Goal: Transaction & Acquisition: Purchase product/service

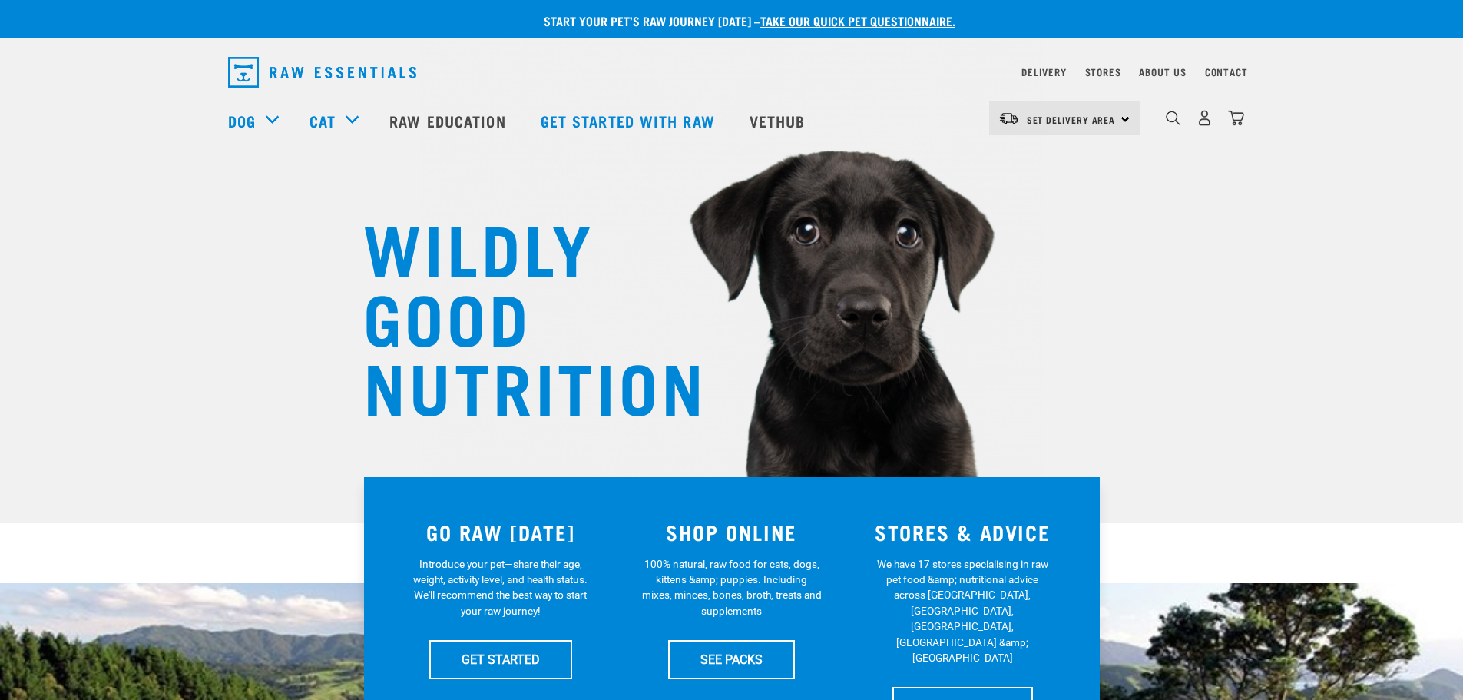
click at [1110, 118] on span "Set Delivery Area" at bounding box center [1071, 119] width 89 height 5
click at [1050, 160] on link "[GEOGRAPHIC_DATA]" at bounding box center [1062, 161] width 147 height 34
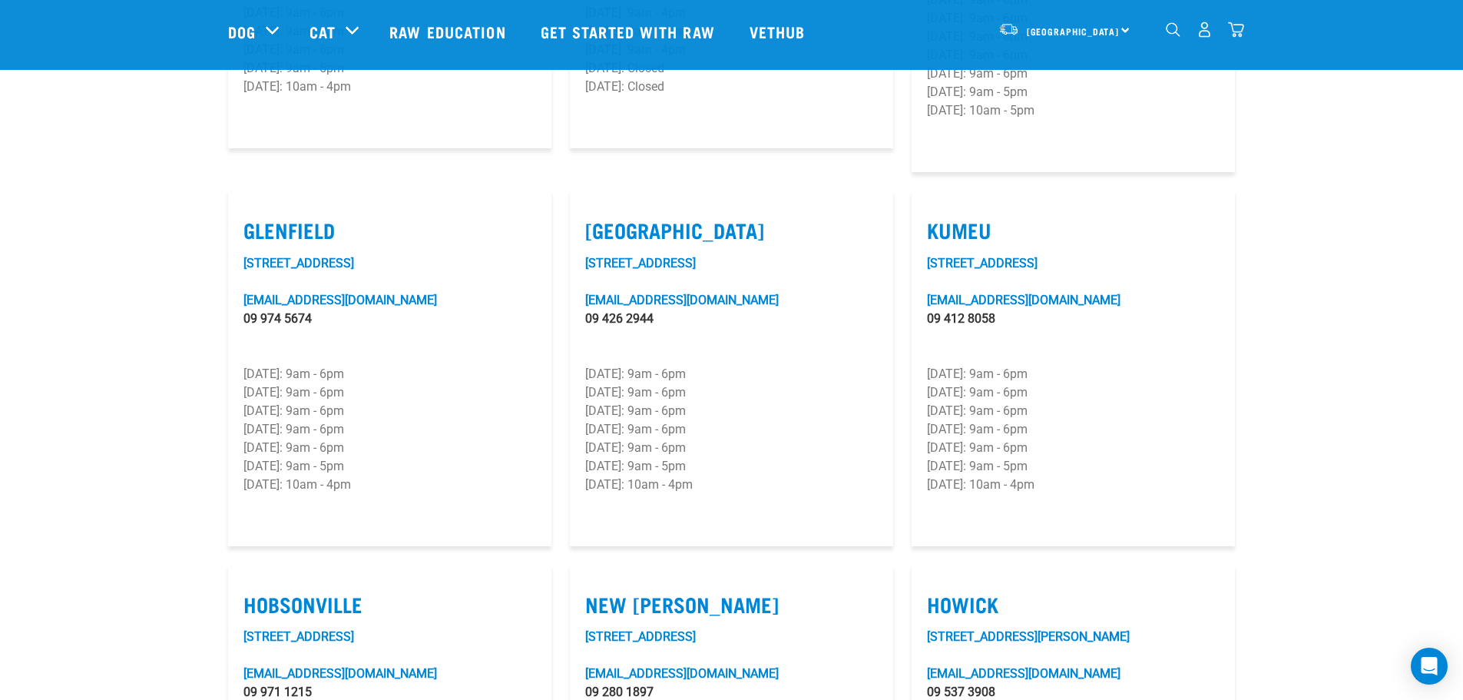
scroll to position [845, 0]
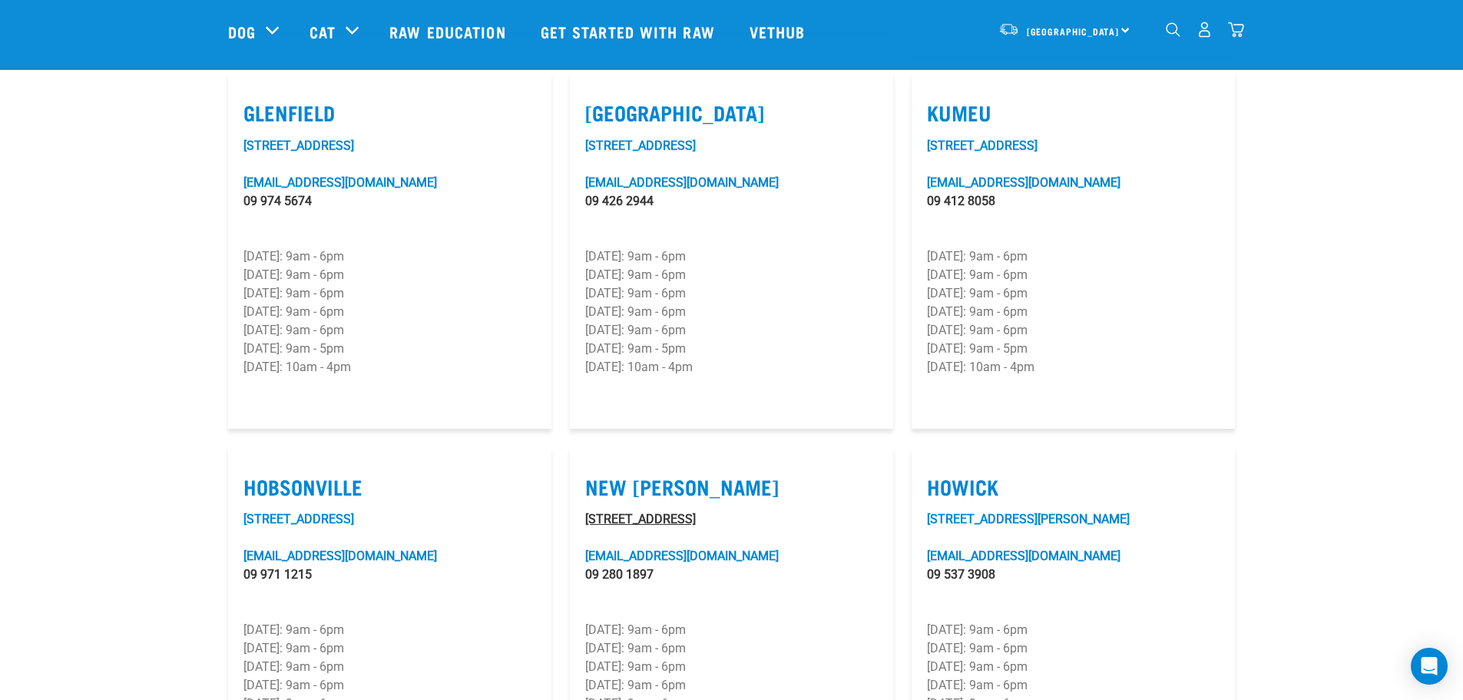
click at [646, 511] on link "2 Astley Avenue" at bounding box center [640, 518] width 111 height 15
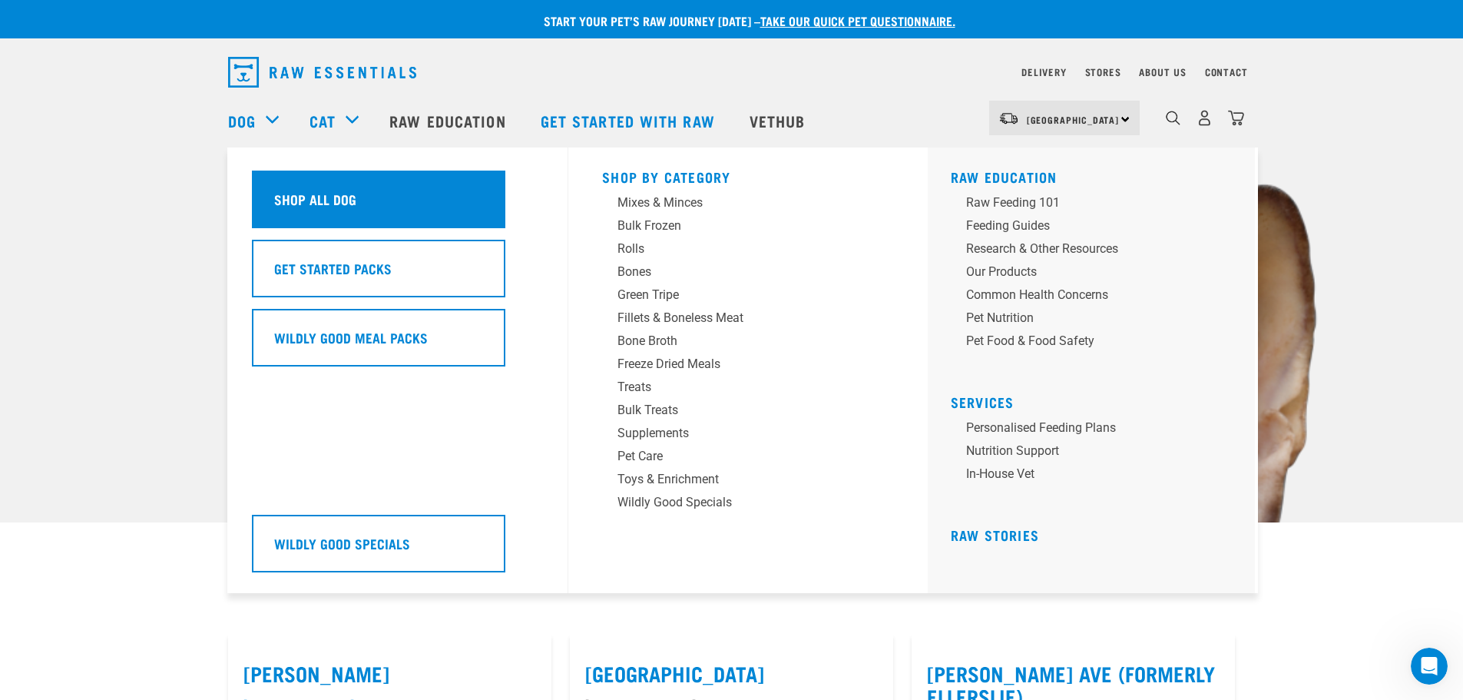
click at [293, 184] on div "Shop All Dog" at bounding box center [378, 199] width 253 height 58
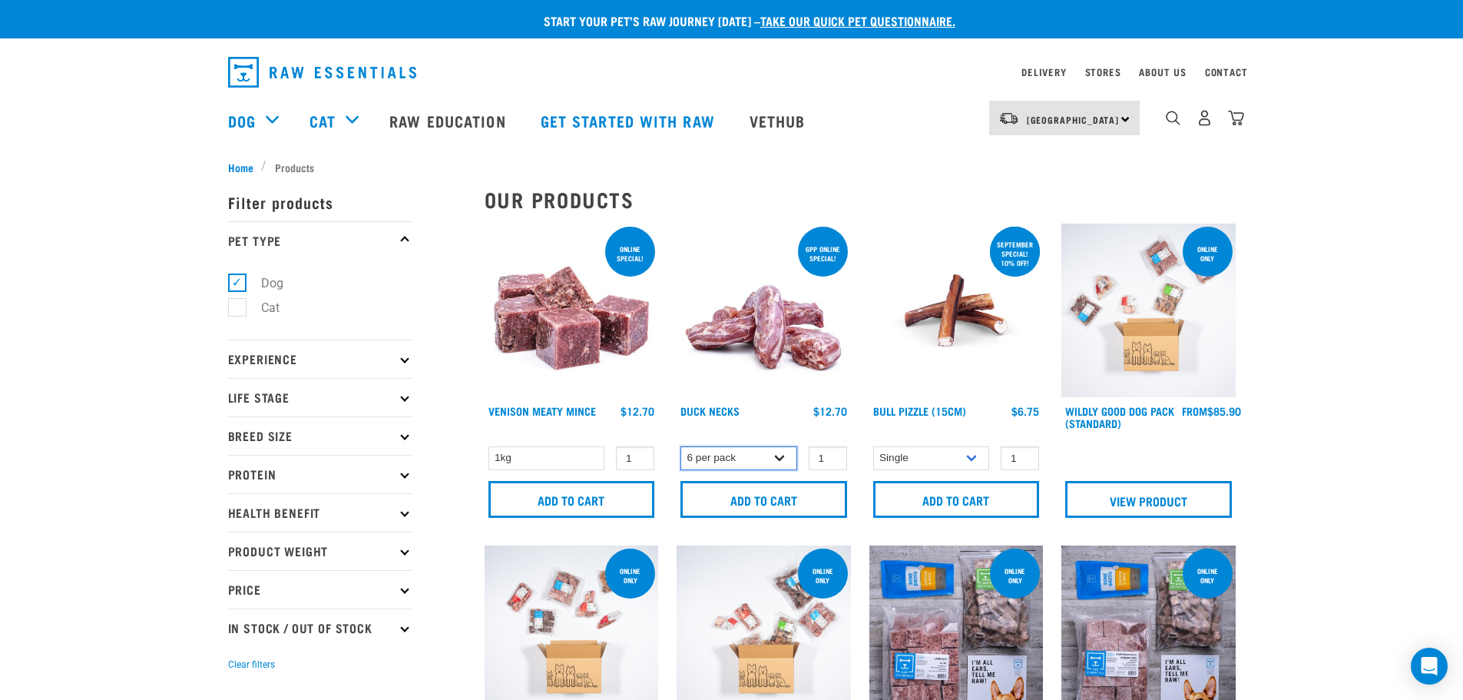
click at [782, 455] on select "6 per pack 2 per pack" at bounding box center [738, 458] width 117 height 24
click at [680, 446] on select "6 per pack 2 per pack" at bounding box center [738, 458] width 117 height 24
click at [776, 456] on select "6 per pack 2 per pack" at bounding box center [738, 458] width 117 height 24
select select "810"
click at [680, 446] on select "6 per pack 2 per pack" at bounding box center [738, 458] width 117 height 24
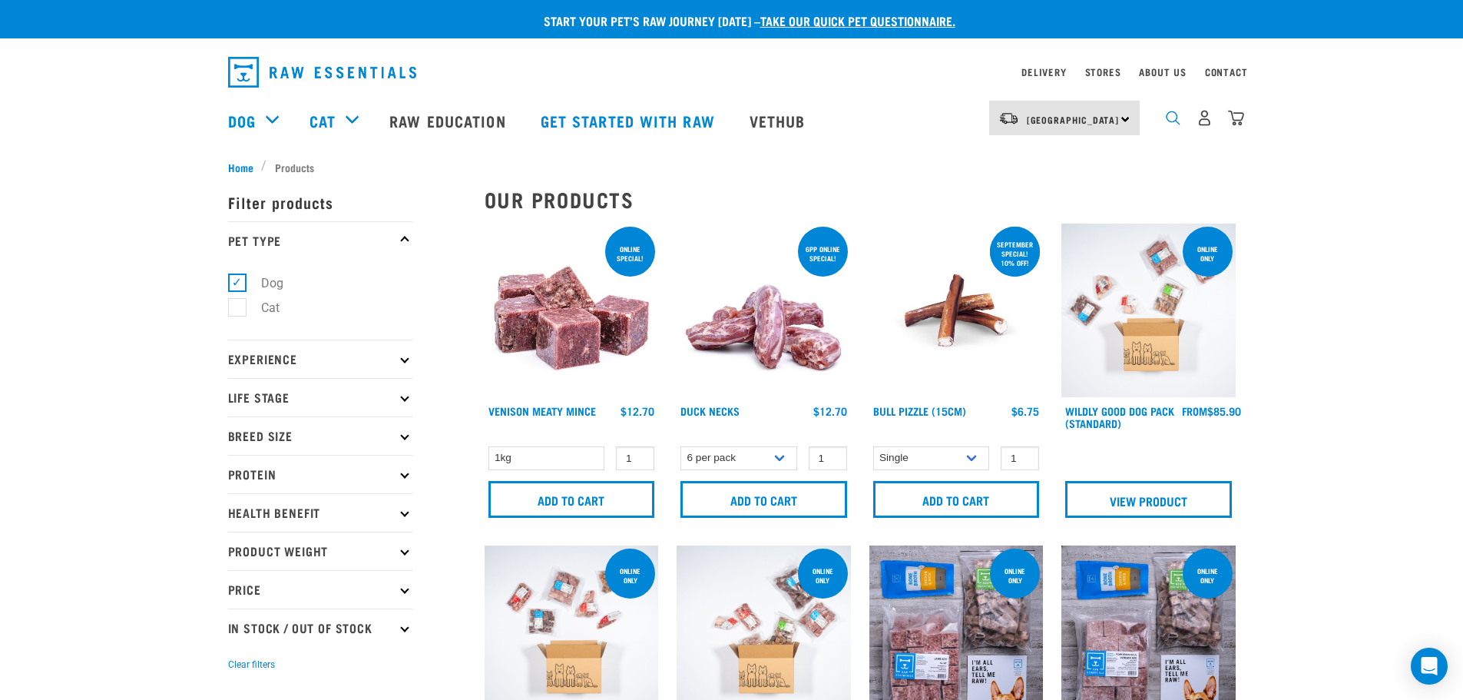
click at [1172, 120] on img "dropdown navigation" at bounding box center [1173, 118] width 15 height 15
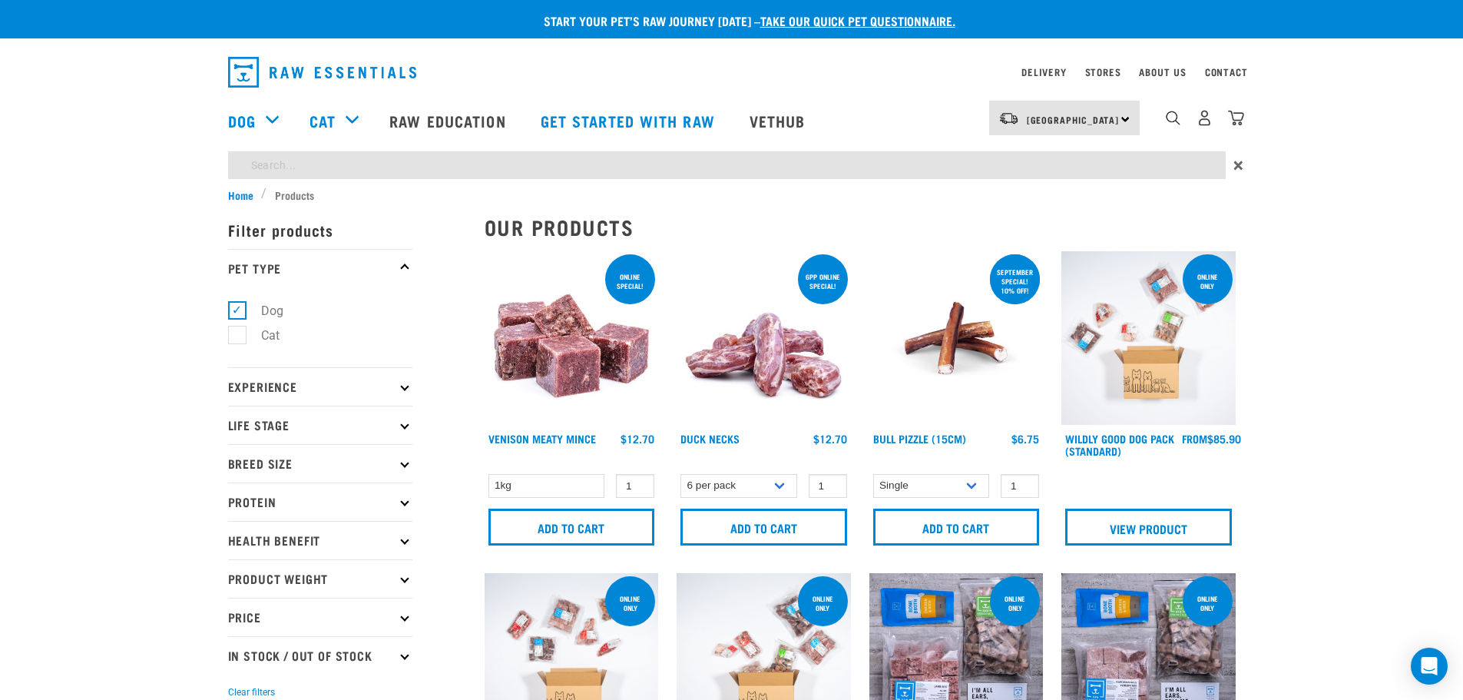
click at [1056, 166] on input "search" at bounding box center [726, 165] width 997 height 28
type input "necks"
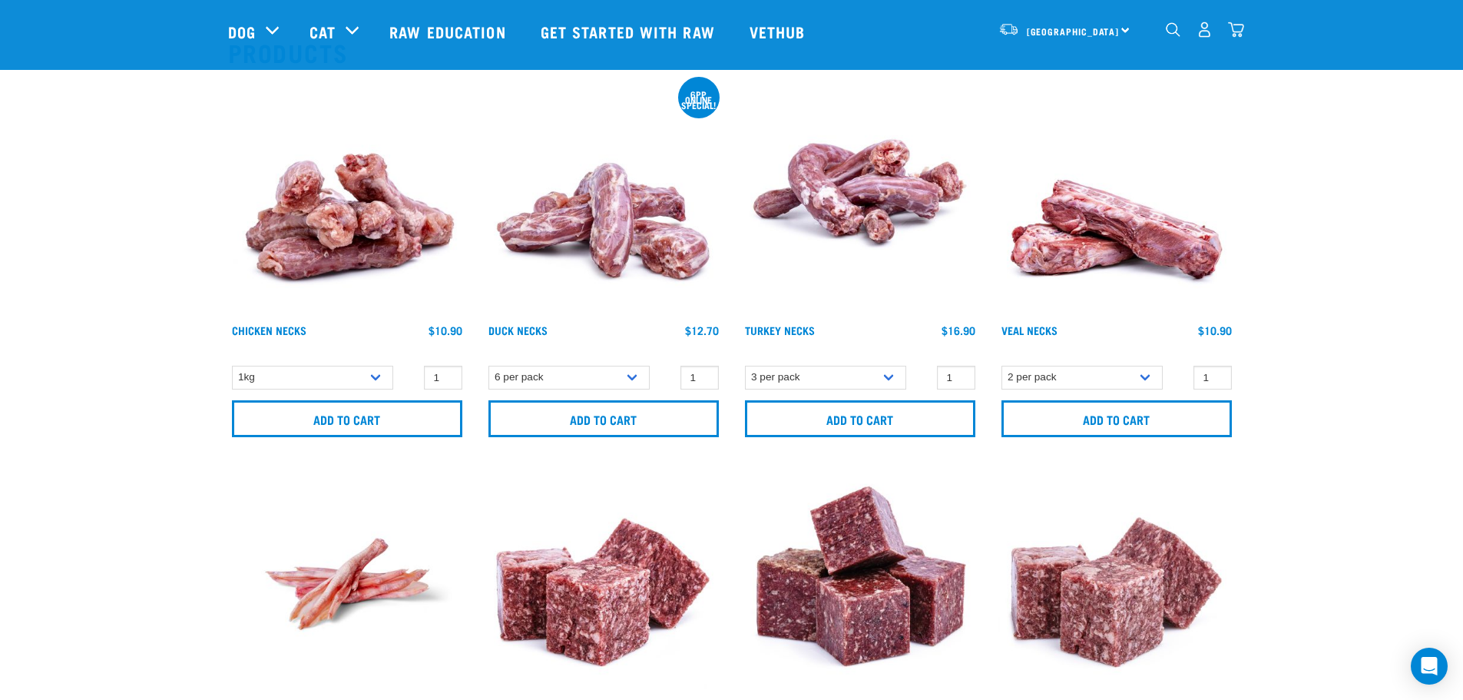
scroll to position [307, 0]
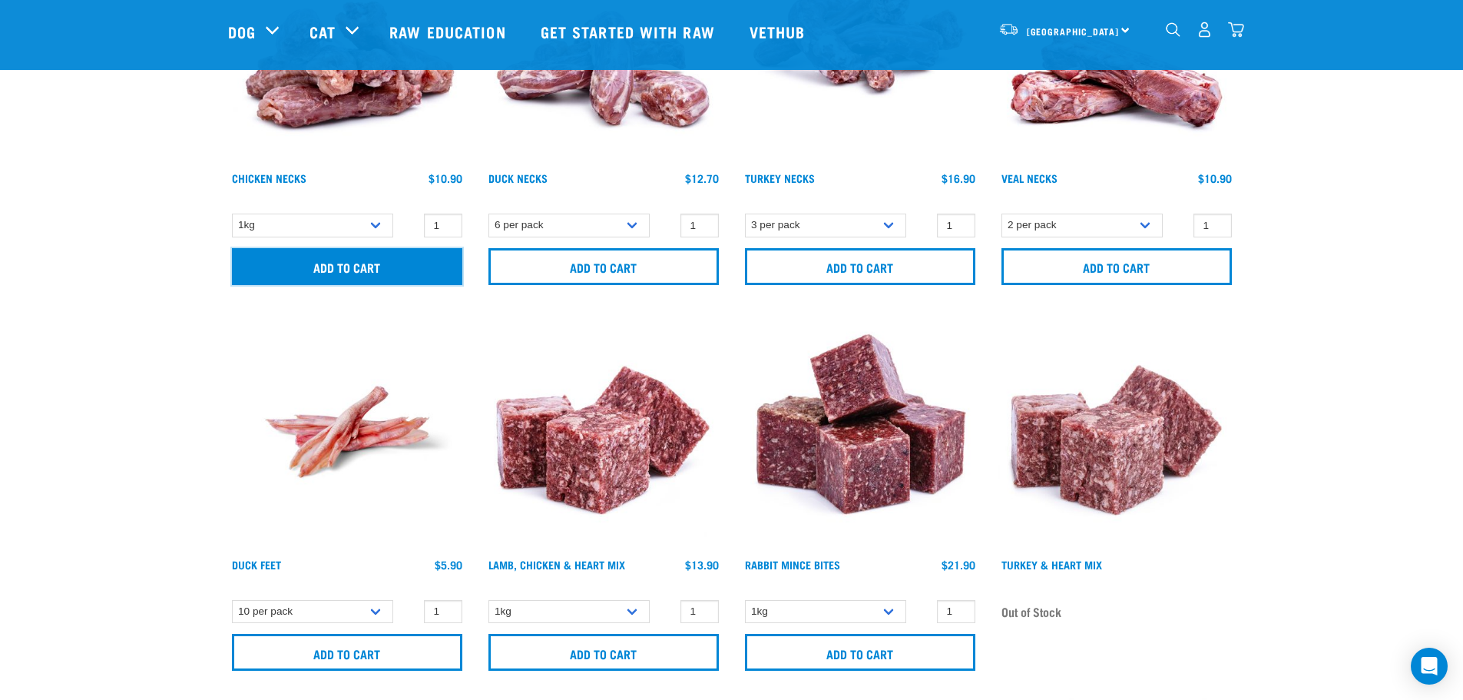
click at [425, 267] on input "Add to cart" at bounding box center [347, 266] width 230 height 37
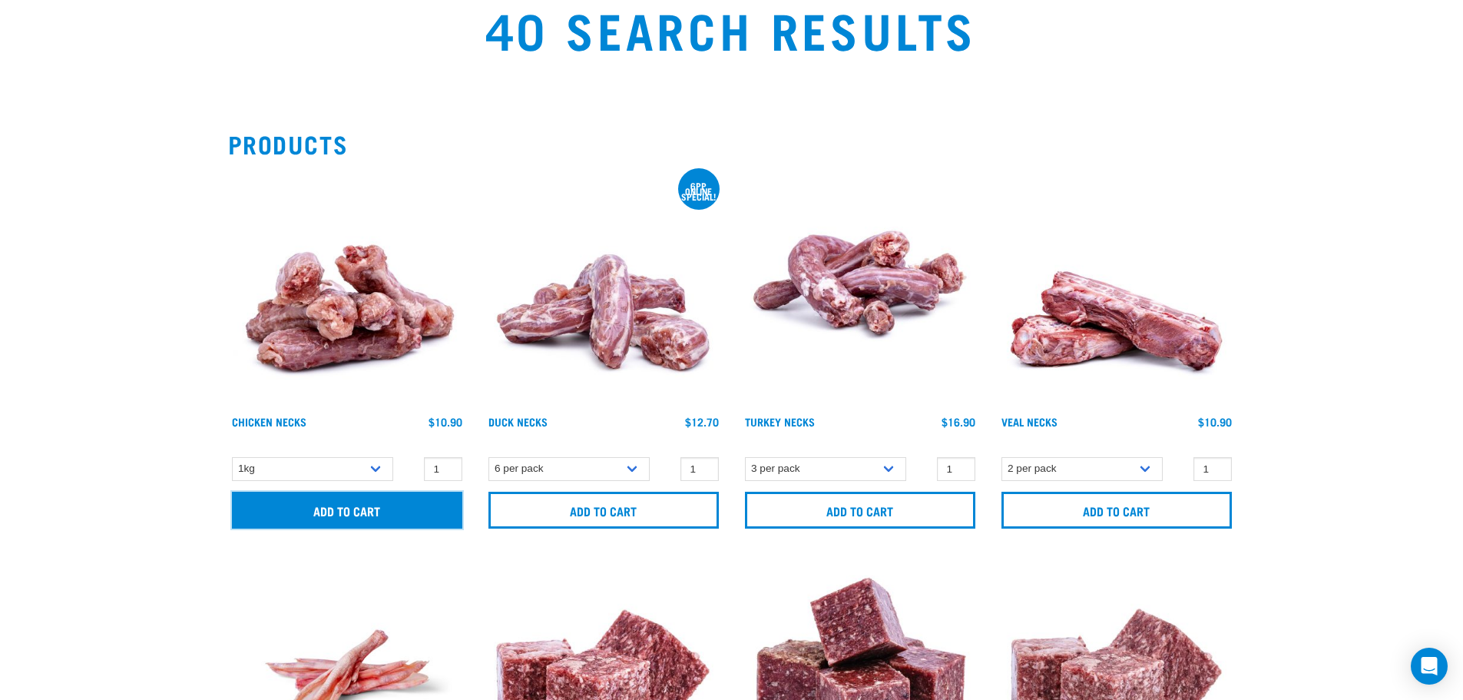
scroll to position [0, 0]
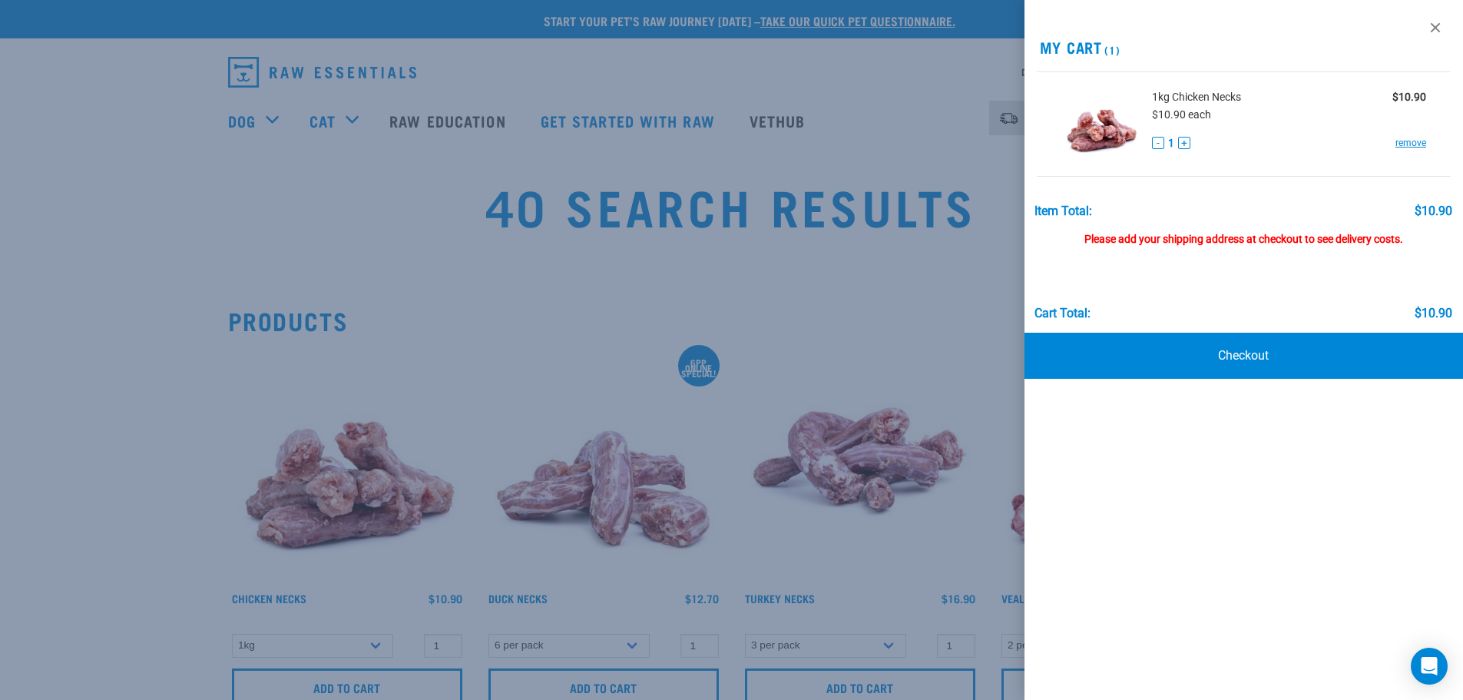
click at [1284, 234] on div "Please add your shipping address at checkout to see delivery costs." at bounding box center [1243, 232] width 418 height 28
click at [1295, 364] on link "Checkout" at bounding box center [1243, 355] width 439 height 46
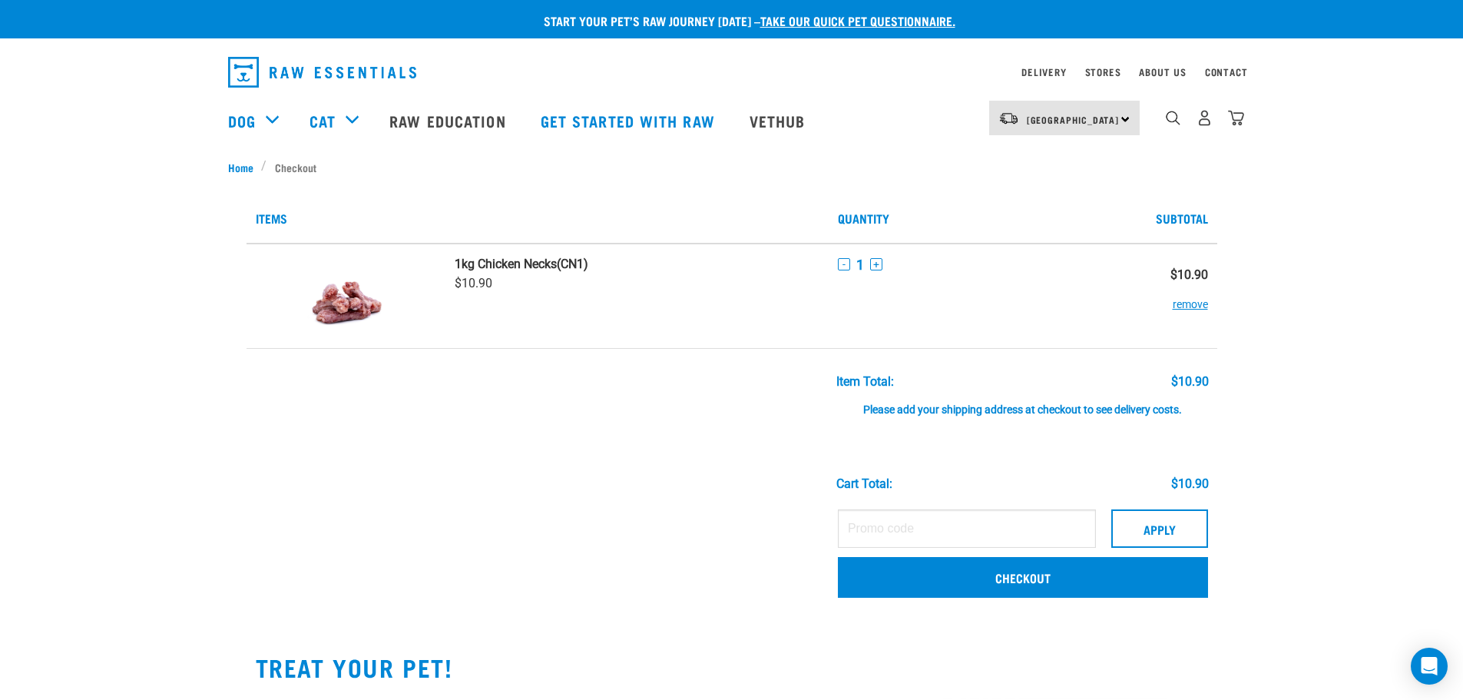
click at [905, 409] on div "Please add your shipping address at checkout to see delivery costs." at bounding box center [1022, 403] width 372 height 28
click at [1021, 569] on link "Checkout" at bounding box center [1023, 577] width 370 height 40
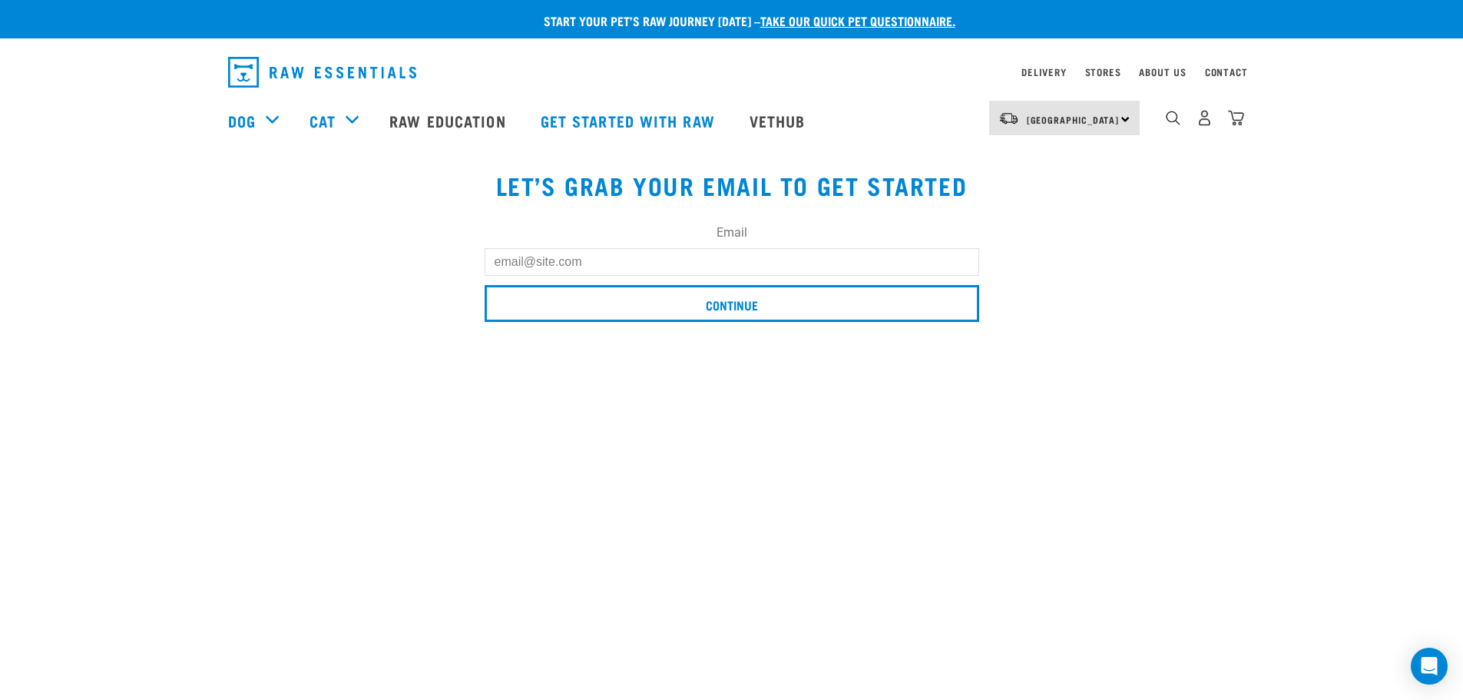
click at [745, 267] on input "Email" at bounding box center [732, 262] width 495 height 28
click at [1138, 268] on div "Email Continue" at bounding box center [732, 266] width 1026 height 129
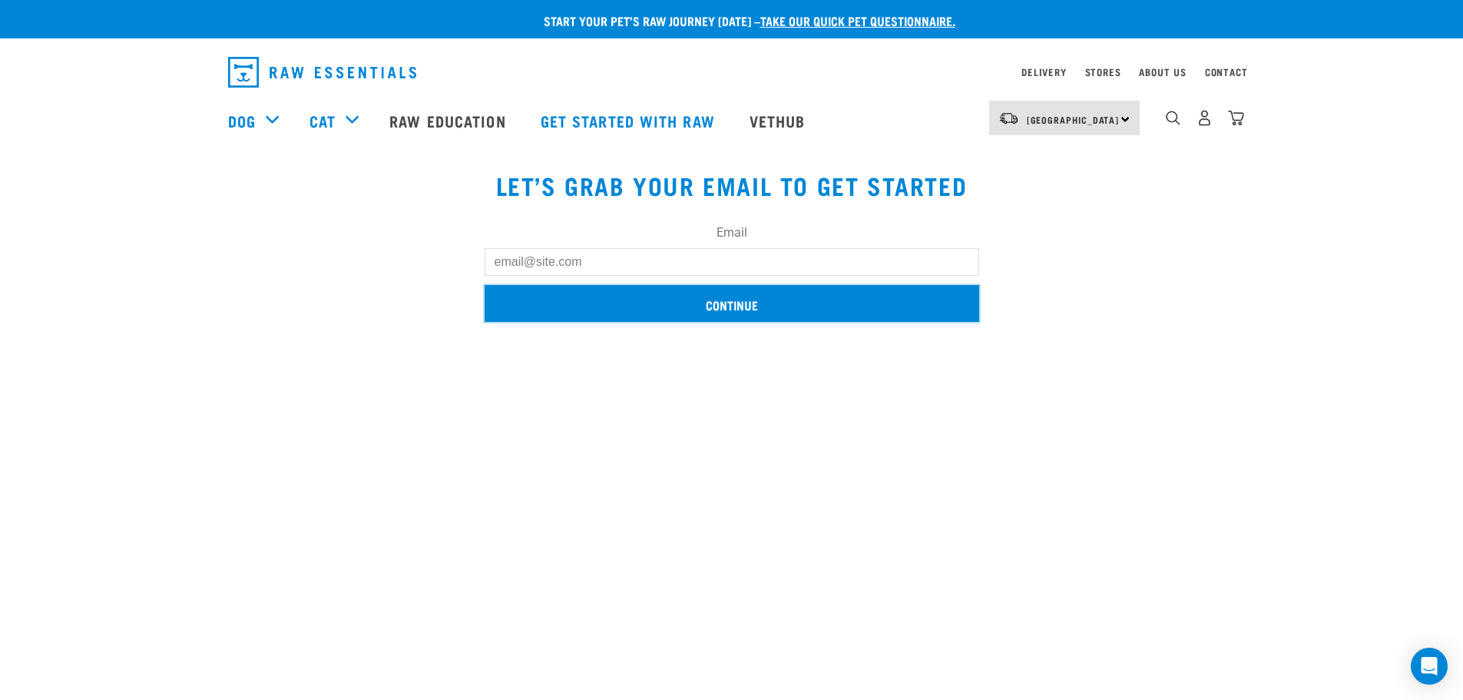
click at [829, 301] on input "Continue" at bounding box center [732, 303] width 495 height 37
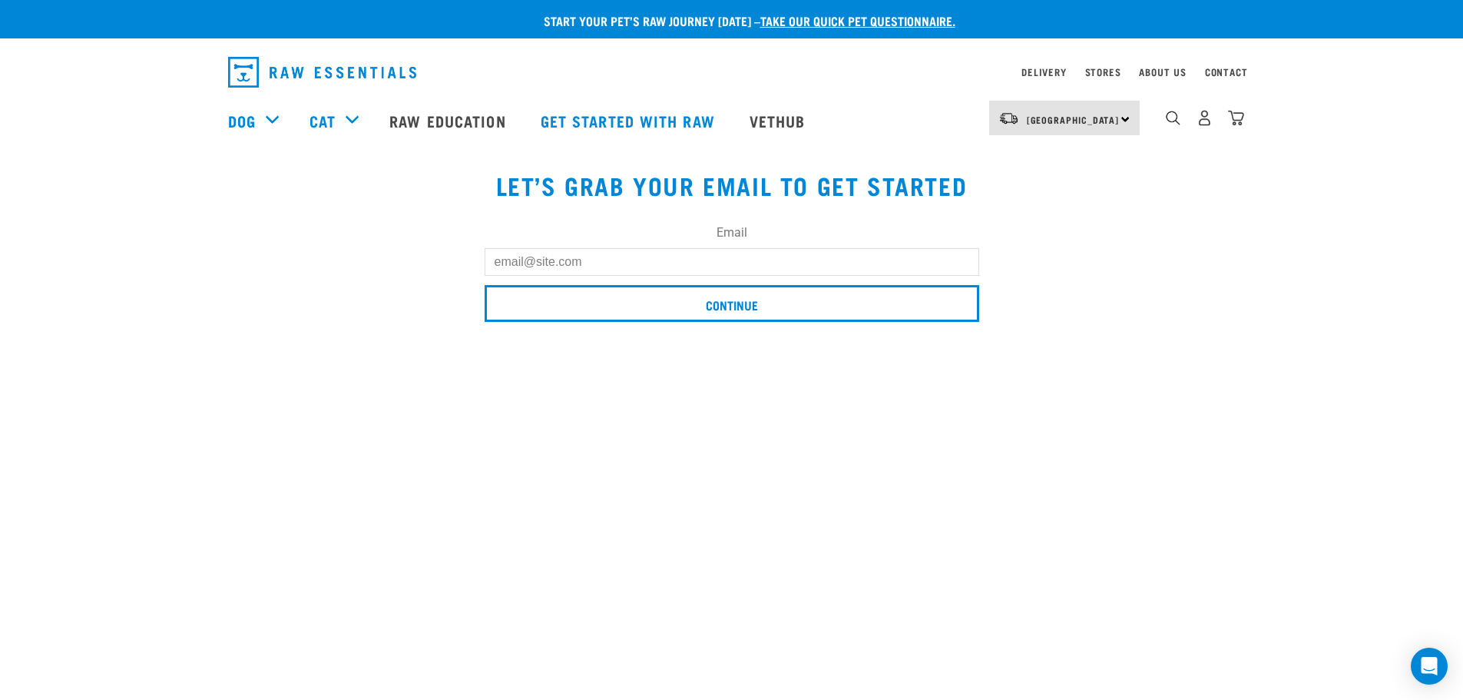
click at [856, 272] on input "Email" at bounding box center [732, 262] width 495 height 28
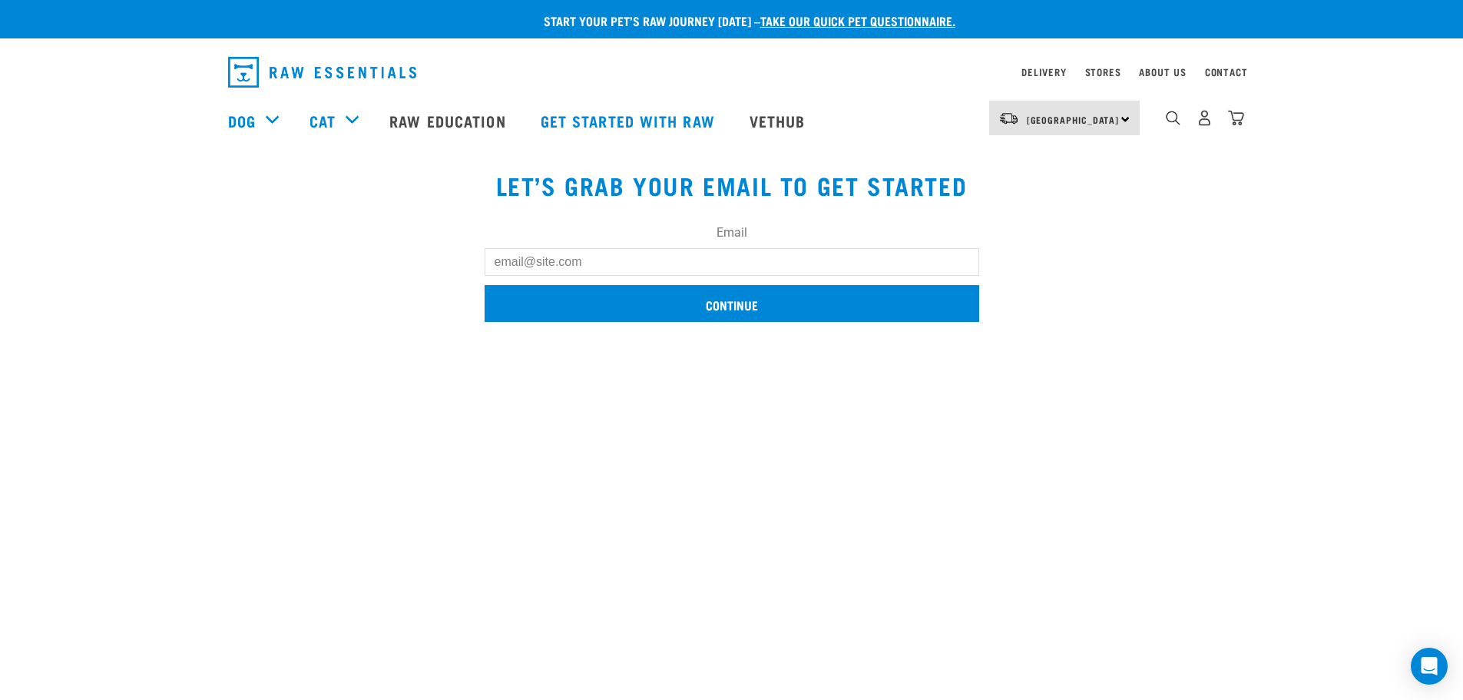
type input "[EMAIL_ADDRESS][DOMAIN_NAME]"
click at [761, 306] on input "Continue" at bounding box center [732, 303] width 495 height 37
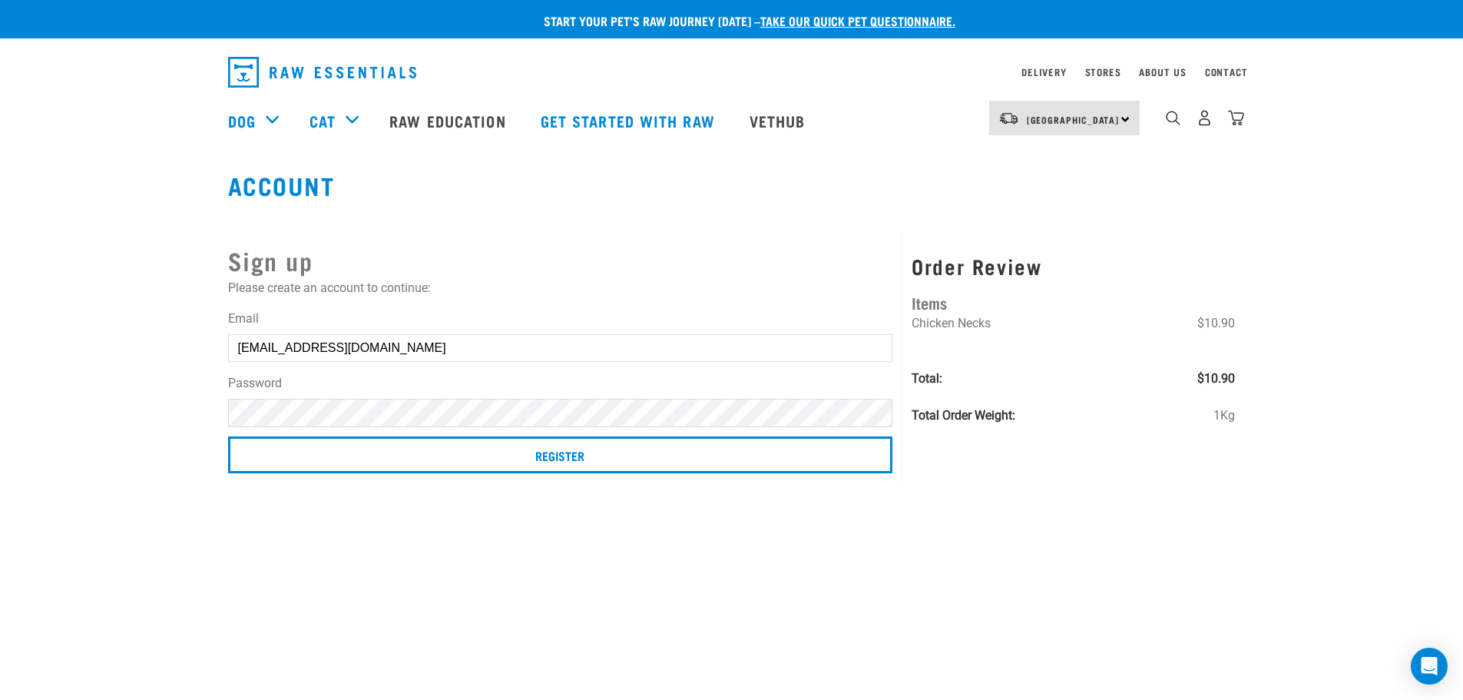
click at [228, 436] on input "Register" at bounding box center [560, 454] width 665 height 37
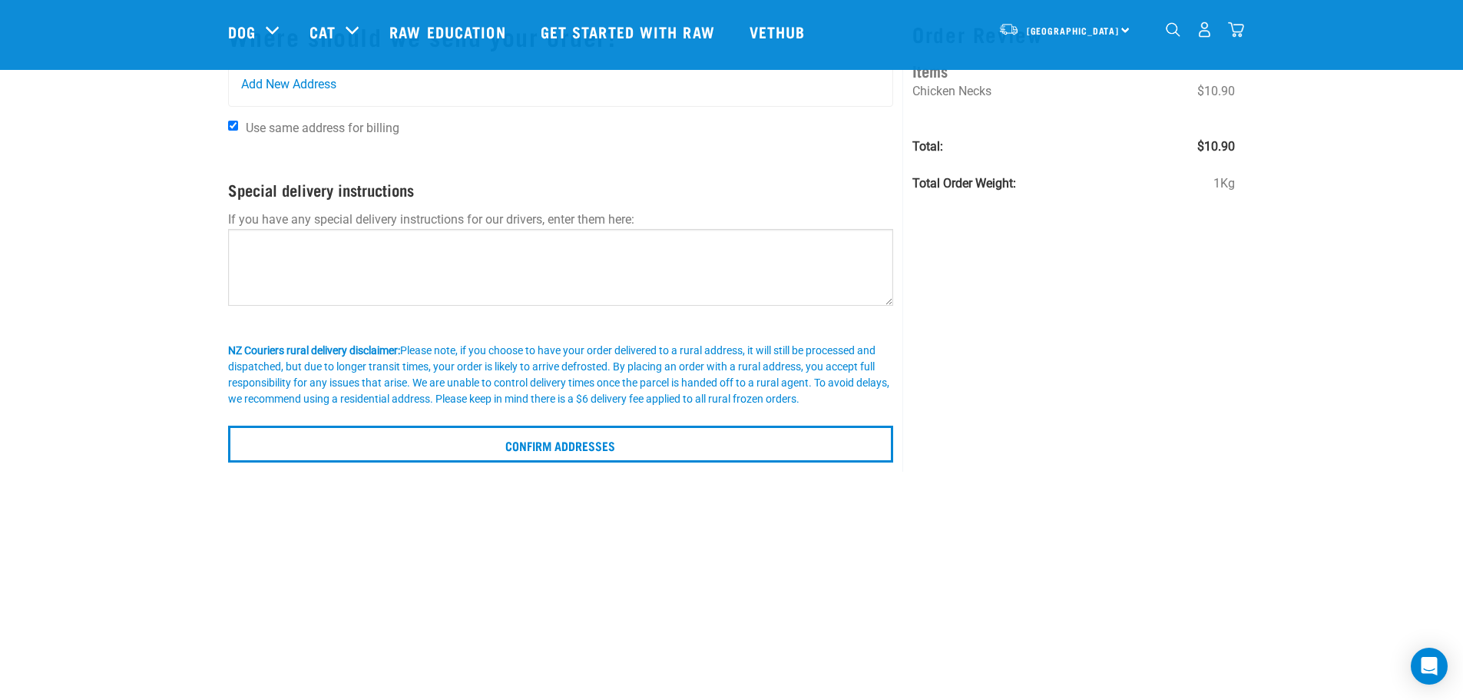
scroll to position [154, 0]
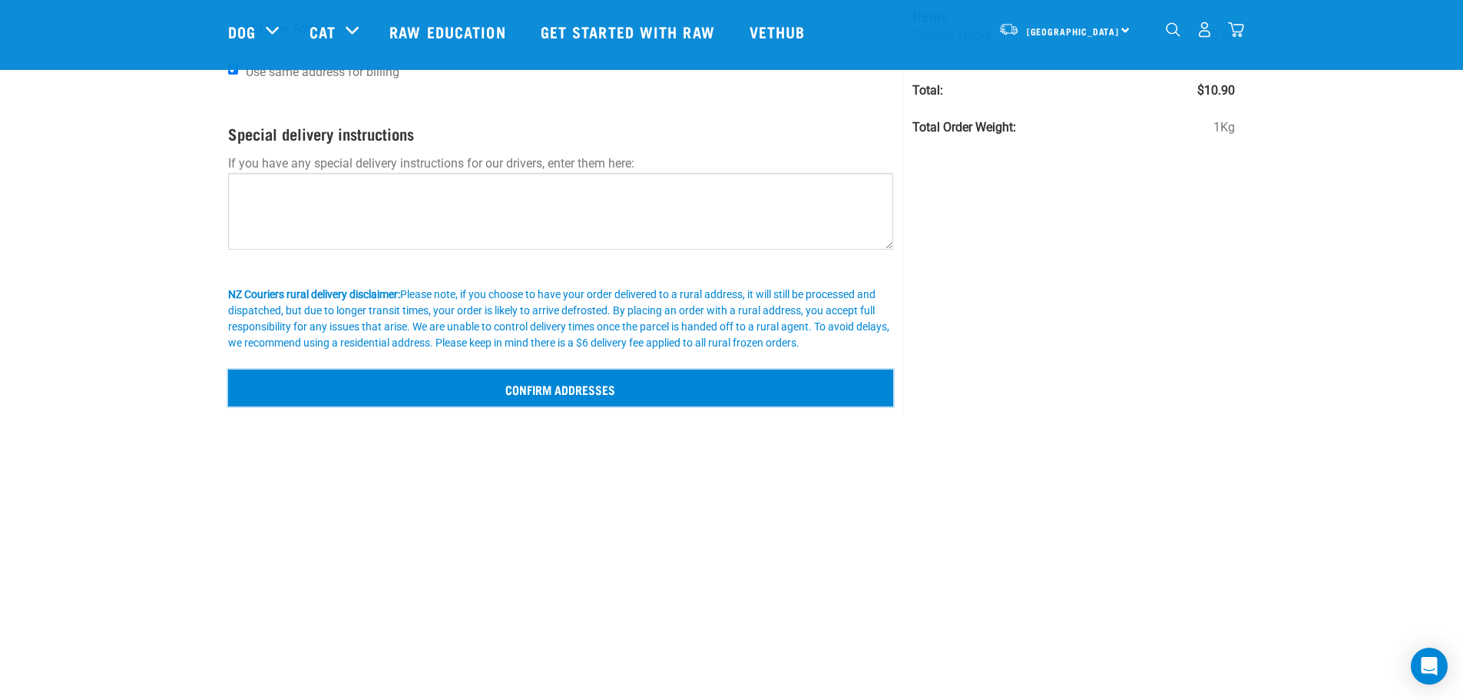
drag, startPoint x: 665, startPoint y: 385, endPoint x: 1045, endPoint y: 269, distance: 397.6
click at [1049, 245] on div "Where should we send your order? Add New Address Use same address for billing A…" at bounding box center [732, 180] width 1026 height 471
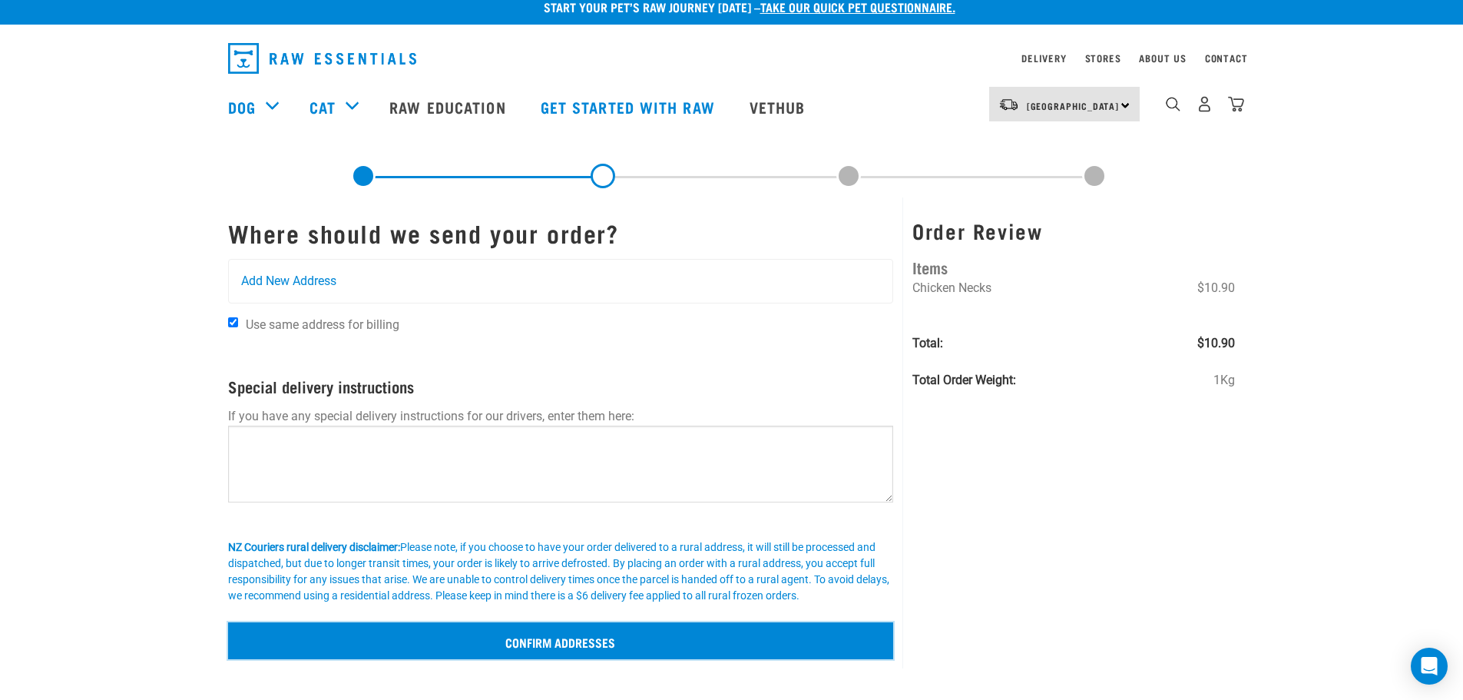
scroll to position [0, 0]
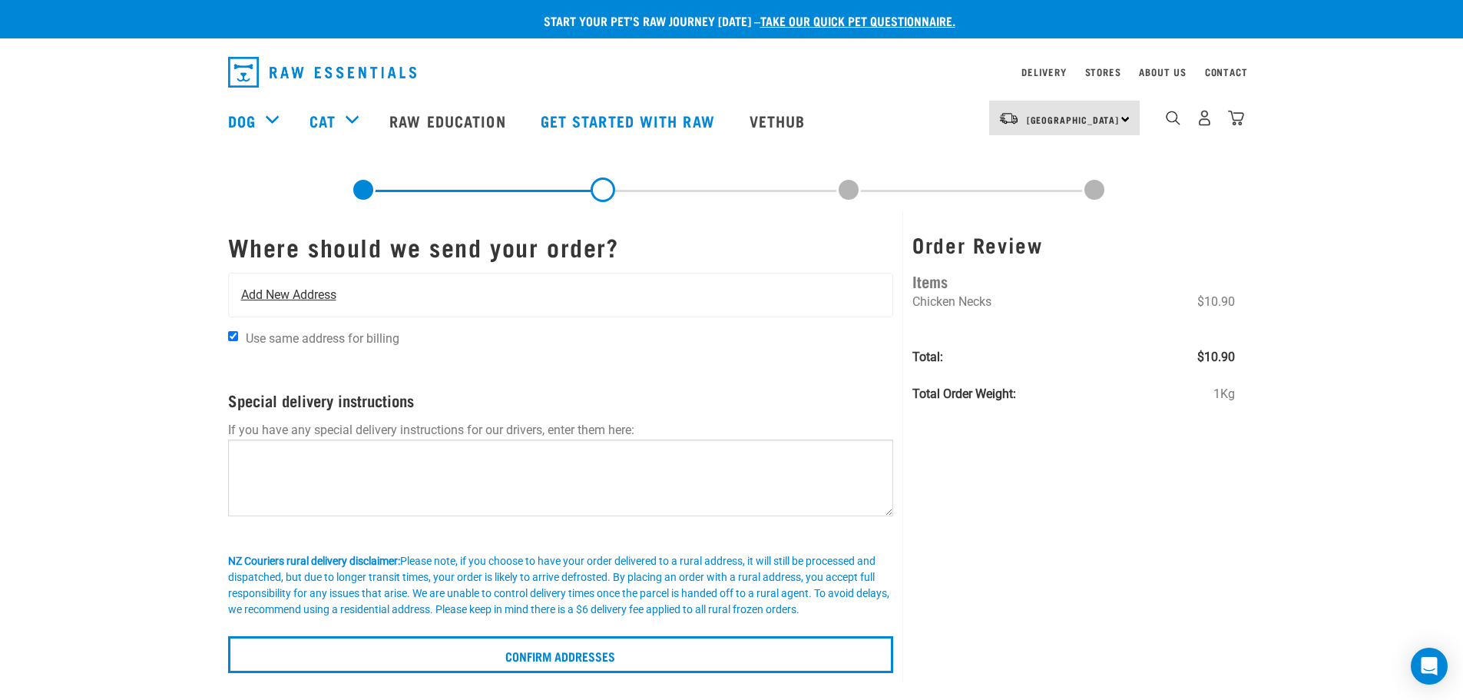
click at [304, 298] on span "Add New Address" at bounding box center [288, 295] width 95 height 18
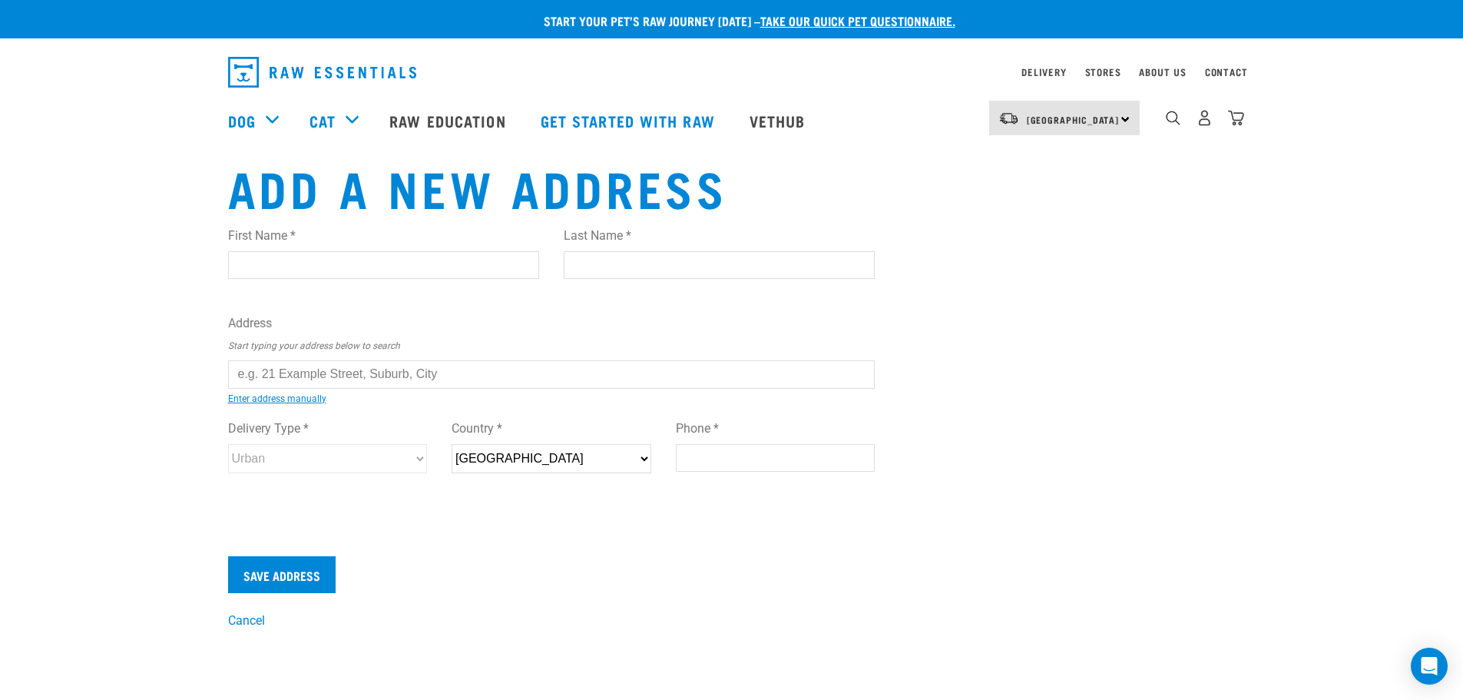
click at [352, 262] on input "First Name *" at bounding box center [383, 265] width 311 height 28
type input "[PERSON_NAME]"
click at [647, 265] on input "Last Name *" at bounding box center [719, 265] width 311 height 28
type input "Xia"
click at [459, 374] on input "text" at bounding box center [551, 374] width 647 height 28
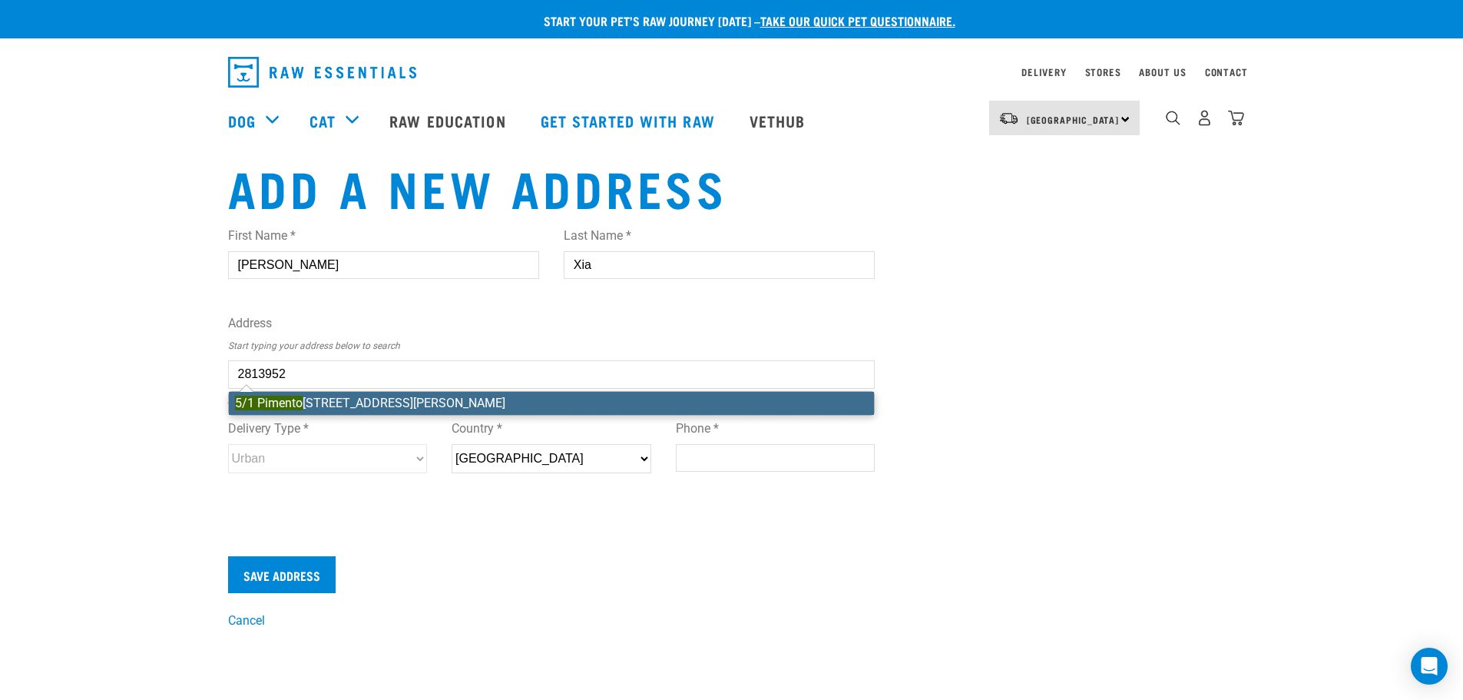
click at [484, 410] on li "5/1 Pimento Place, New Lynn, Auckland 0600" at bounding box center [552, 403] width 646 height 23
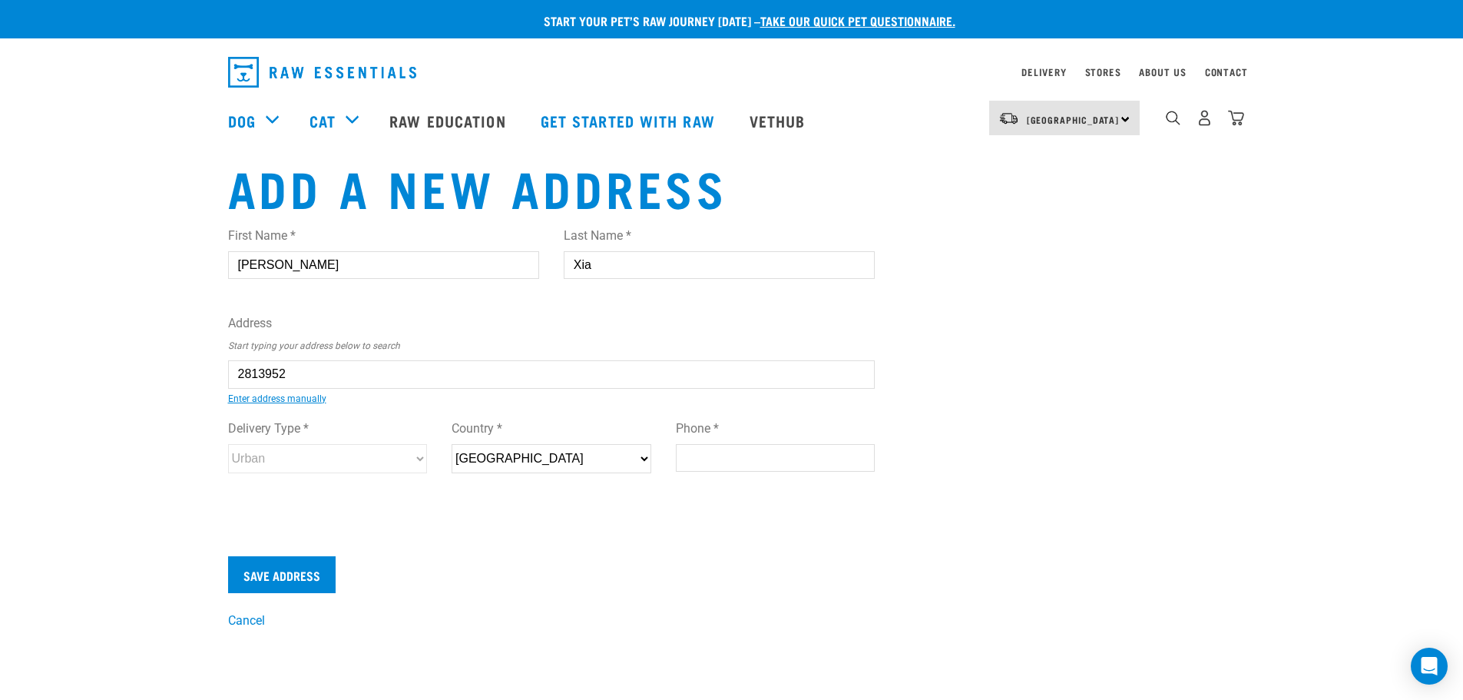
type input "5/1 Pimento Place, New Lynn, Auckland 0600"
type input "5/1 Pimento Place"
type input "New Lynn"
type input "Auckland"
select select "AUK"
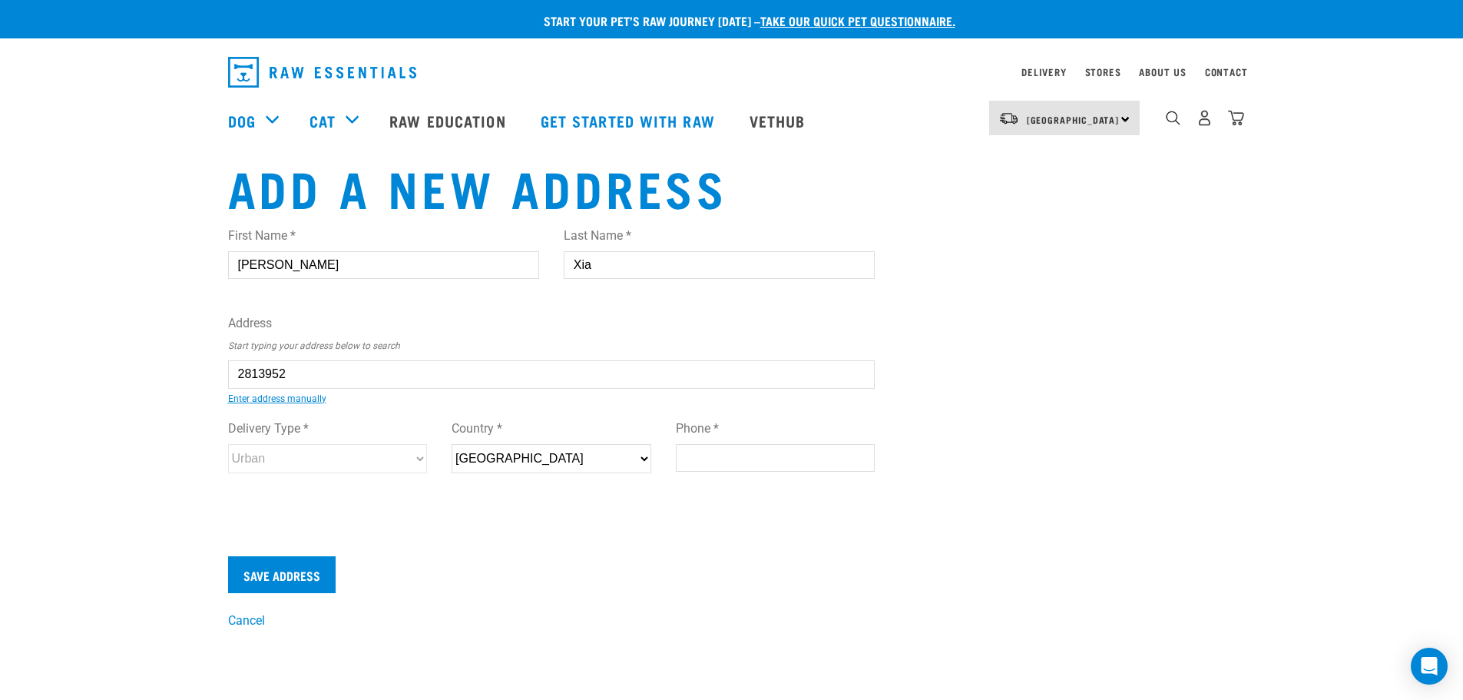
type input "0600"
select select "Urban"
type input "5/1 Pimento Place, New Lynn, Auckland 0600"
click at [801, 465] on input "Phone *" at bounding box center [776, 458] width 200 height 28
type input "02108771374"
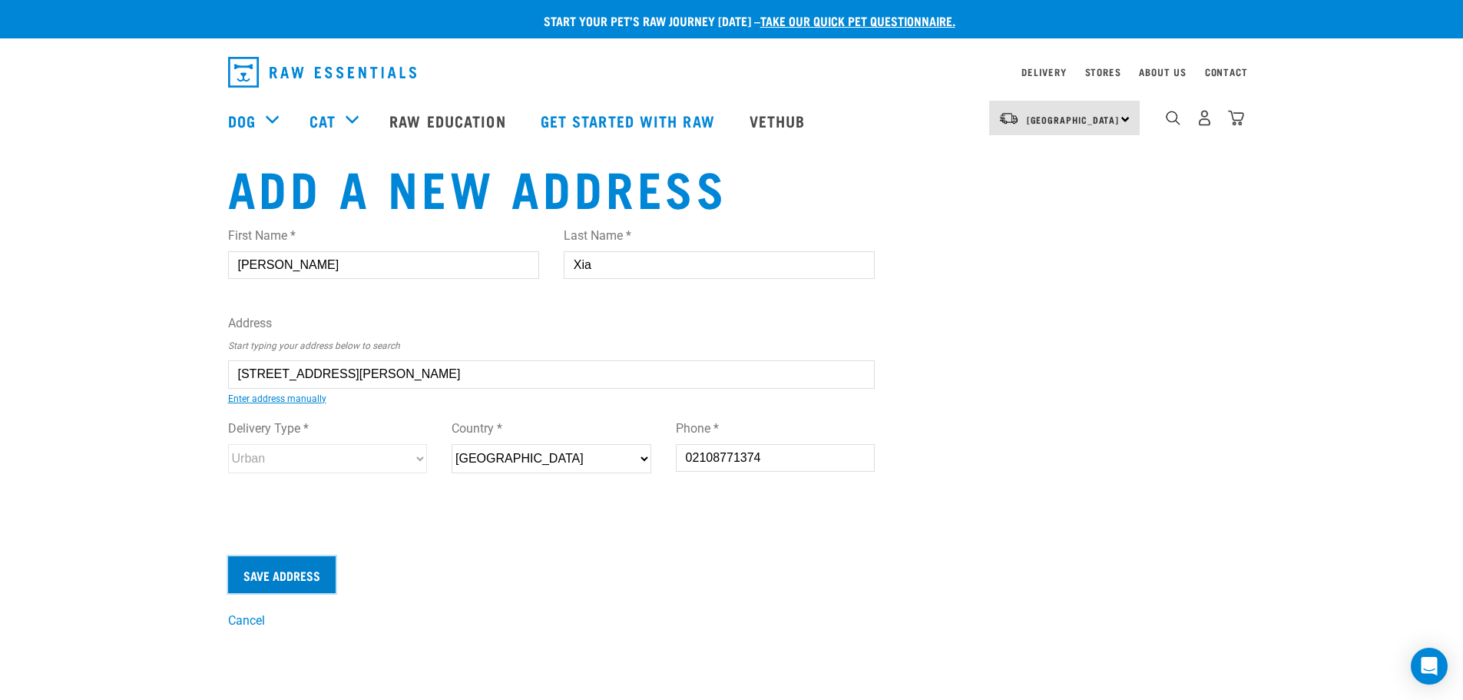
click at [306, 572] on input "Save Address" at bounding box center [282, 574] width 108 height 37
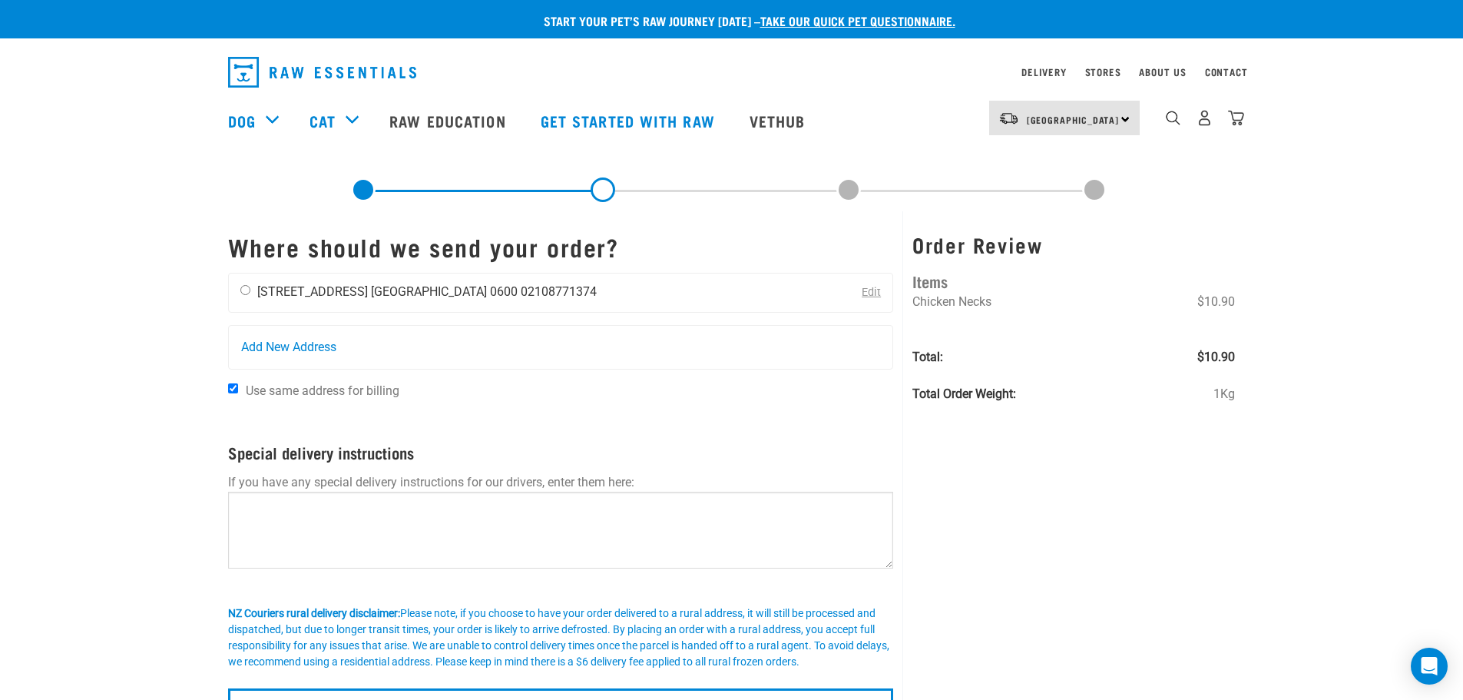
click at [243, 290] on input "radio" at bounding box center [245, 290] width 10 height 10
radio input "true"
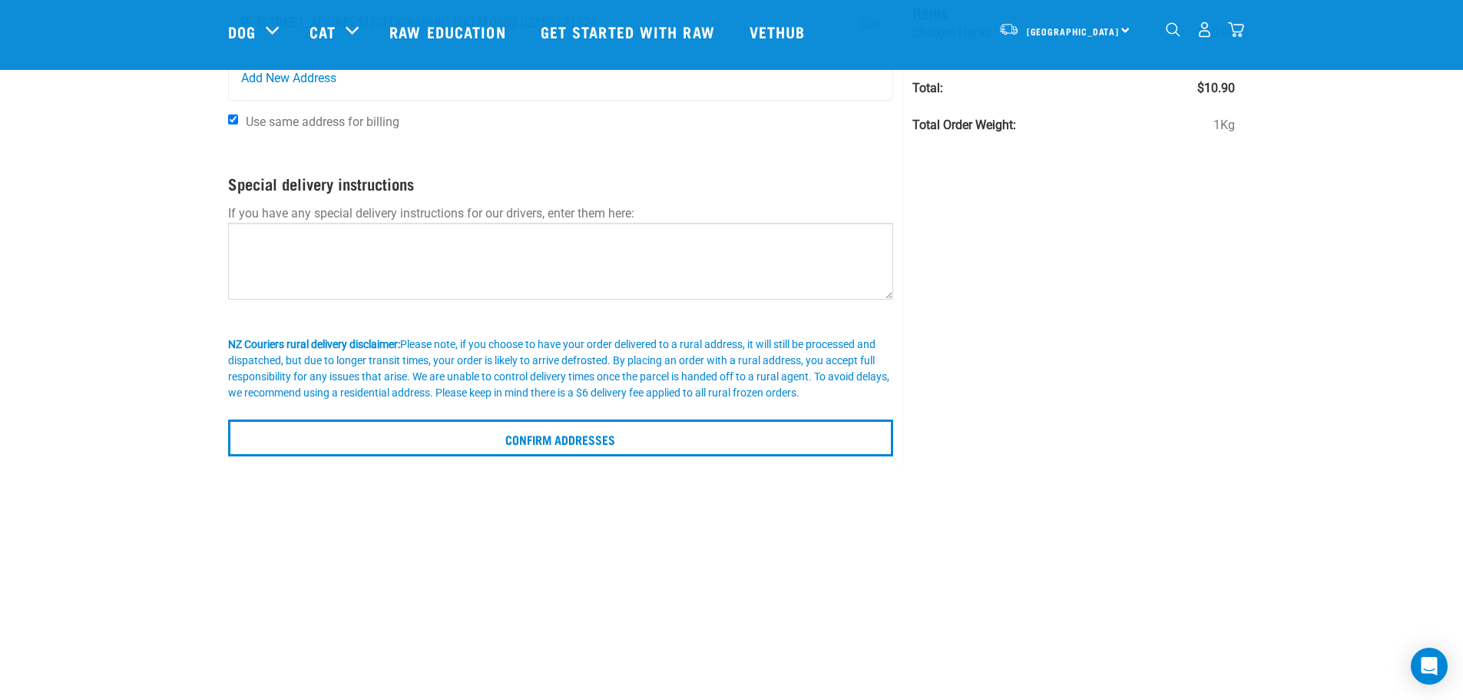
scroll to position [154, 0]
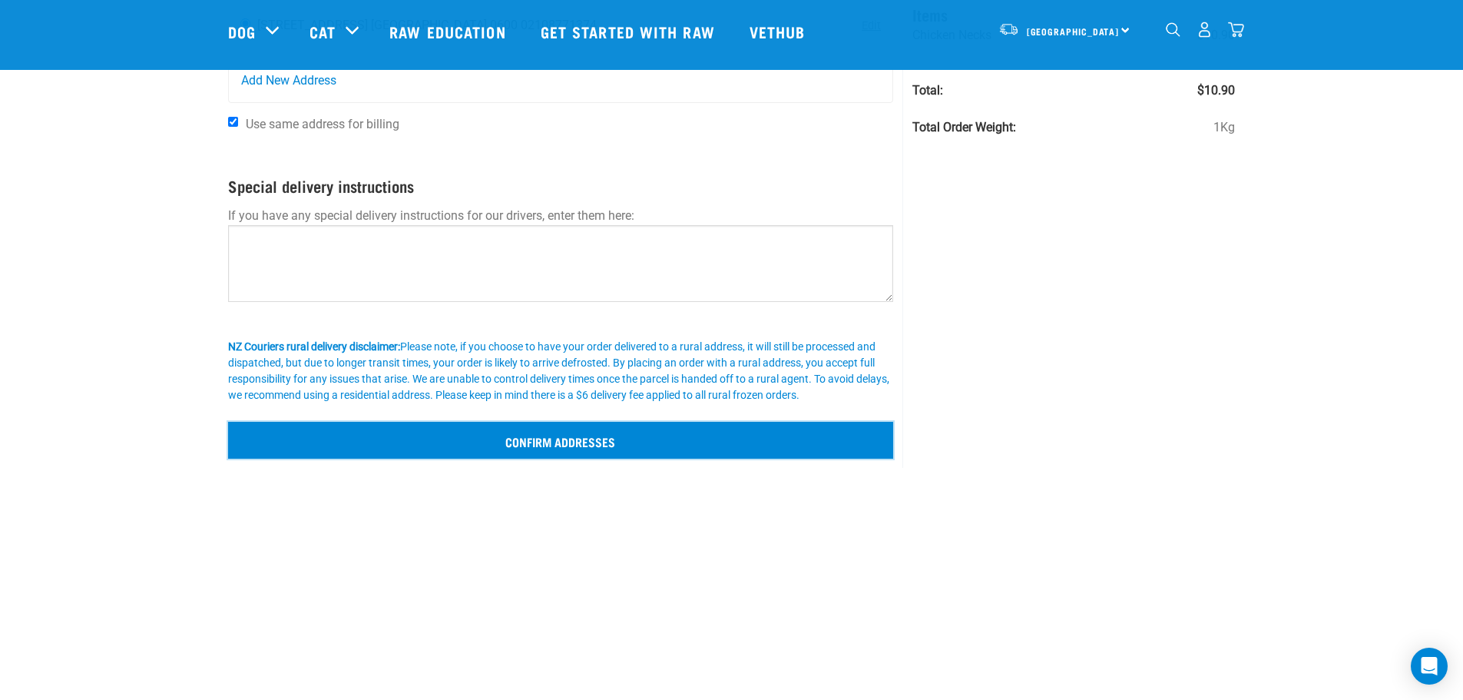
click at [680, 449] on input "Confirm addresses" at bounding box center [561, 440] width 666 height 37
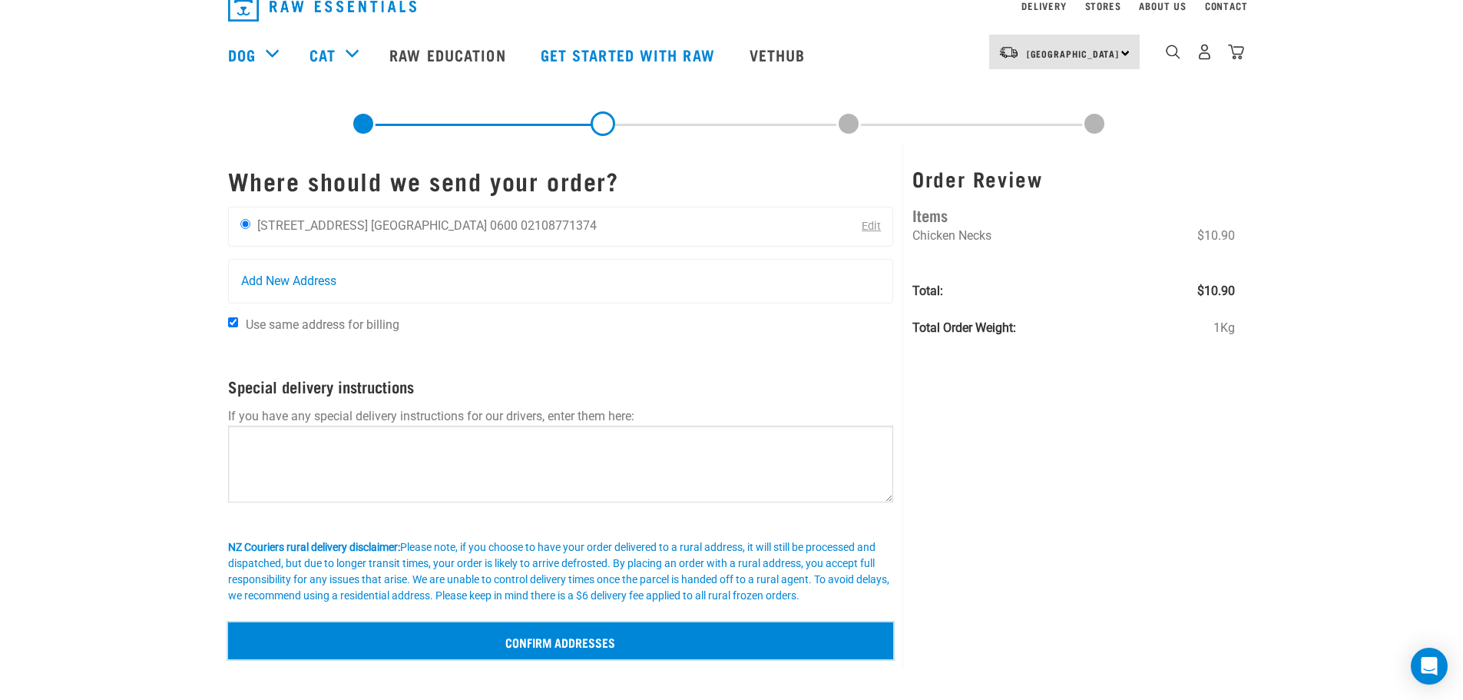
scroll to position [0, 0]
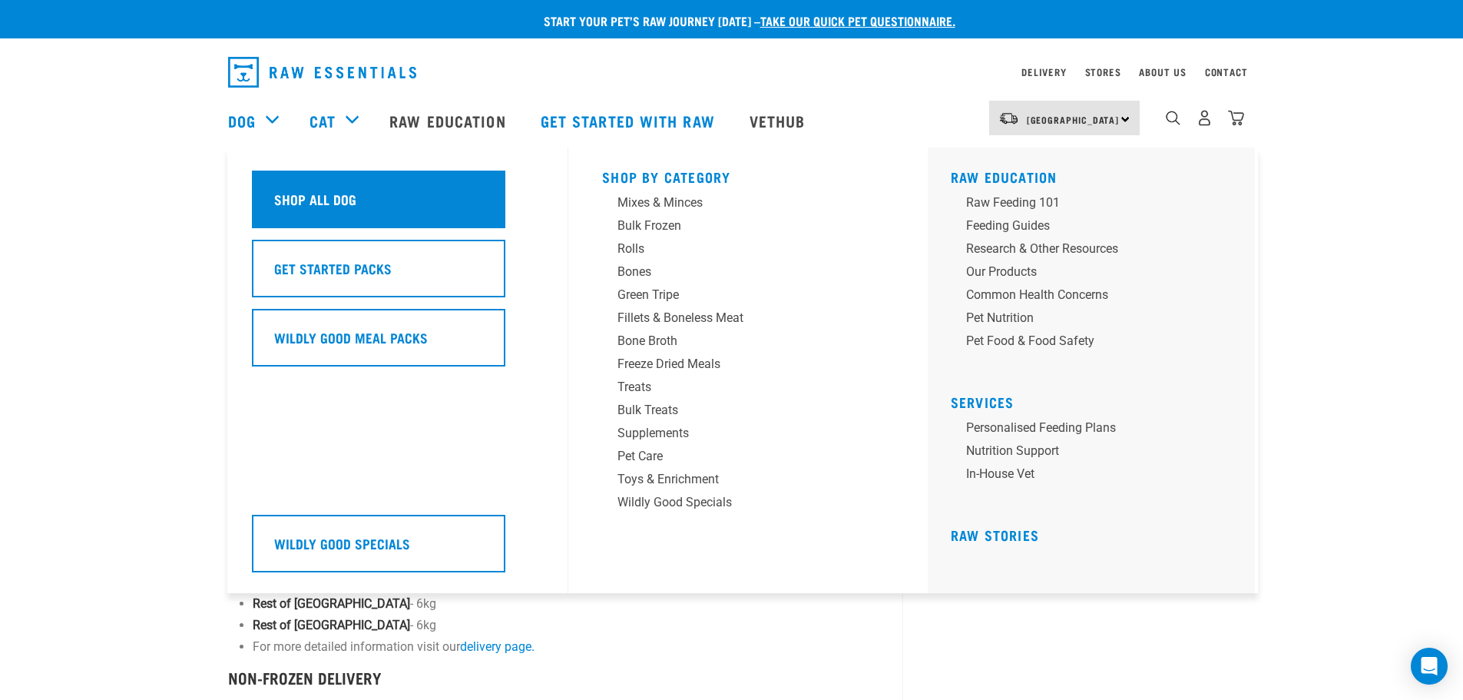
click at [320, 191] on h5 "Shop All Dog" at bounding box center [315, 199] width 82 height 20
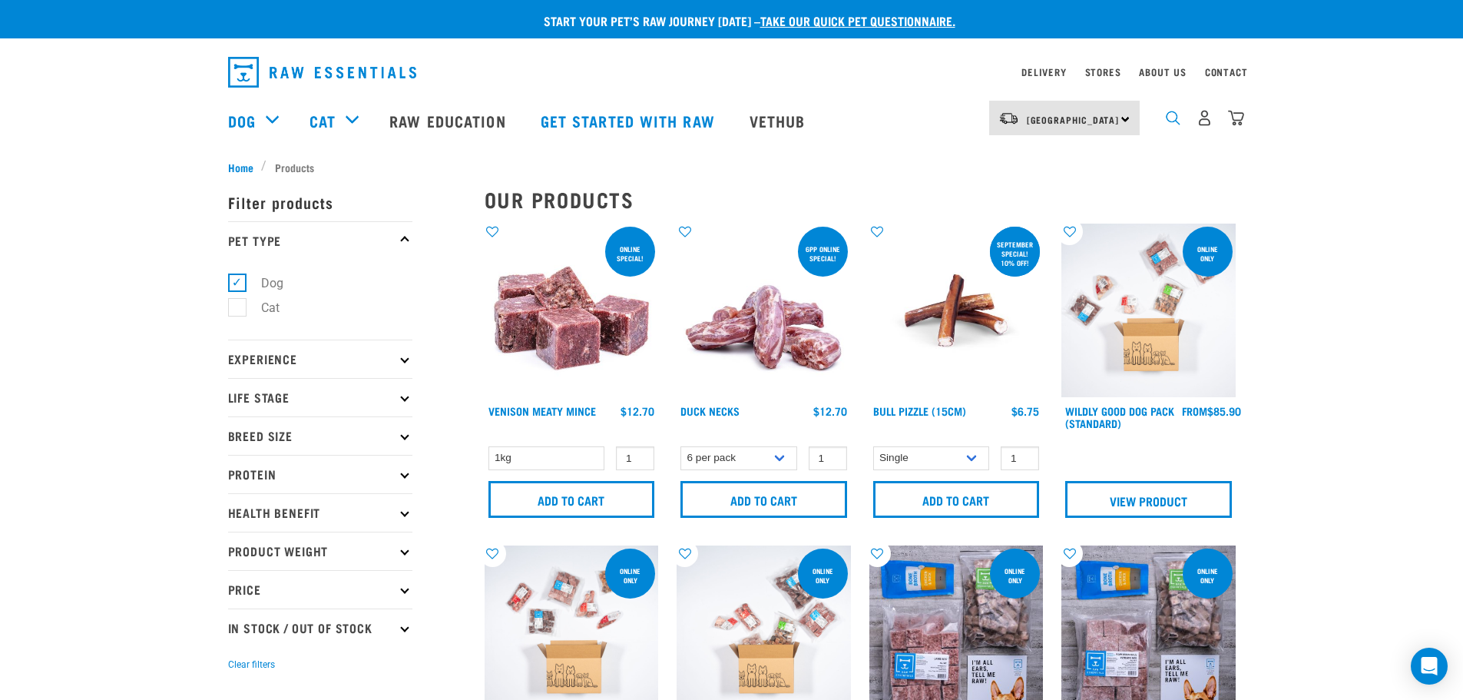
click at [1176, 125] on img "dropdown navigation" at bounding box center [1173, 118] width 15 height 15
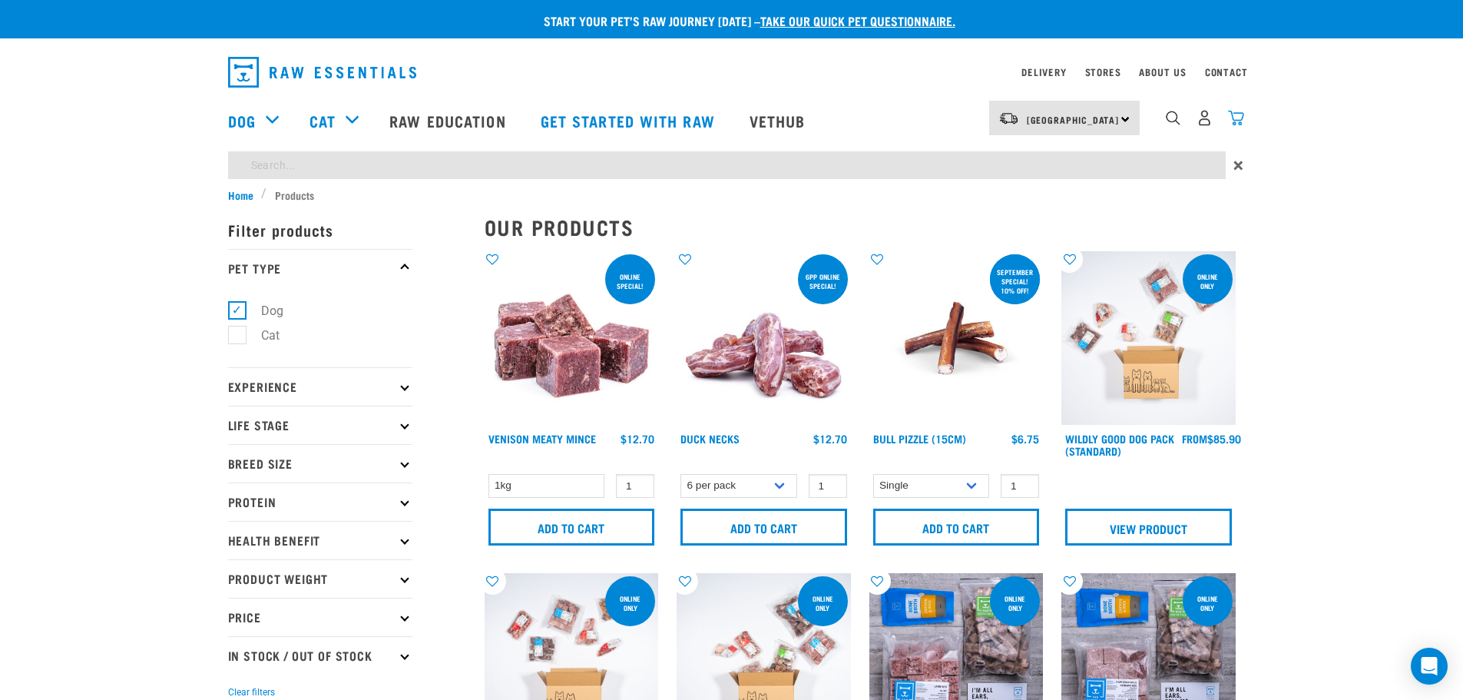
click at [1234, 117] on img "dropdown navigation" at bounding box center [1236, 118] width 16 height 16
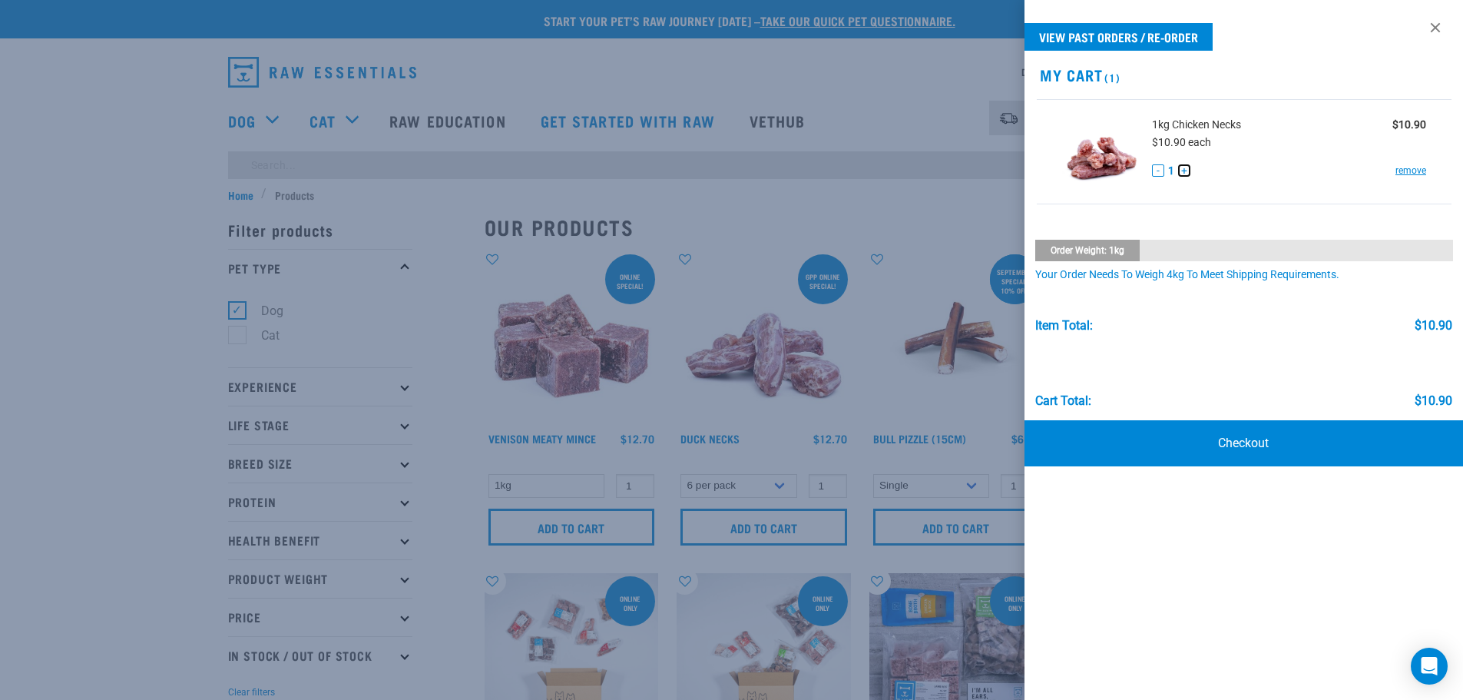
click at [1185, 174] on button "+" at bounding box center [1184, 170] width 12 height 12
click at [1185, 173] on button "+" at bounding box center [1184, 170] width 12 height 12
drag, startPoint x: 1279, startPoint y: 441, endPoint x: 1204, endPoint y: 406, distance: 82.8
click at [1279, 441] on link "Checkout" at bounding box center [1243, 443] width 439 height 46
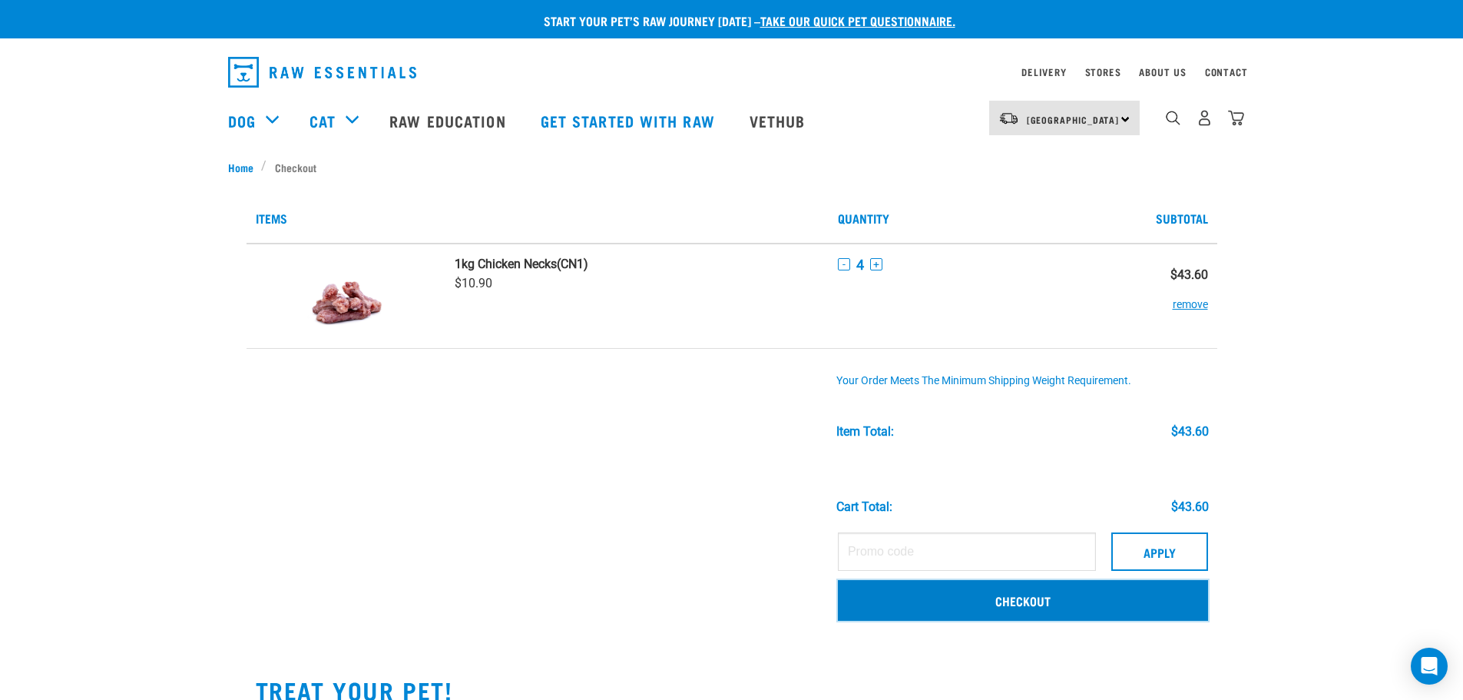
click at [978, 595] on link "Checkout" at bounding box center [1023, 600] width 370 height 40
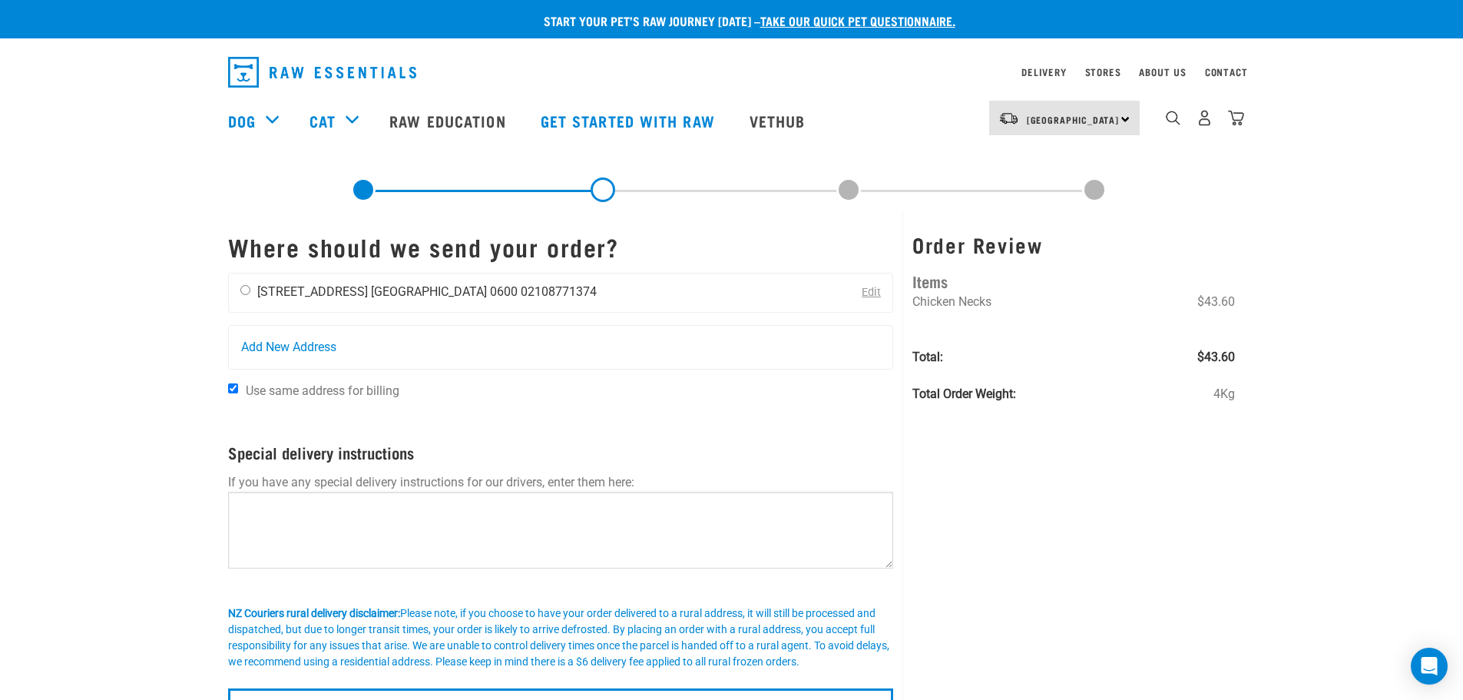
click at [249, 293] on input "radio" at bounding box center [245, 290] width 10 height 10
radio input "true"
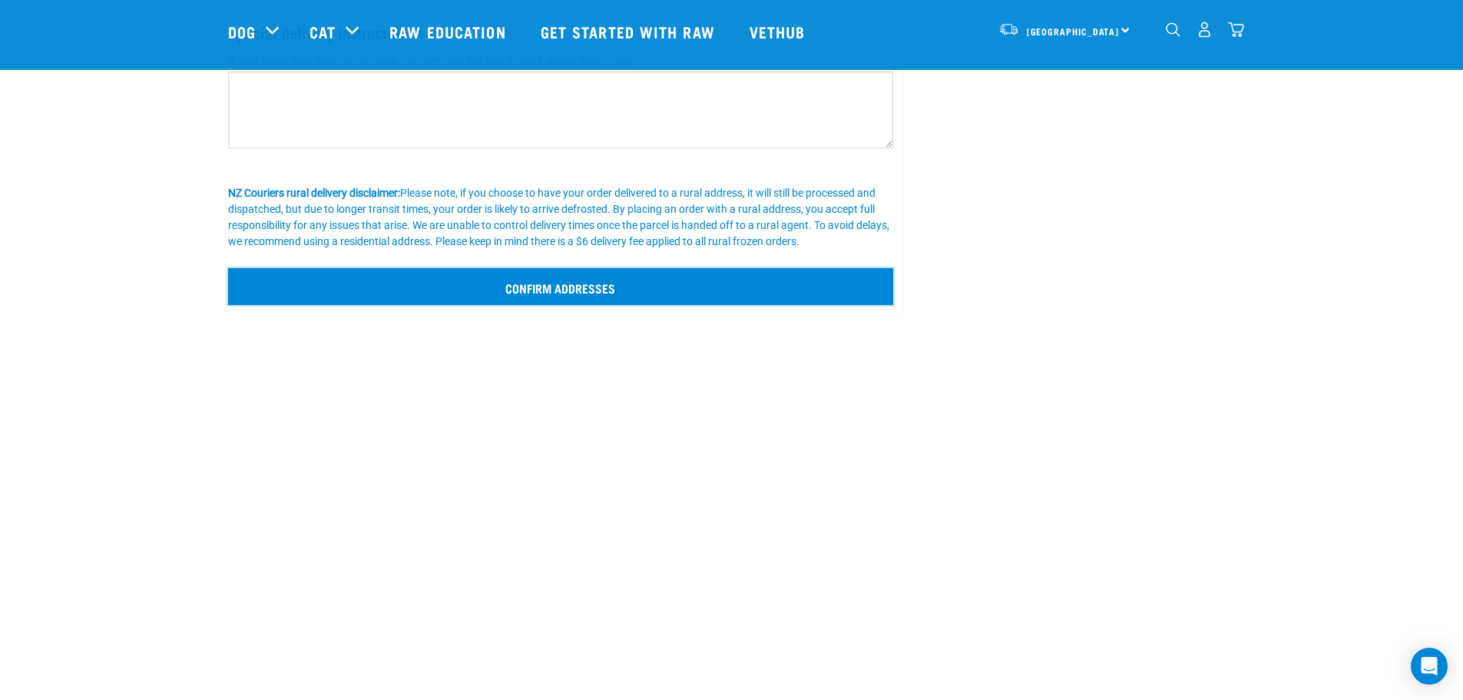
click at [650, 292] on input "Confirm addresses" at bounding box center [561, 286] width 666 height 37
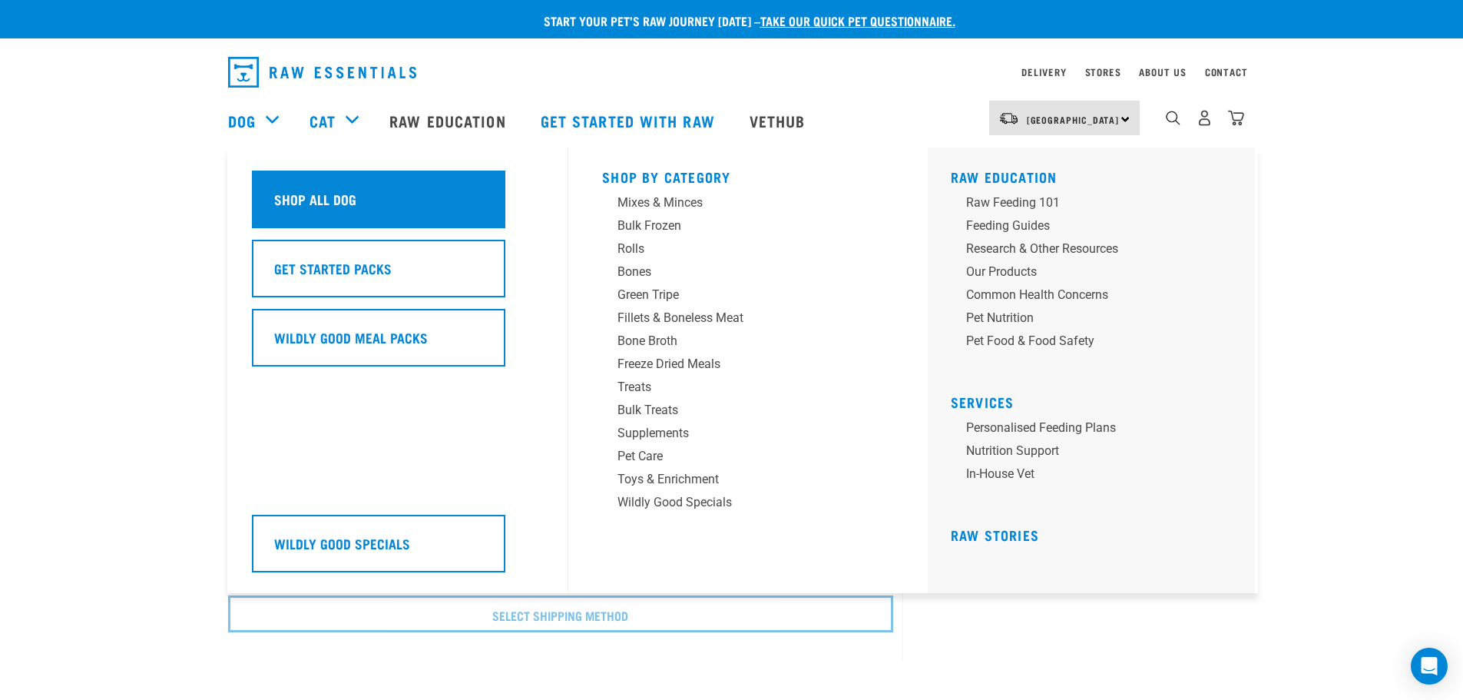
click at [311, 184] on div "Shop All Dog" at bounding box center [378, 199] width 253 height 58
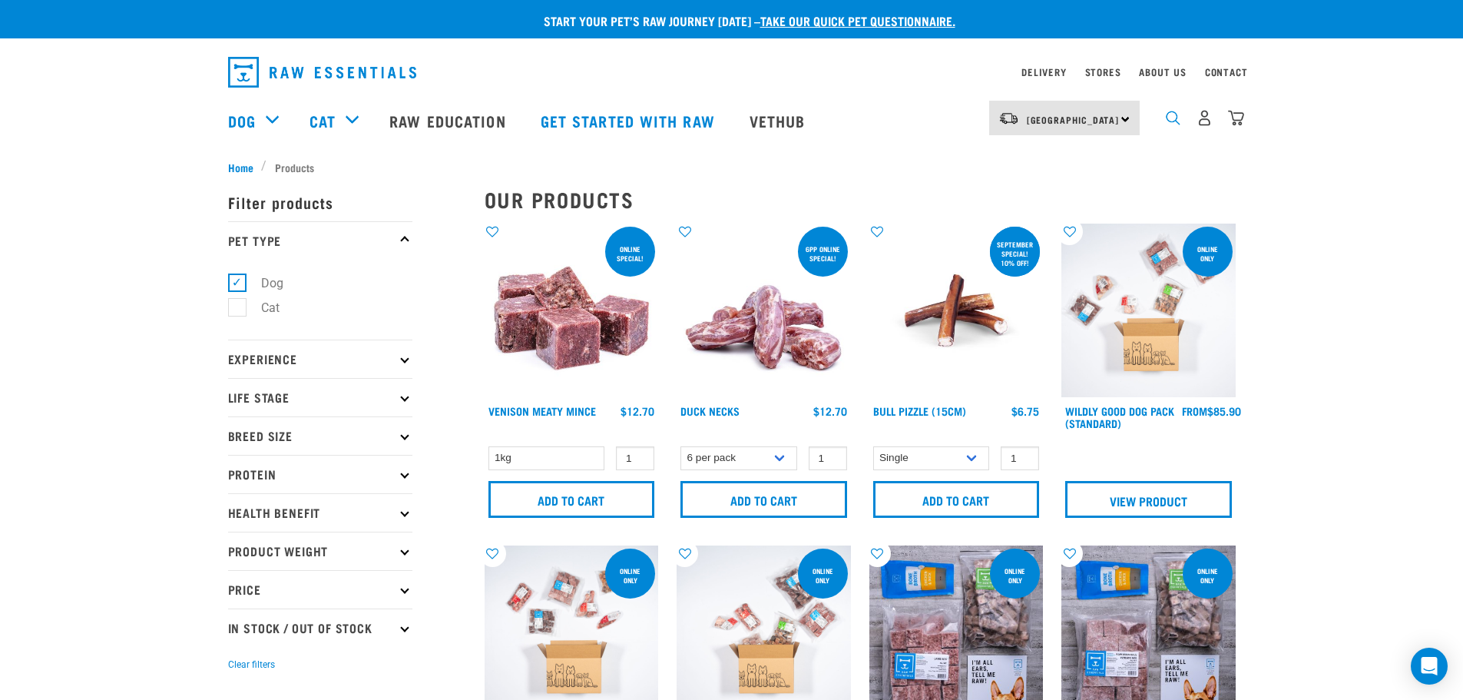
click at [1176, 125] on img "dropdown navigation" at bounding box center [1173, 118] width 15 height 15
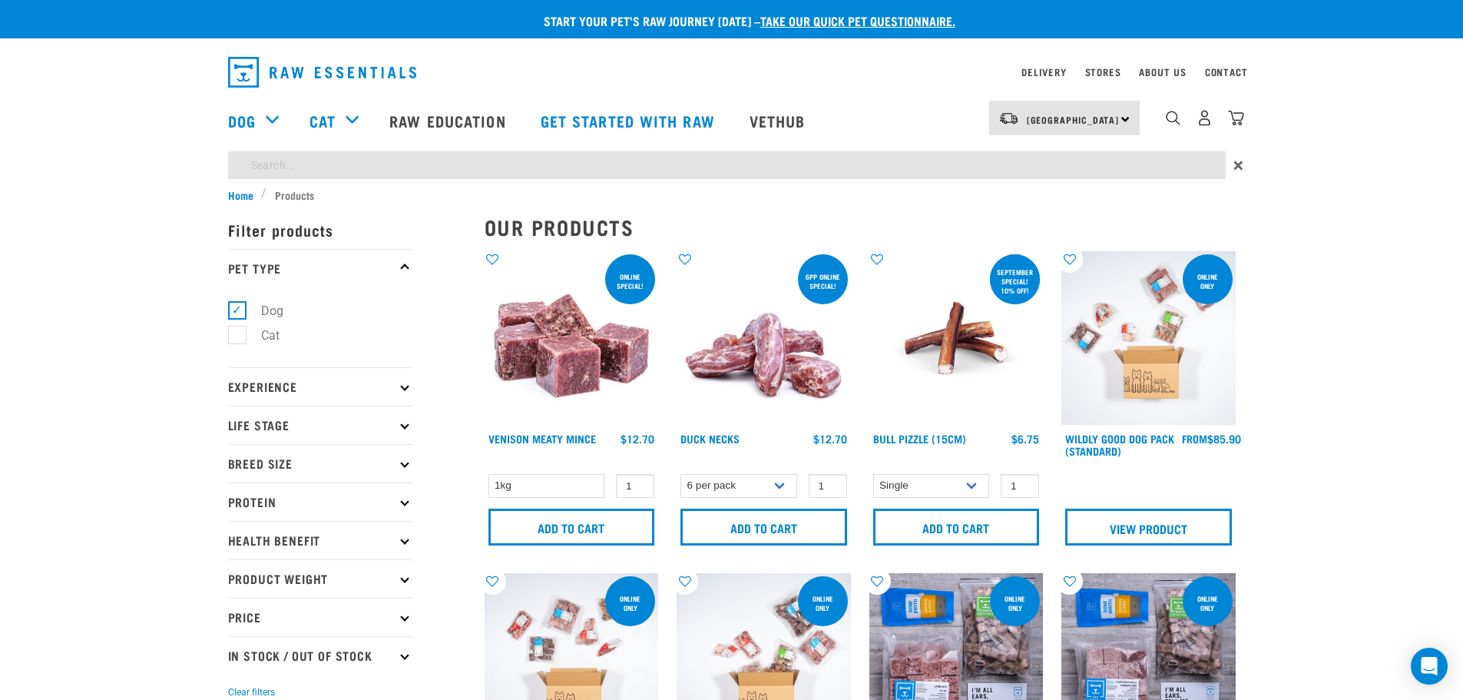
click at [984, 174] on input "search" at bounding box center [726, 165] width 997 height 28
type input "veil"
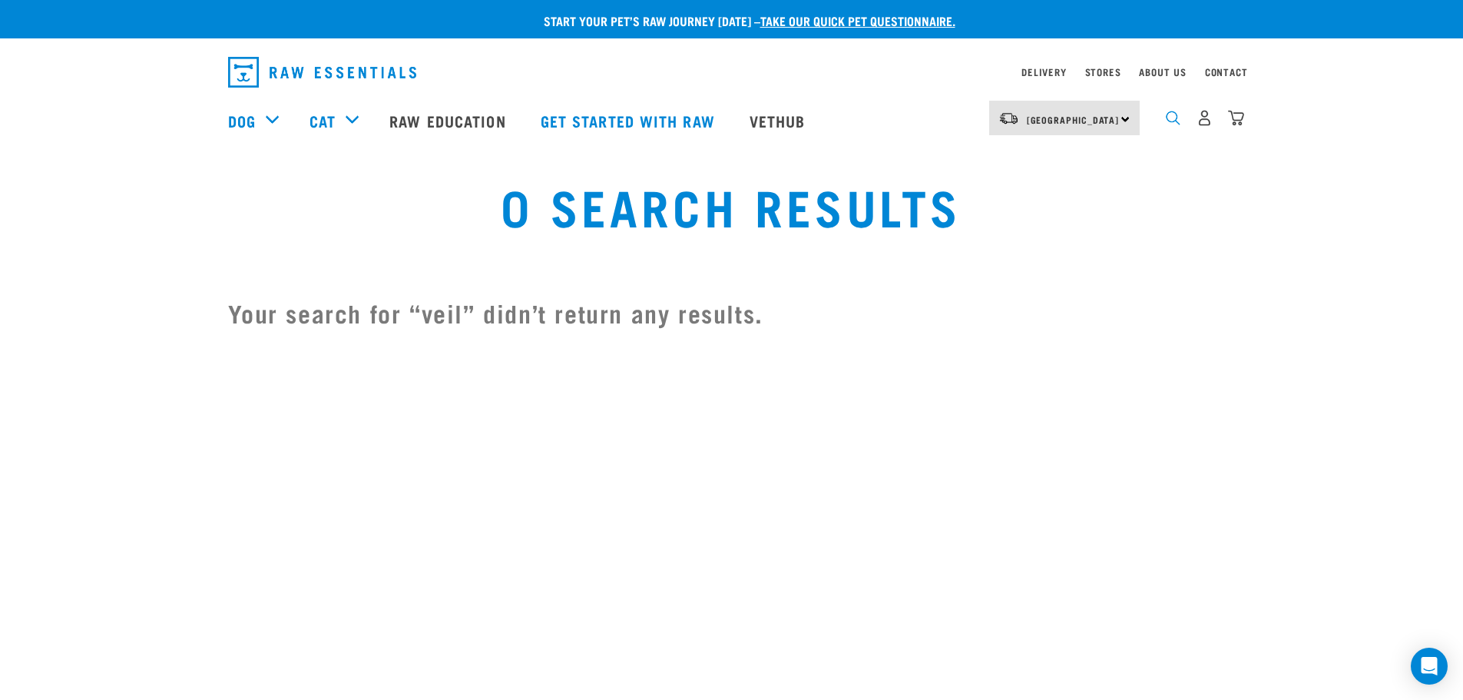
click at [1176, 123] on img "dropdown navigation" at bounding box center [1173, 118] width 15 height 15
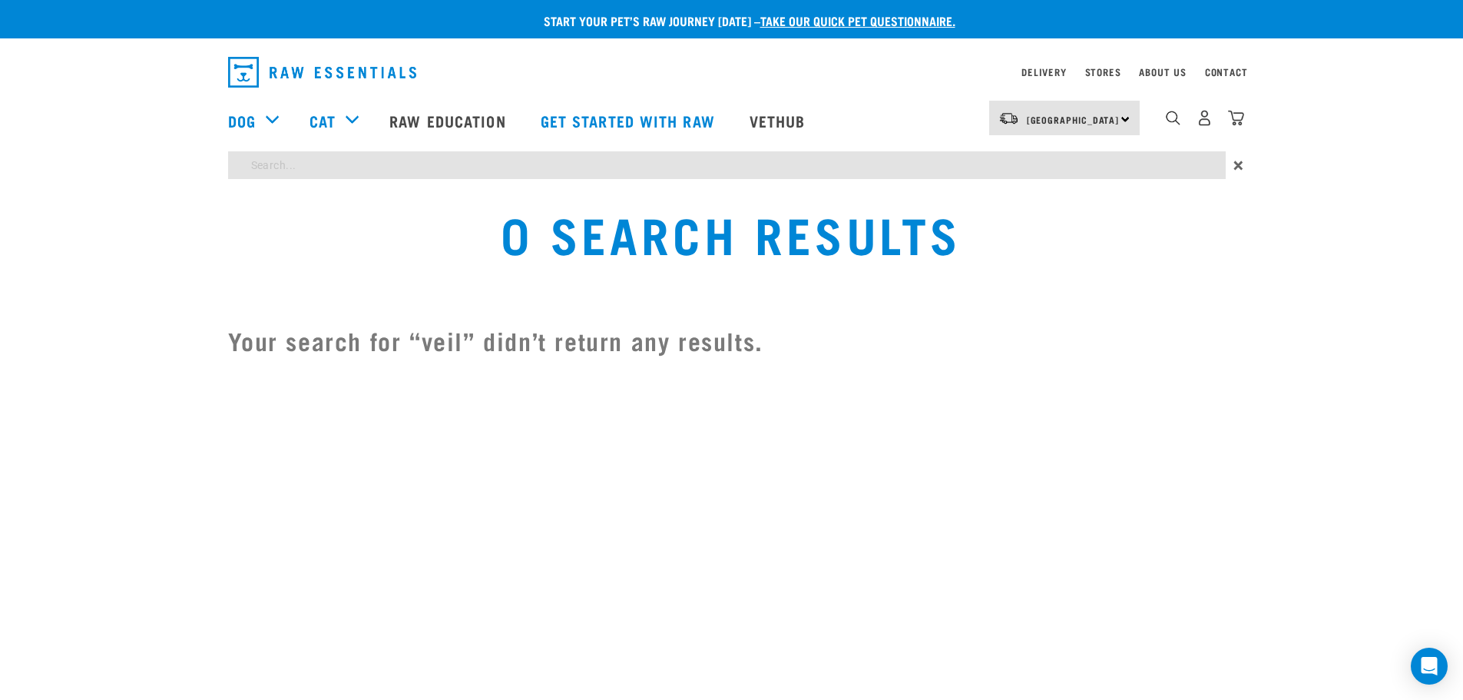
click at [706, 172] on input "search" at bounding box center [726, 165] width 997 height 28
type input "vell"
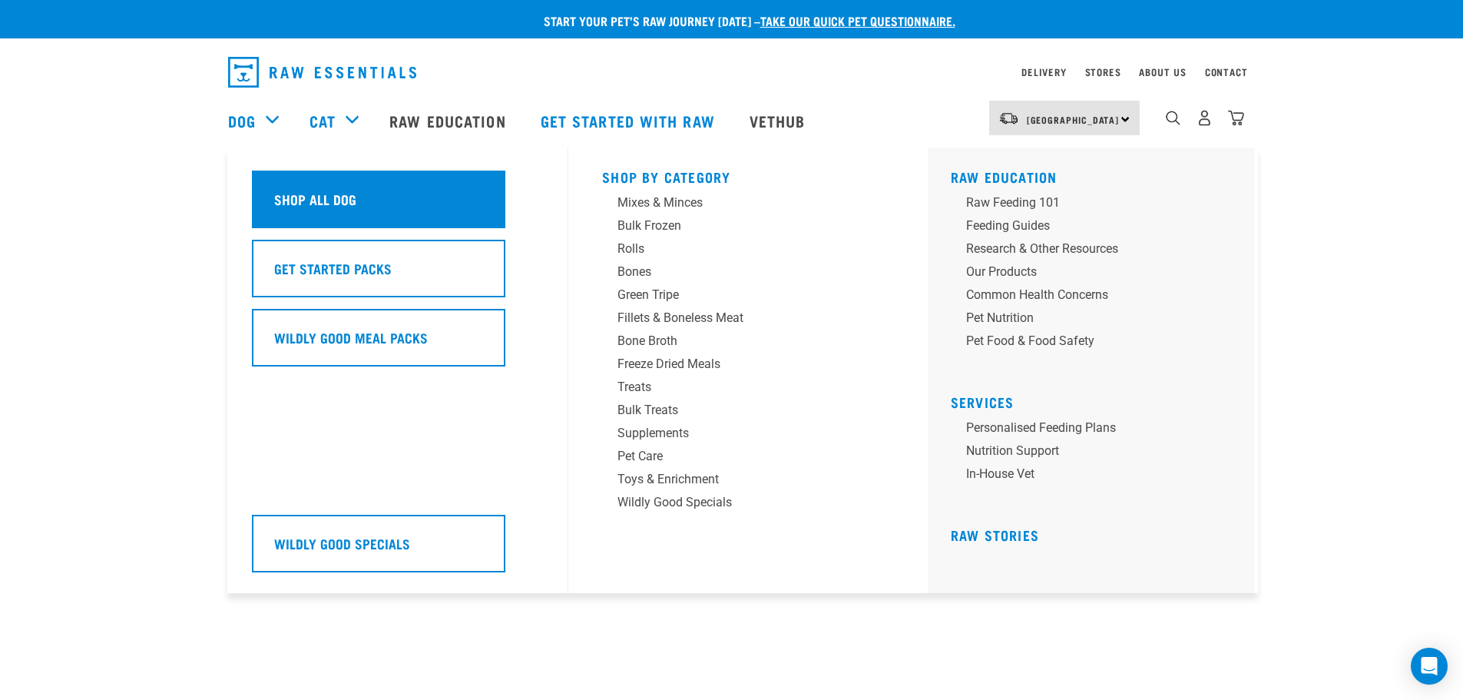
click at [325, 190] on h5 "Shop All Dog" at bounding box center [315, 199] width 82 height 20
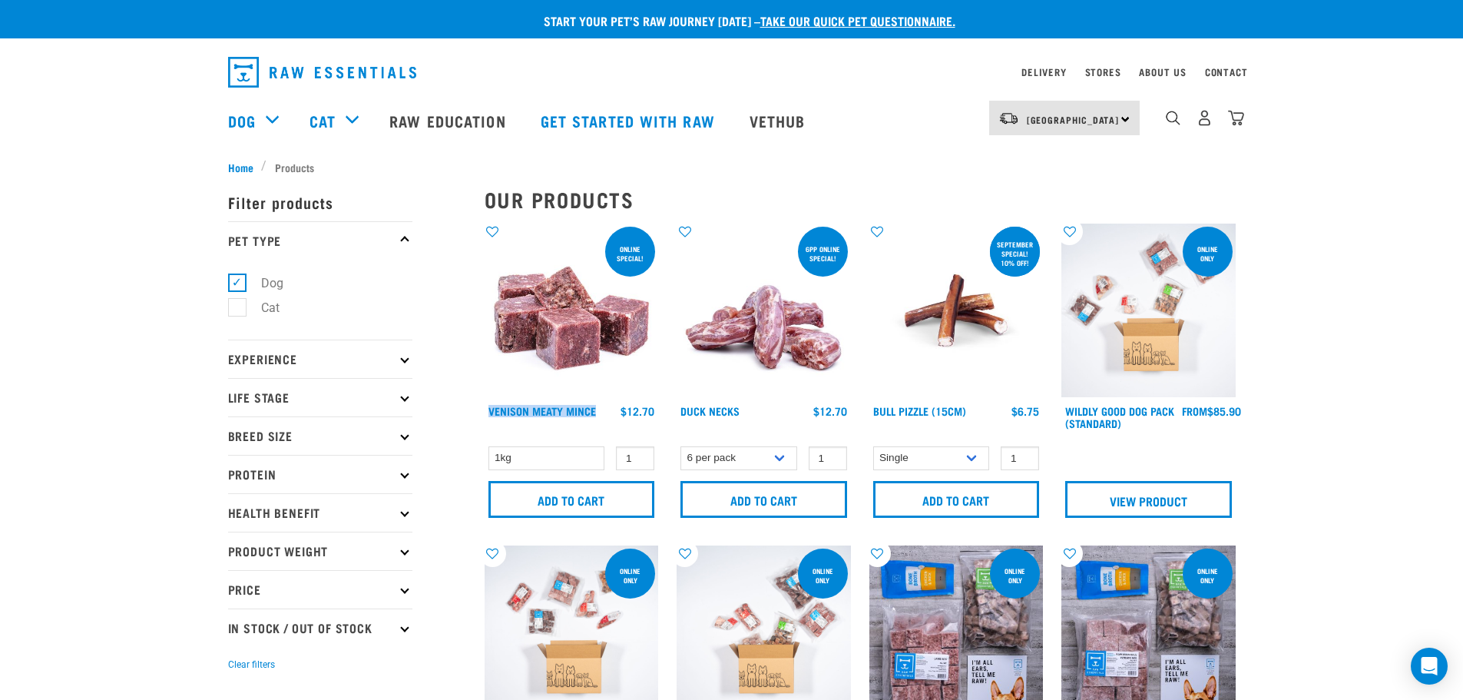
drag, startPoint x: 485, startPoint y: 412, endPoint x: 603, endPoint y: 413, distance: 117.5
click at [603, 413] on div "Venison Meaty Mince $12.70" at bounding box center [572, 420] width 174 height 34
copy link "Venison Meaty Mince"
click at [1171, 122] on img "dropdown navigation" at bounding box center [1173, 118] width 15 height 15
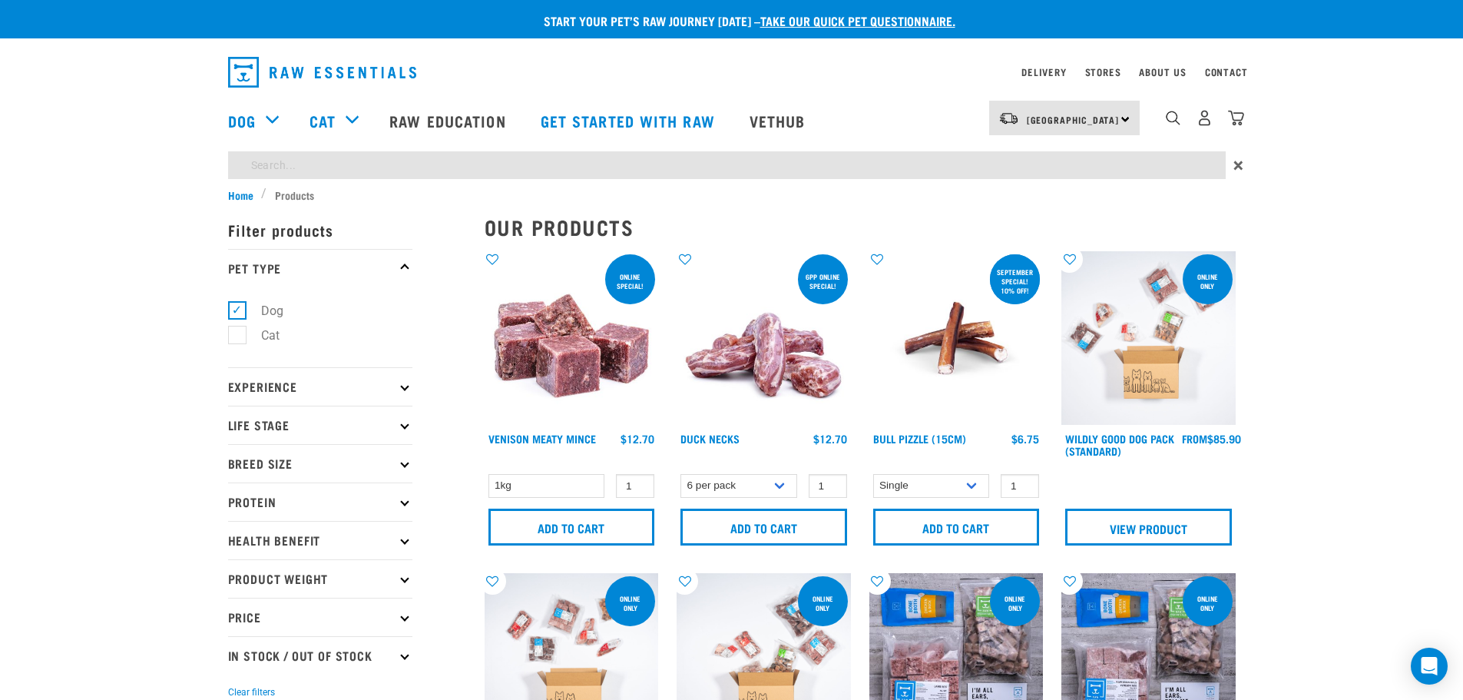
click at [351, 385] on p "Experience" at bounding box center [320, 386] width 184 height 38
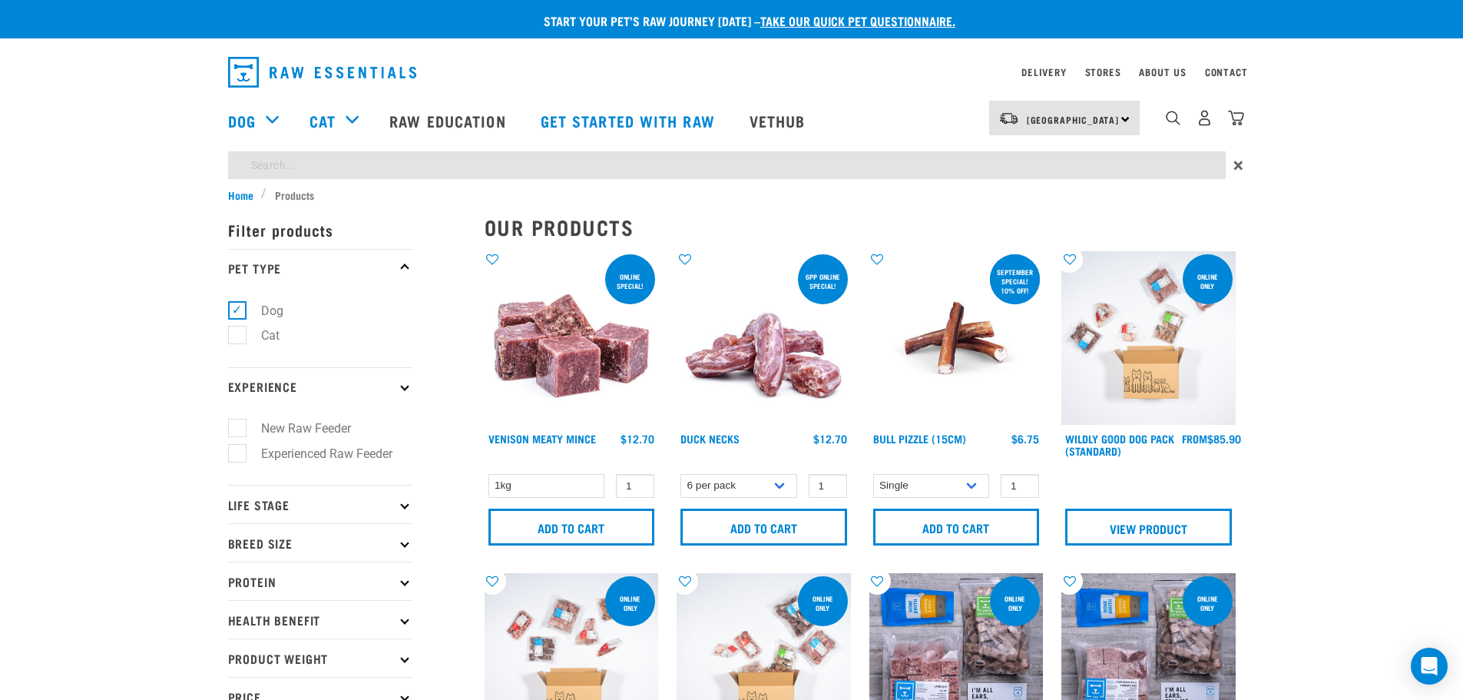
click at [352, 385] on p "Experience" at bounding box center [320, 386] width 184 height 38
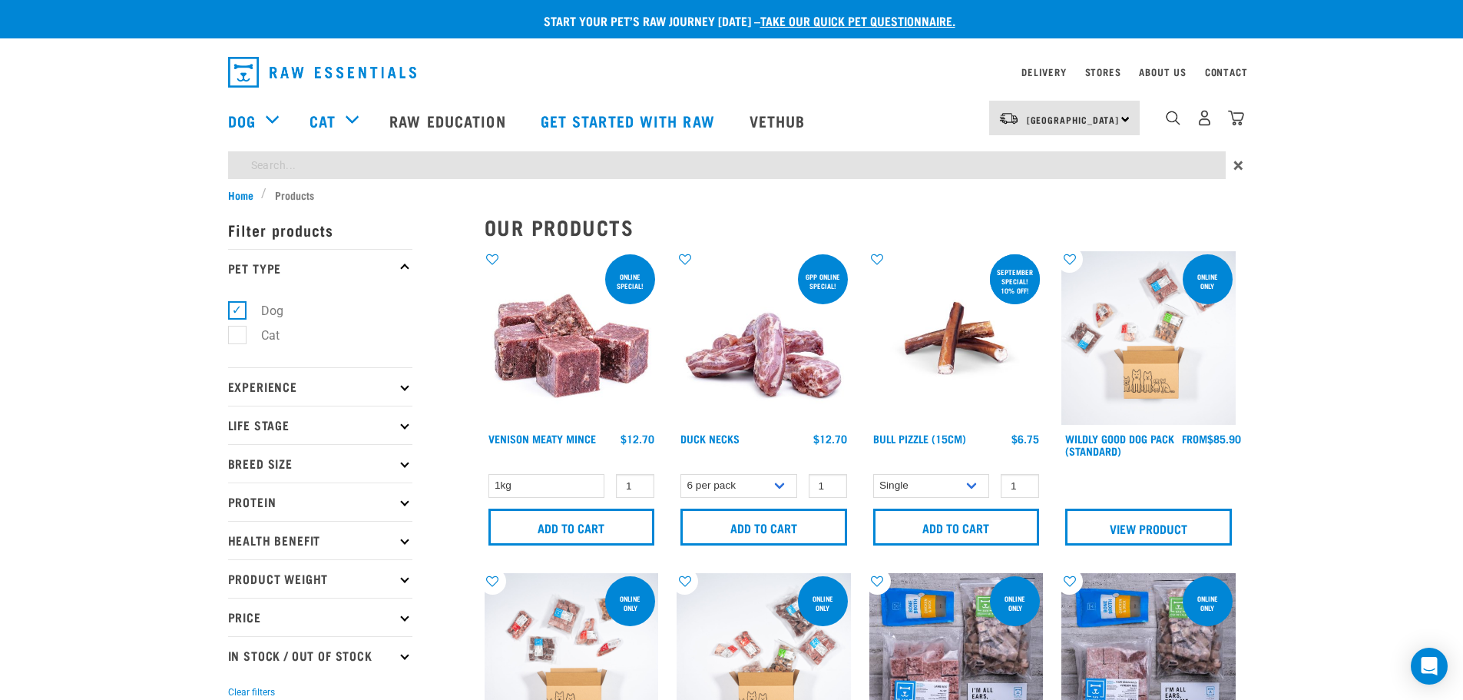
drag, startPoint x: 359, startPoint y: 428, endPoint x: 367, endPoint y: 425, distance: 8.0
click at [361, 428] on p "Life Stage" at bounding box center [320, 424] width 184 height 38
click at [367, 425] on p "Life Stage" at bounding box center [320, 424] width 184 height 38
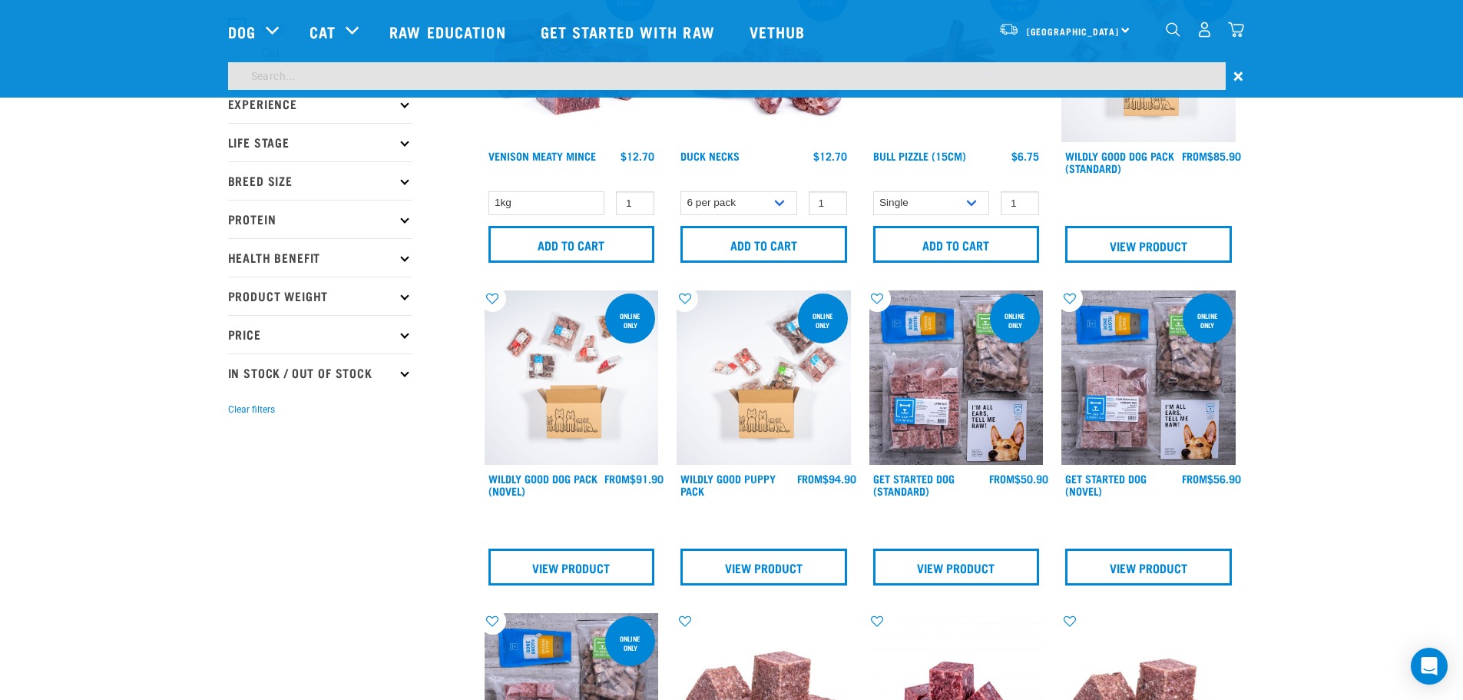
scroll to position [154, 0]
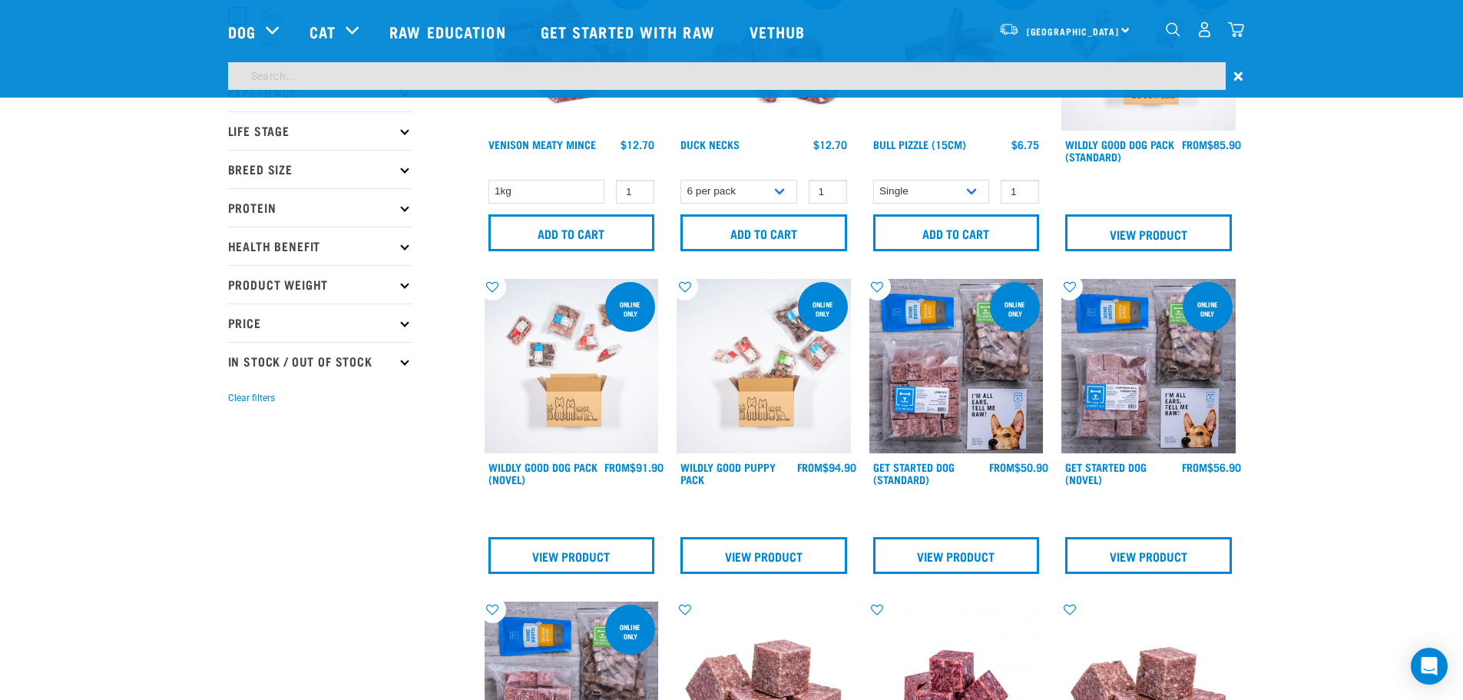
click at [379, 135] on p "Life Stage" at bounding box center [320, 130] width 184 height 38
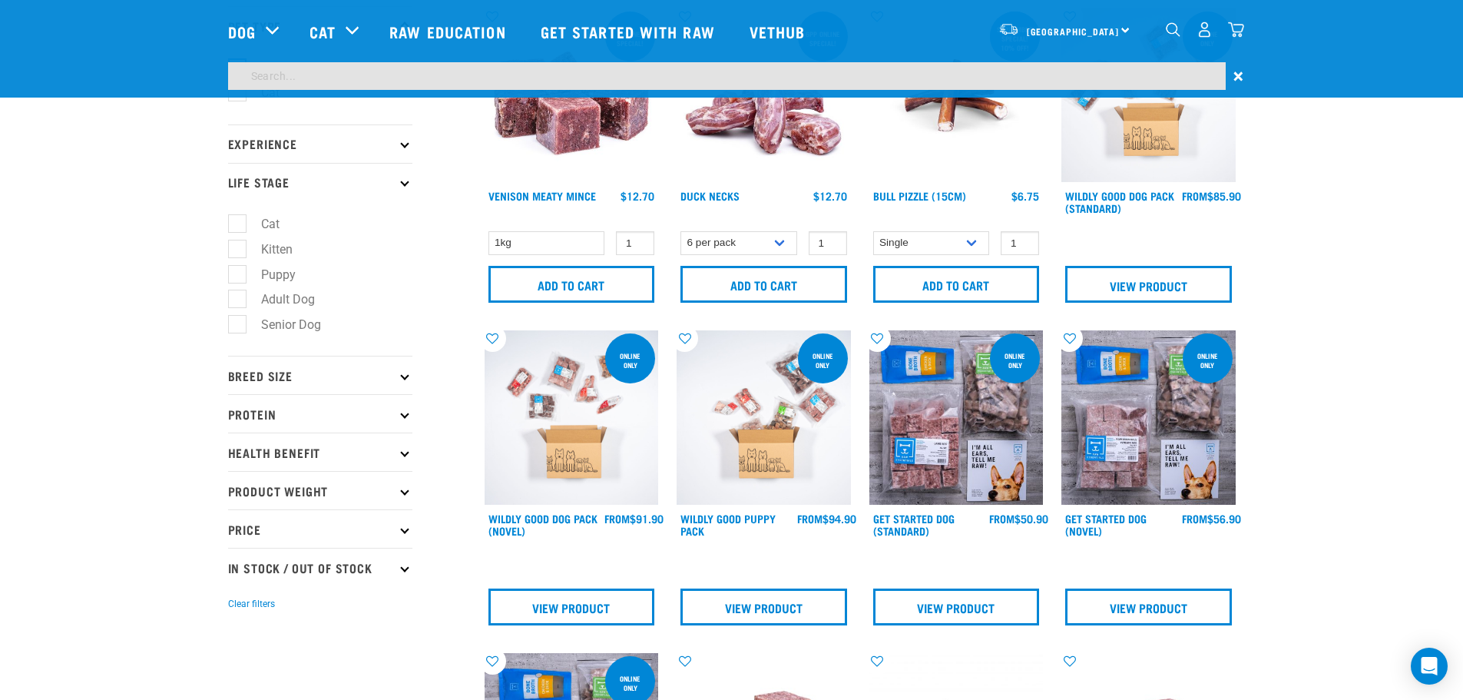
scroll to position [77, 0]
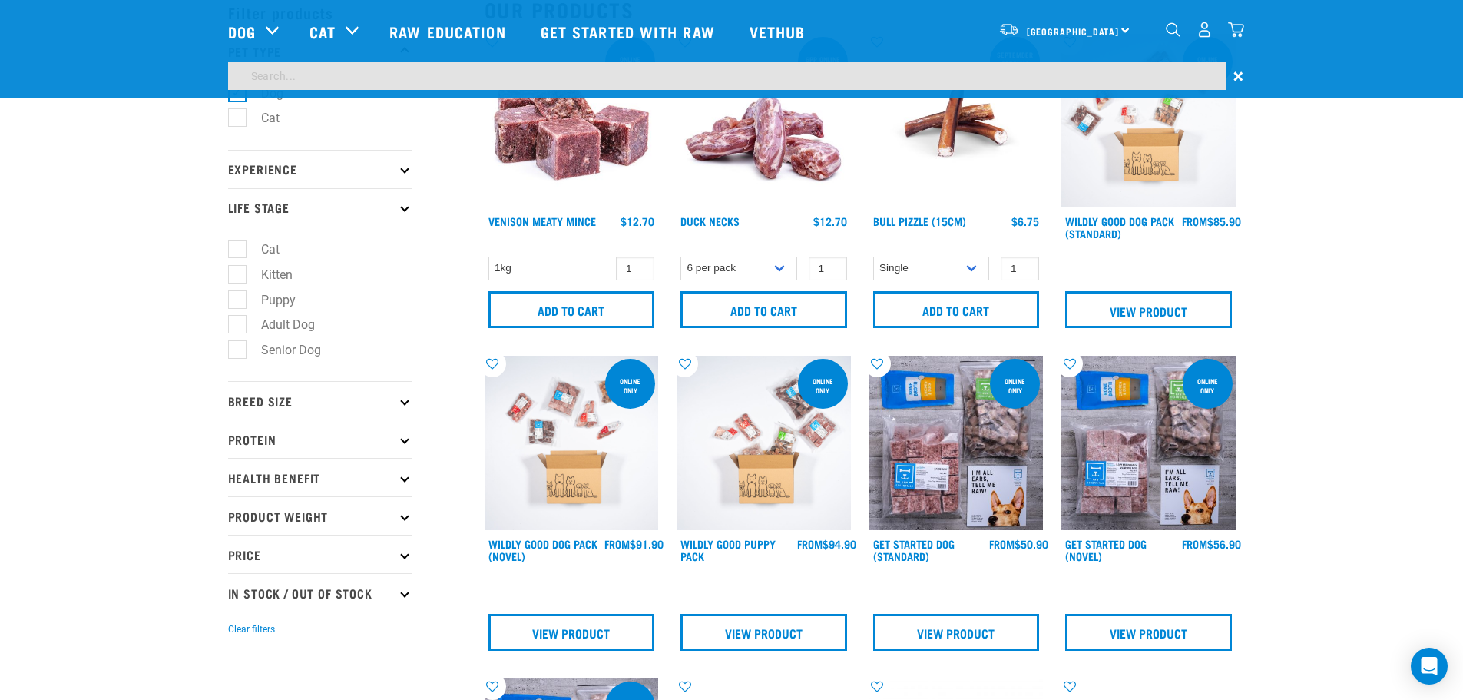
click at [294, 321] on label "Adult Dog" at bounding box center [279, 324] width 84 height 19
click at [238, 321] on input "Adult Dog" at bounding box center [233, 322] width 10 height 10
checkbox input "true"
click at [356, 405] on p "Breed Size" at bounding box center [320, 400] width 184 height 38
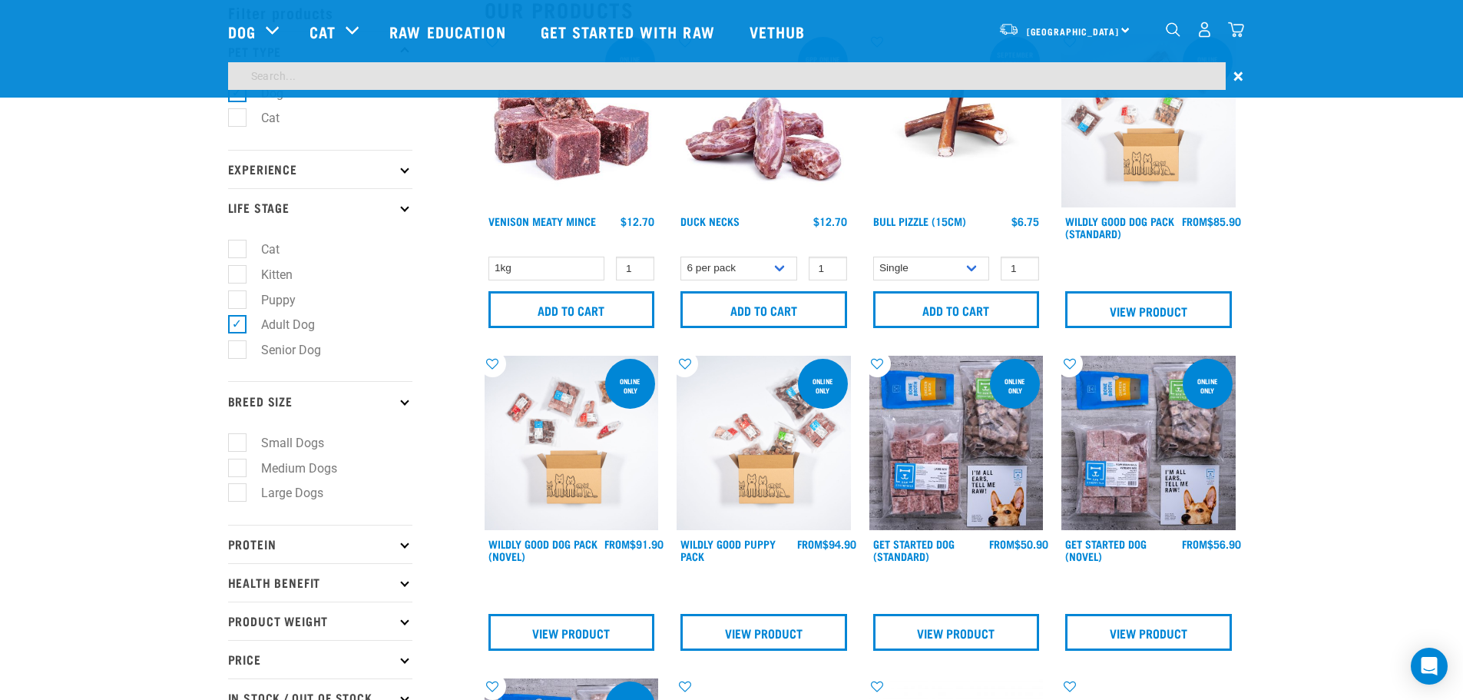
click at [309, 488] on label "Large Dogs" at bounding box center [283, 492] width 93 height 19
click at [238, 488] on input "Large Dogs" at bounding box center [233, 490] width 10 height 10
checkbox input "true"
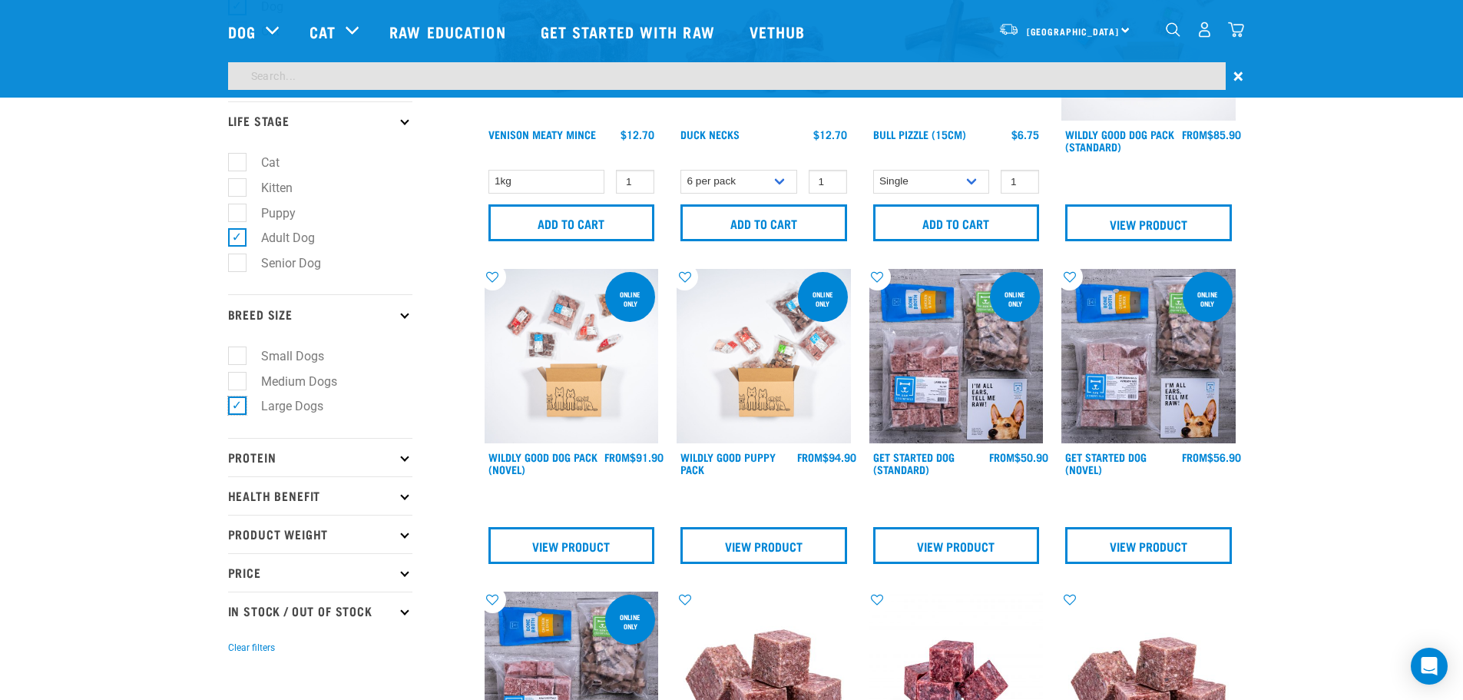
scroll to position [230, 0]
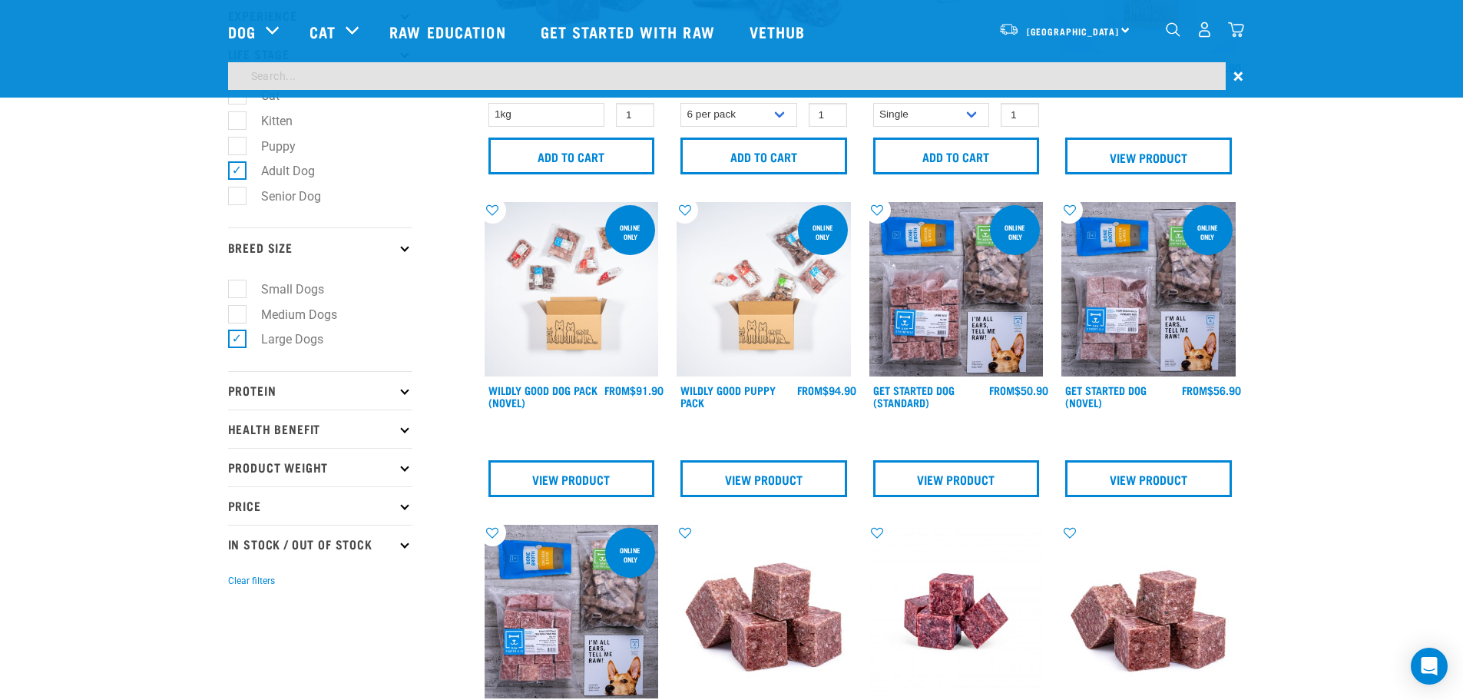
click at [326, 378] on p "Protein" at bounding box center [320, 390] width 184 height 38
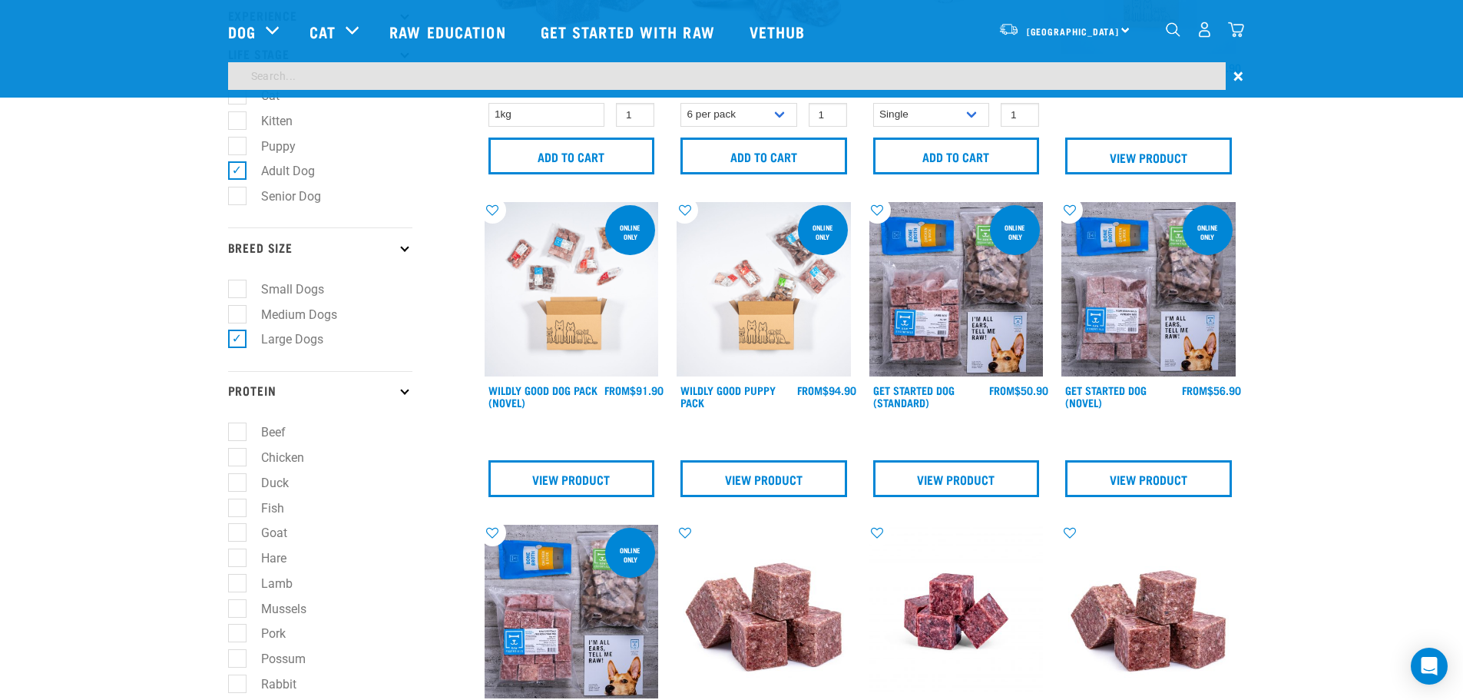
click at [342, 392] on p "Protein" at bounding box center [320, 390] width 184 height 38
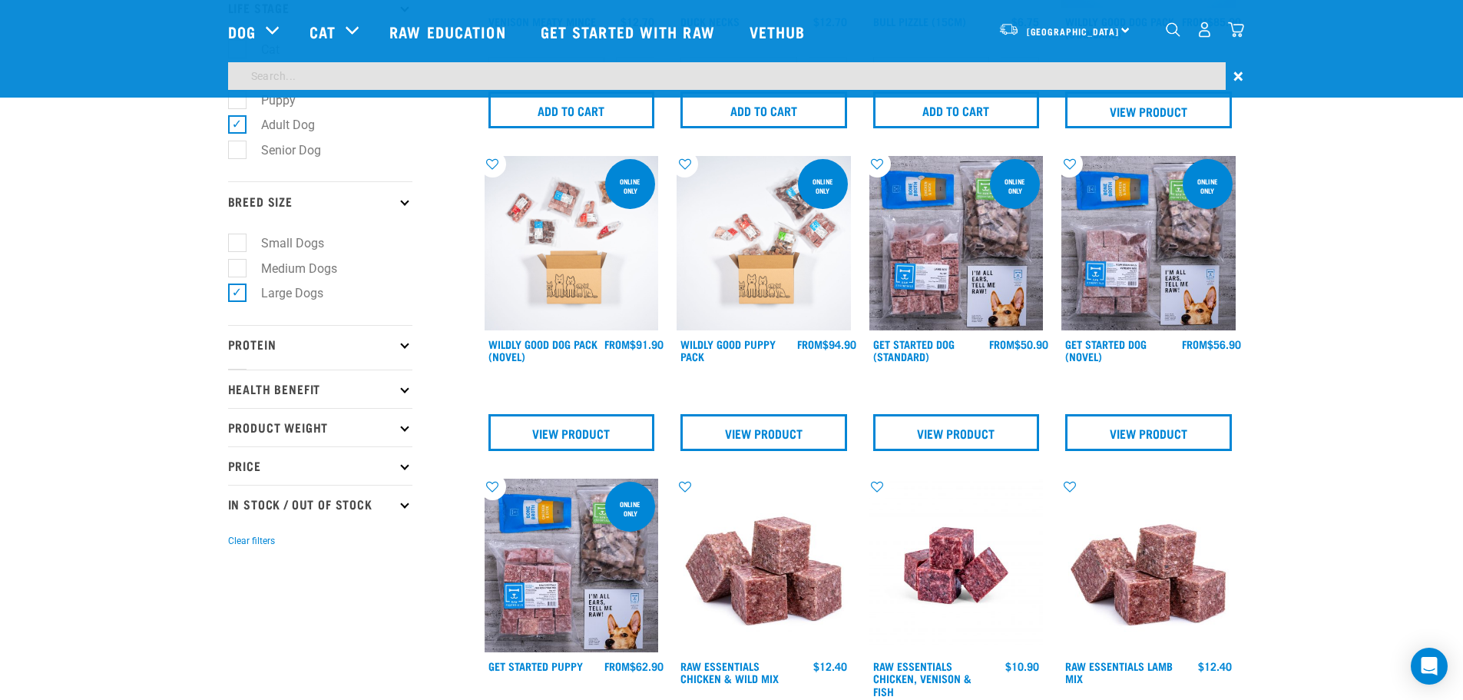
scroll to position [384, 0]
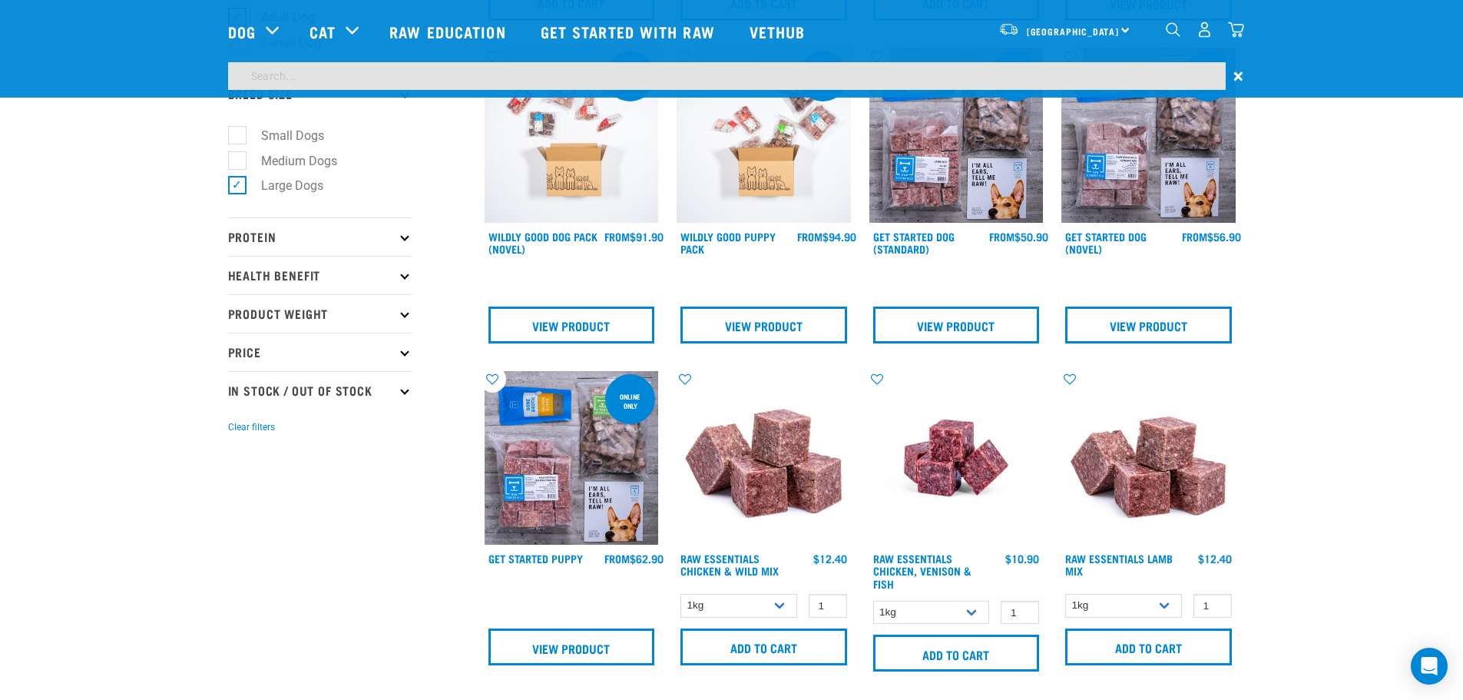
drag, startPoint x: 338, startPoint y: 270, endPoint x: 346, endPoint y: 270, distance: 8.4
click at [342, 270] on p "Health Benefit" at bounding box center [320, 275] width 184 height 38
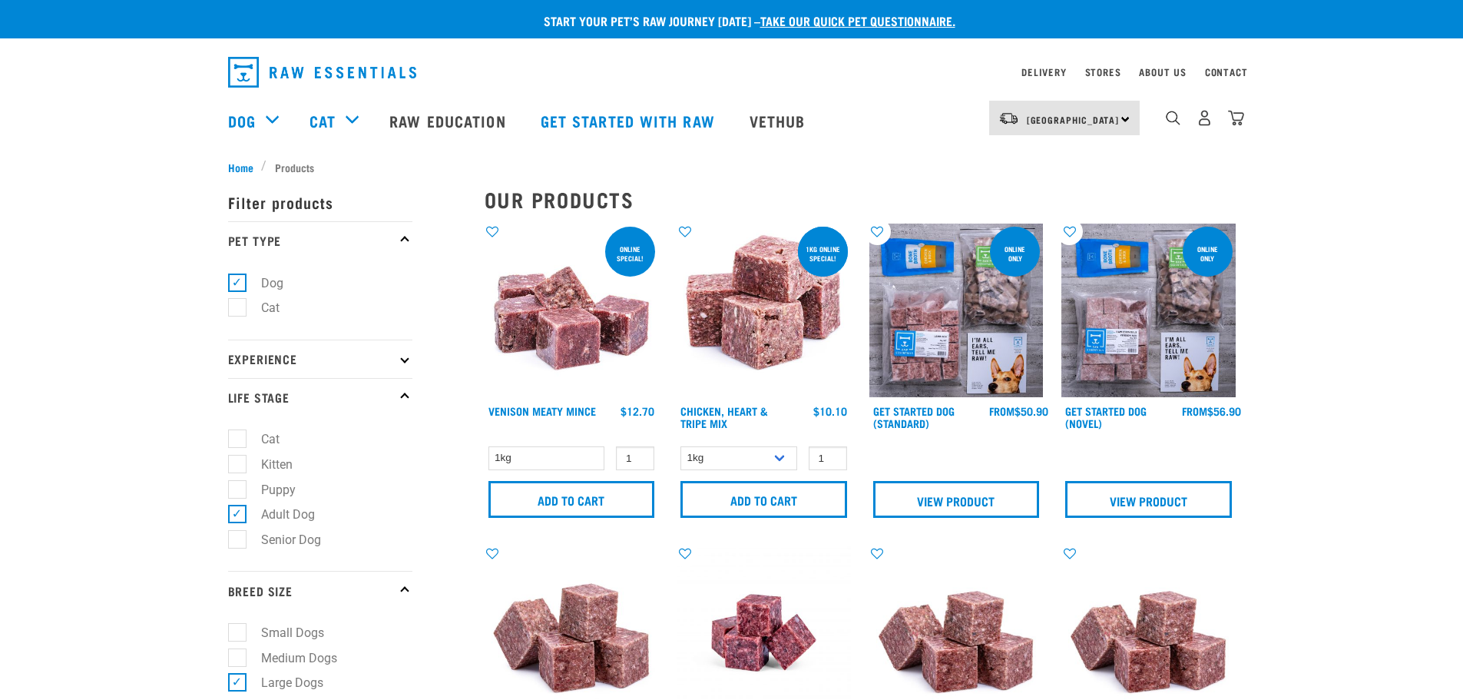
click at [314, 400] on p "Life Stage" at bounding box center [320, 397] width 184 height 38
click at [363, 240] on p "Pet Type" at bounding box center [320, 240] width 184 height 38
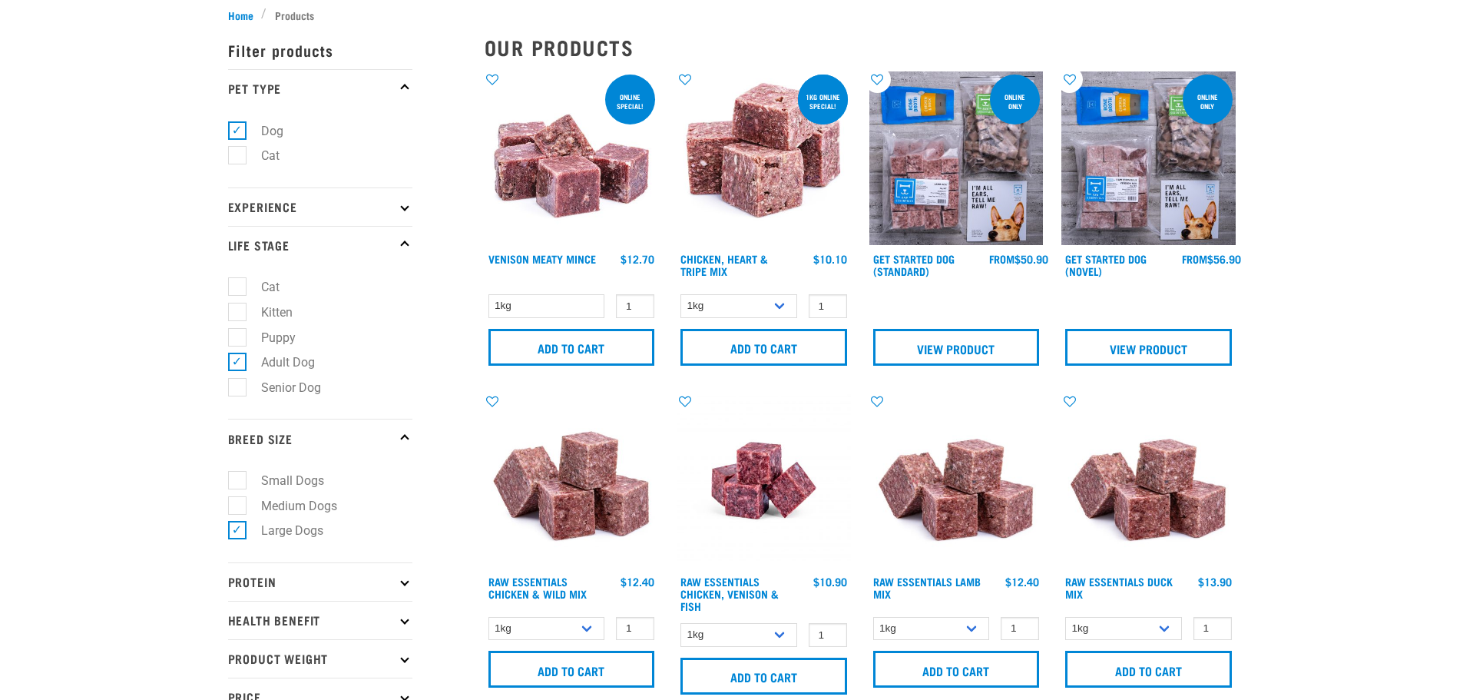
scroll to position [154, 0]
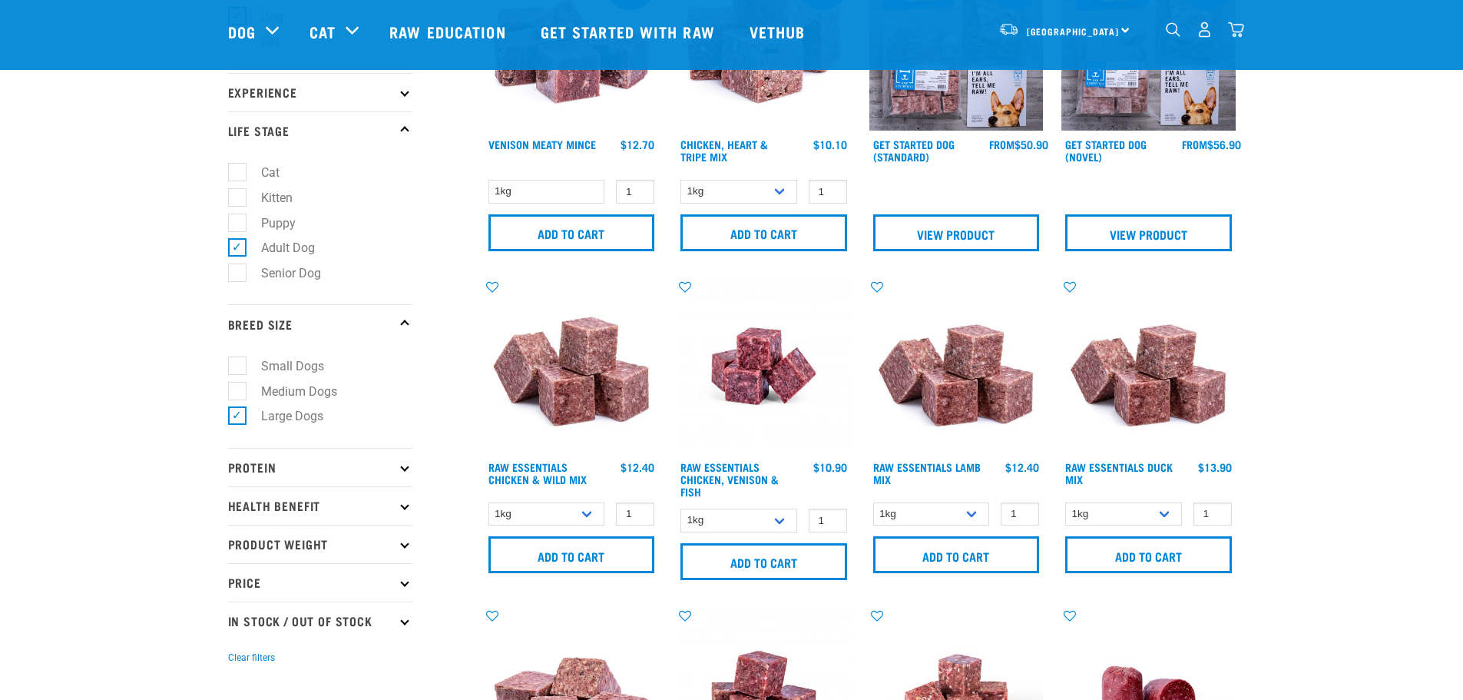
click at [376, 141] on p "Life Stage" at bounding box center [320, 130] width 184 height 38
click at [362, 136] on p "Life Stage" at bounding box center [320, 130] width 184 height 38
click at [340, 325] on p "Breed Size" at bounding box center [320, 323] width 184 height 38
click at [364, 129] on p "Life Stage" at bounding box center [320, 130] width 184 height 38
click at [381, 130] on p "Life Stage" at bounding box center [320, 130] width 184 height 38
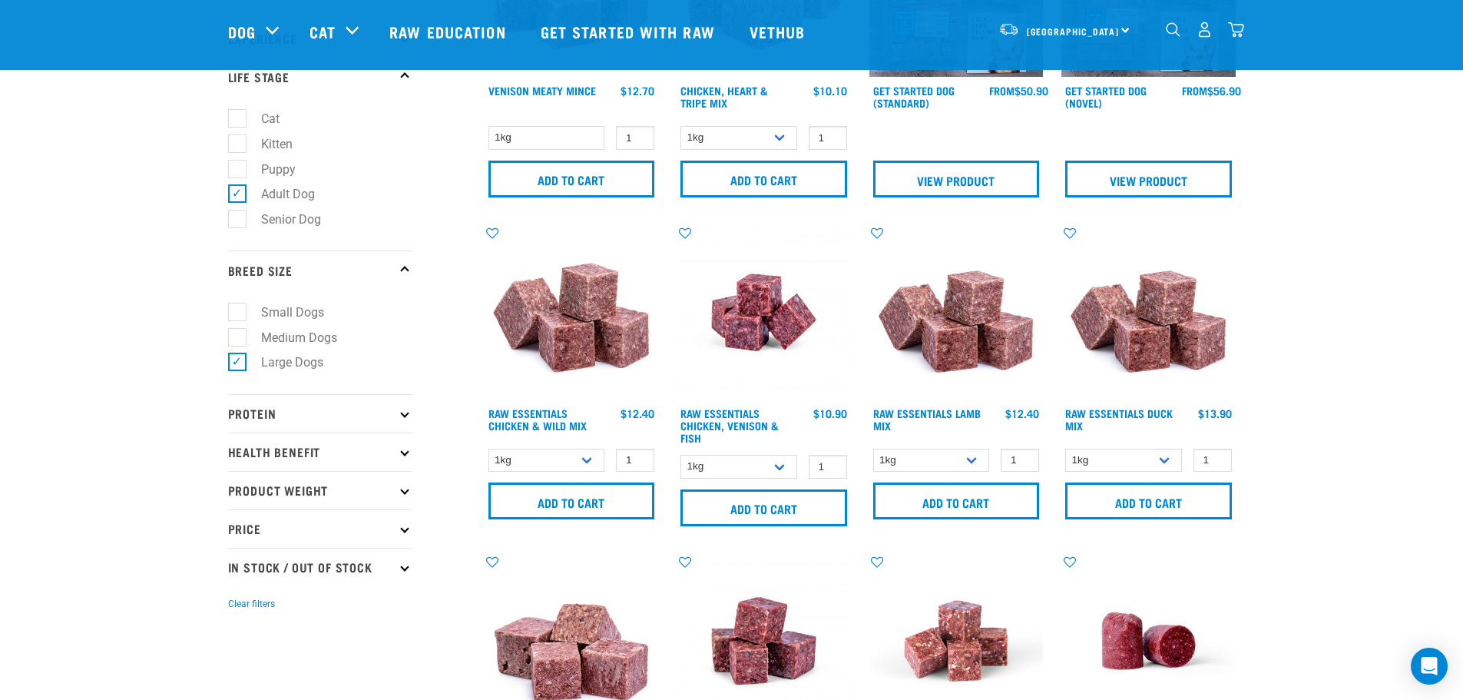
scroll to position [230, 0]
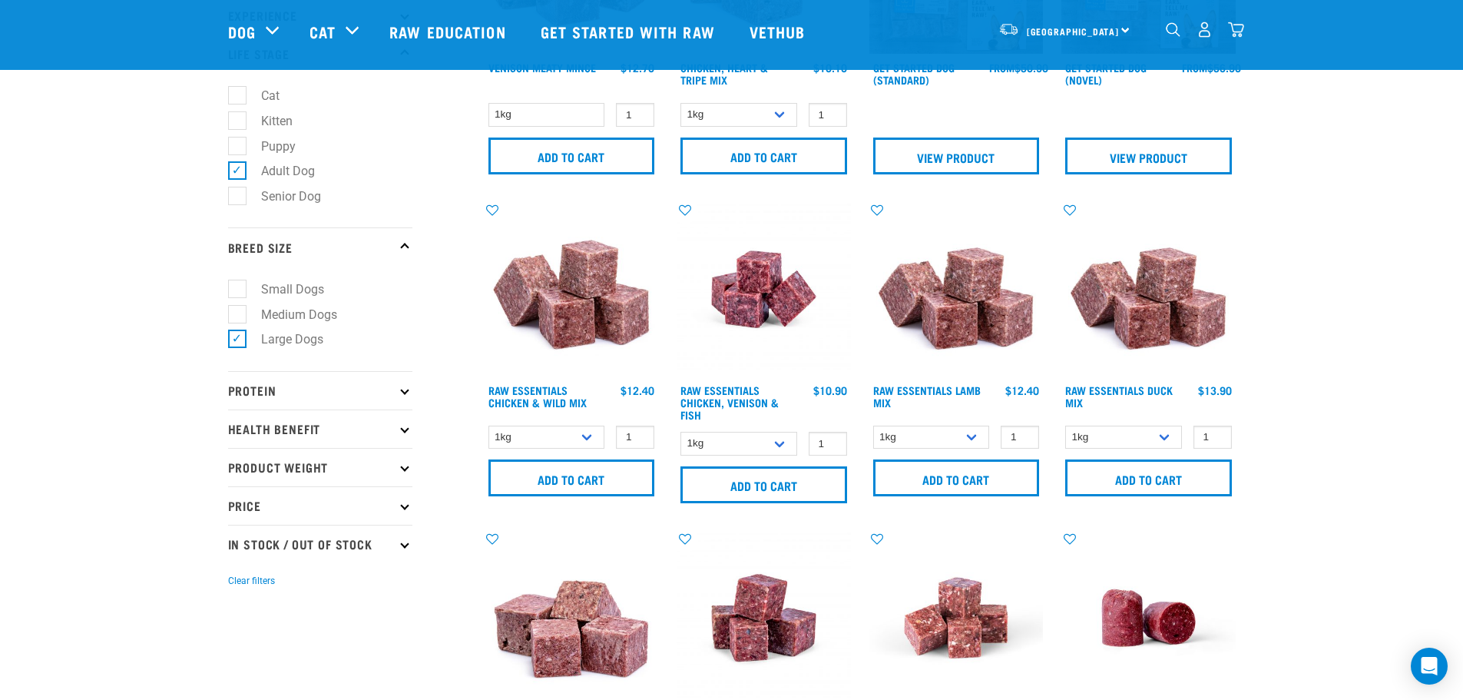
drag, startPoint x: 321, startPoint y: 432, endPoint x: 333, endPoint y: 429, distance: 12.7
click at [322, 432] on p "Health Benefit" at bounding box center [320, 428] width 184 height 38
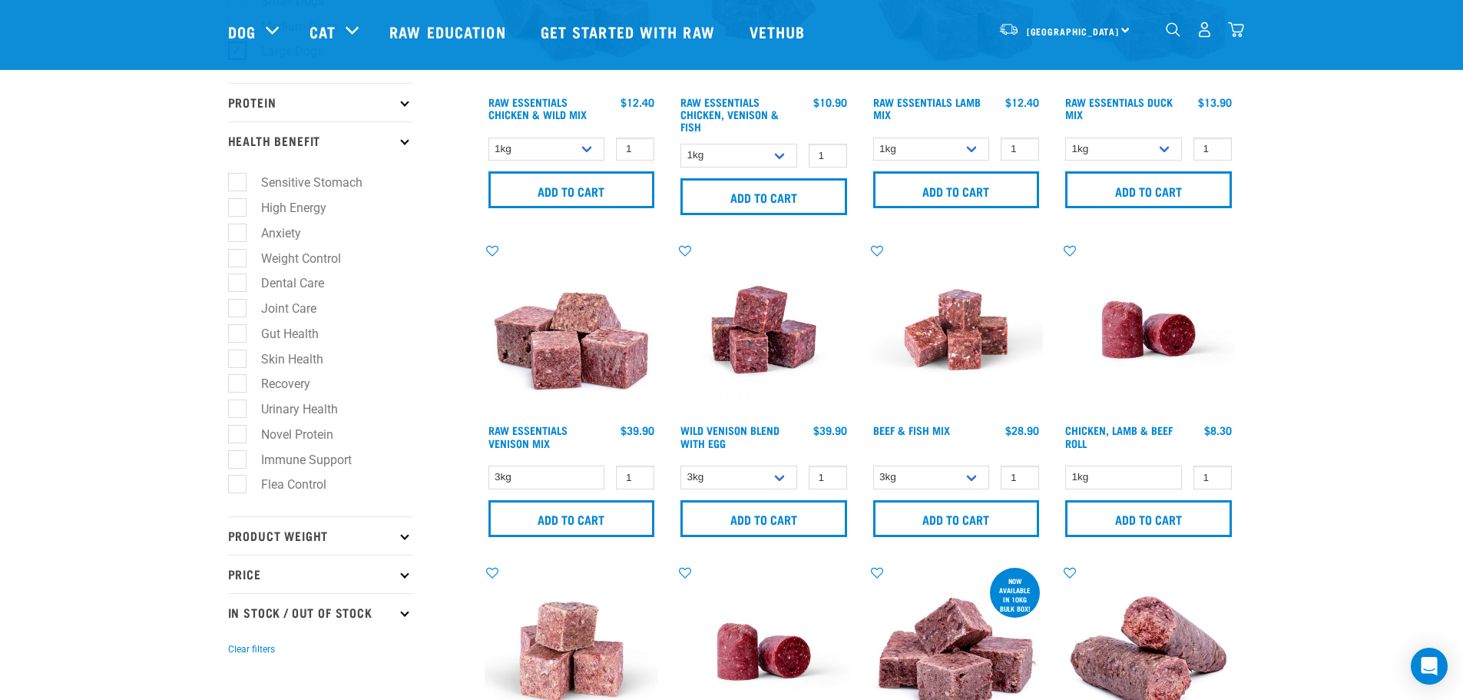
scroll to position [614, 0]
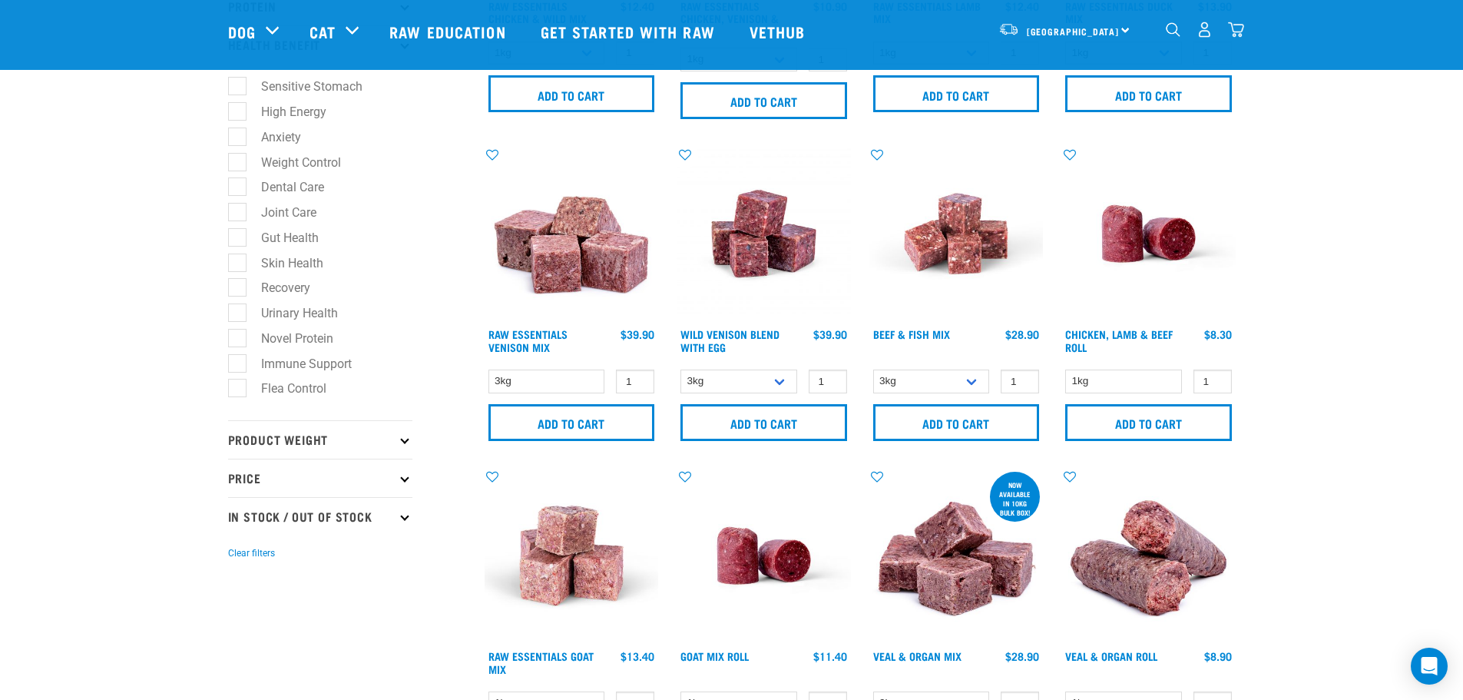
click at [323, 443] on p "Product Weight" at bounding box center [320, 439] width 184 height 38
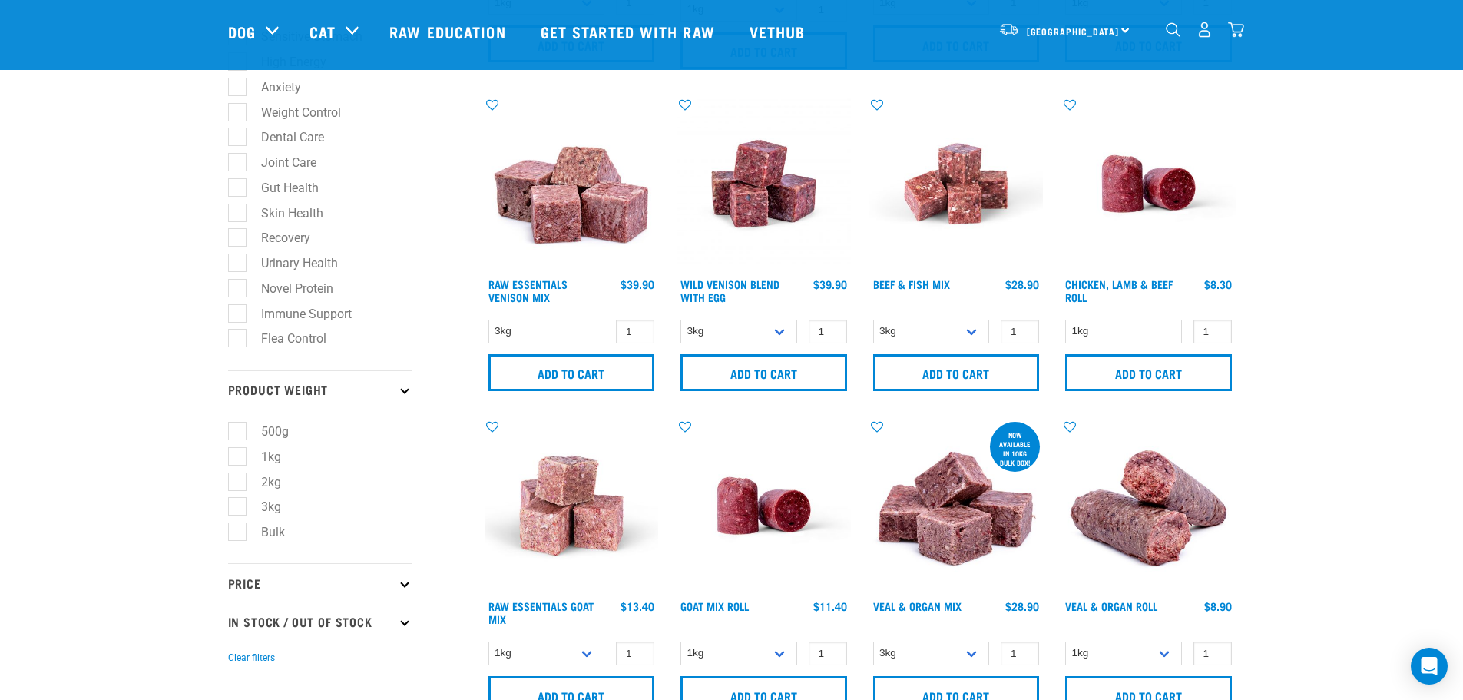
scroll to position [768, 0]
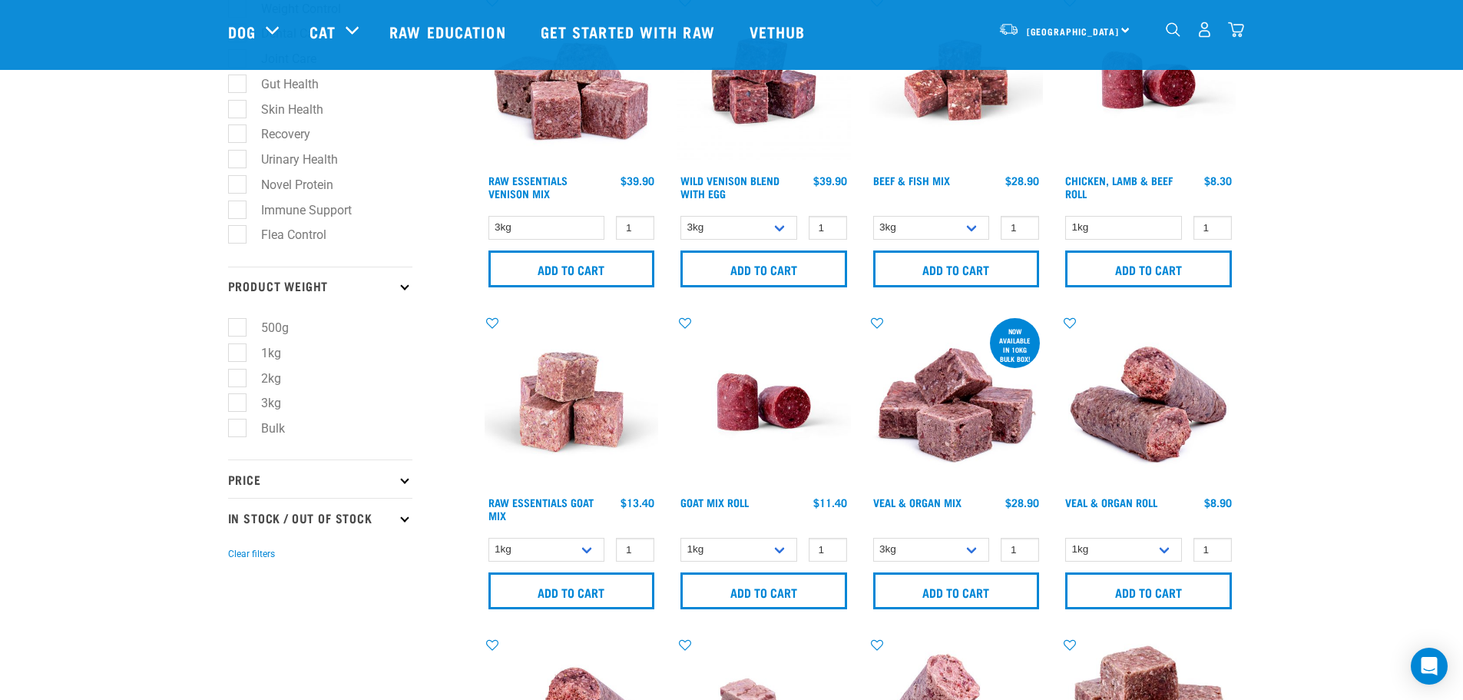
click at [310, 477] on p "Price" at bounding box center [320, 478] width 184 height 38
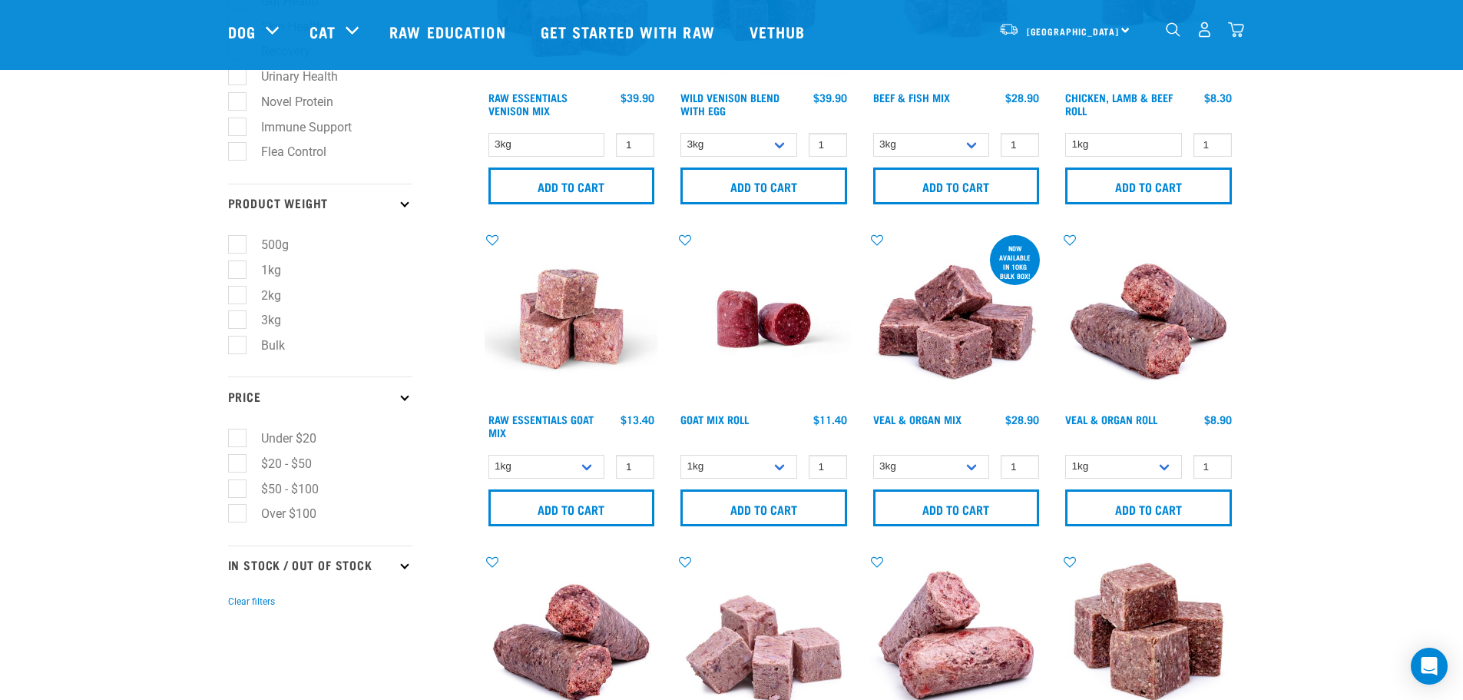
scroll to position [921, 0]
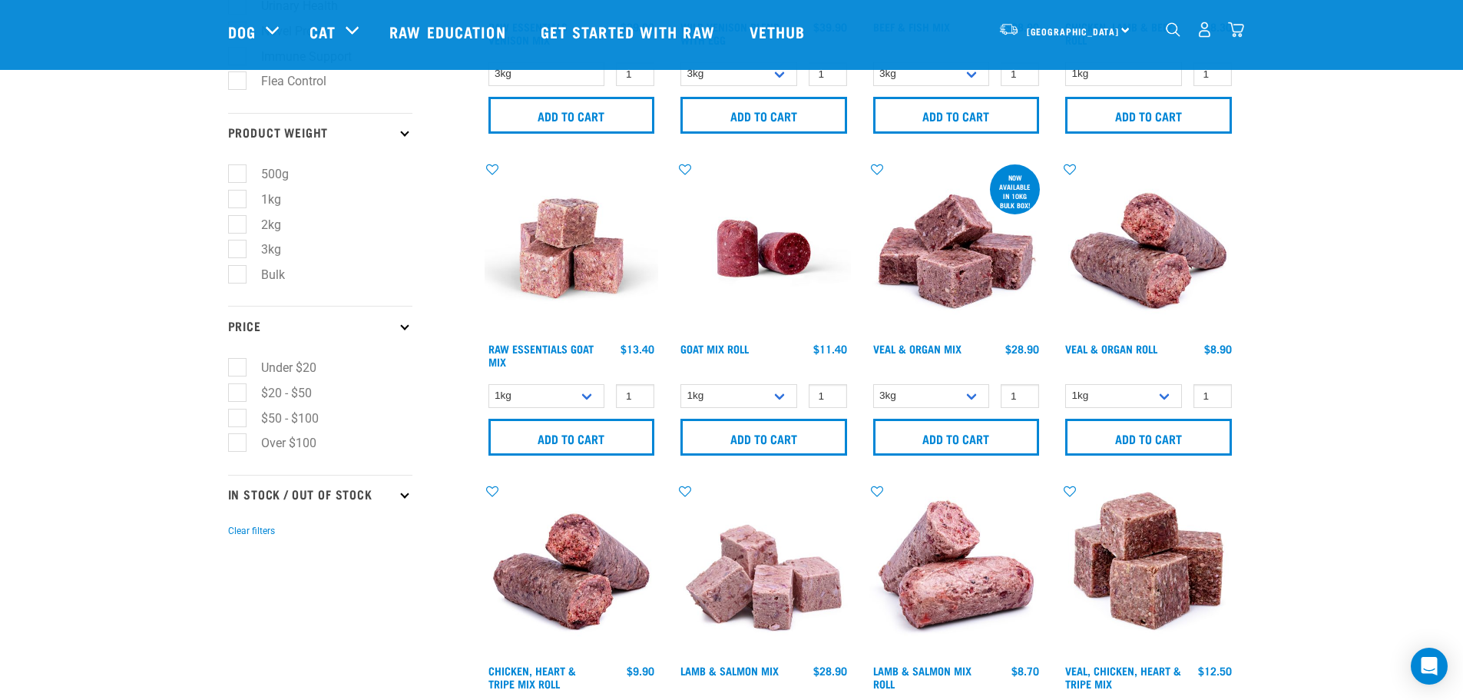
click at [372, 501] on p "In Stock / Out Of Stock" at bounding box center [320, 494] width 184 height 38
click at [283, 532] on label "In Stock" at bounding box center [274, 535] width 74 height 19
click at [238, 532] on input "In Stock" at bounding box center [233, 533] width 10 height 10
checkbox input "true"
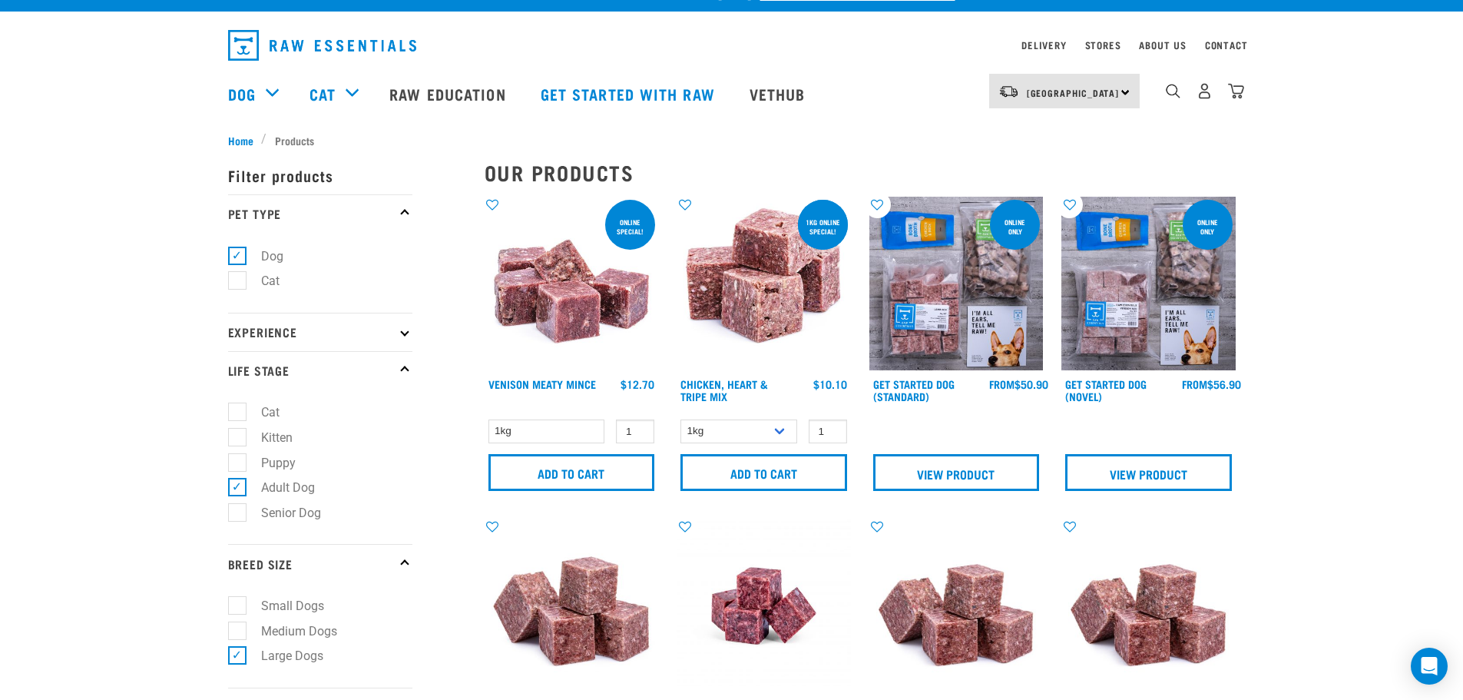
scroll to position [0, 0]
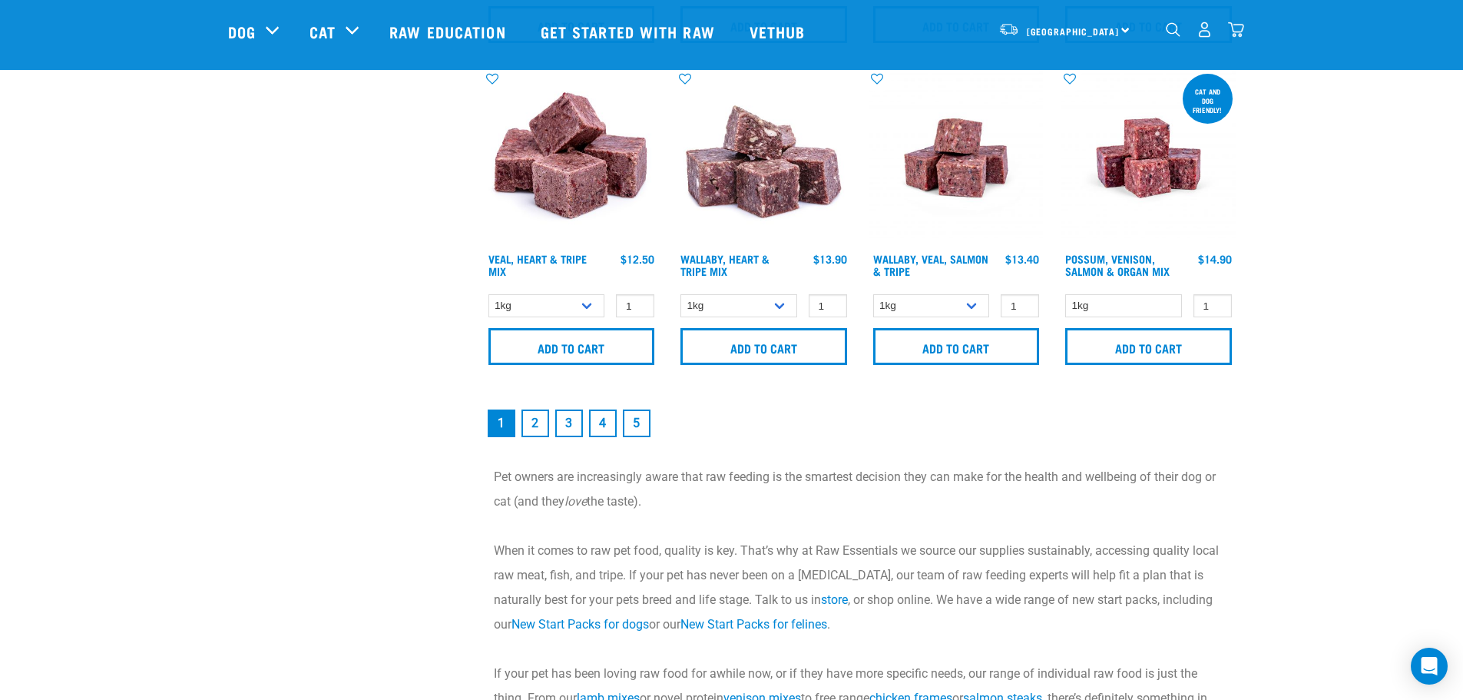
scroll to position [2227, 0]
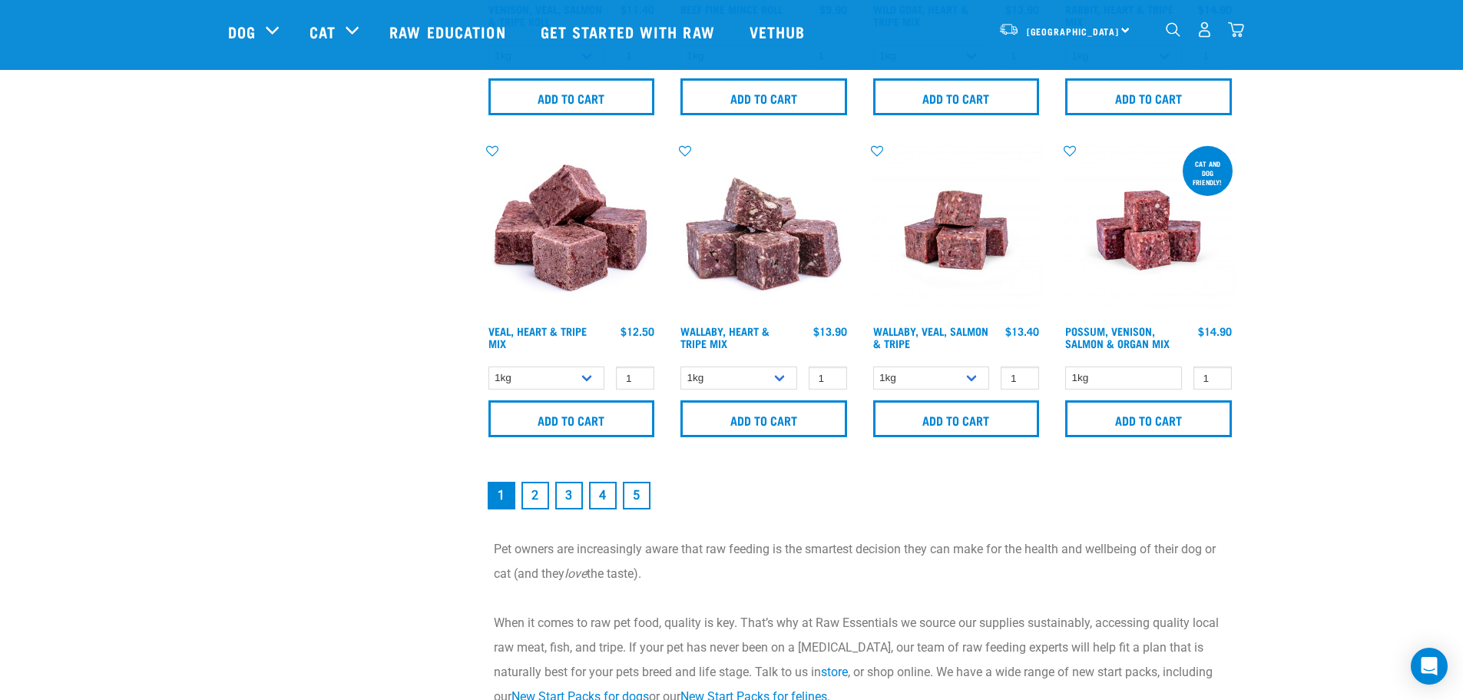
click at [544, 495] on link "2" at bounding box center [535, 495] width 28 height 28
click at [541, 495] on link "2" at bounding box center [535, 495] width 28 height 28
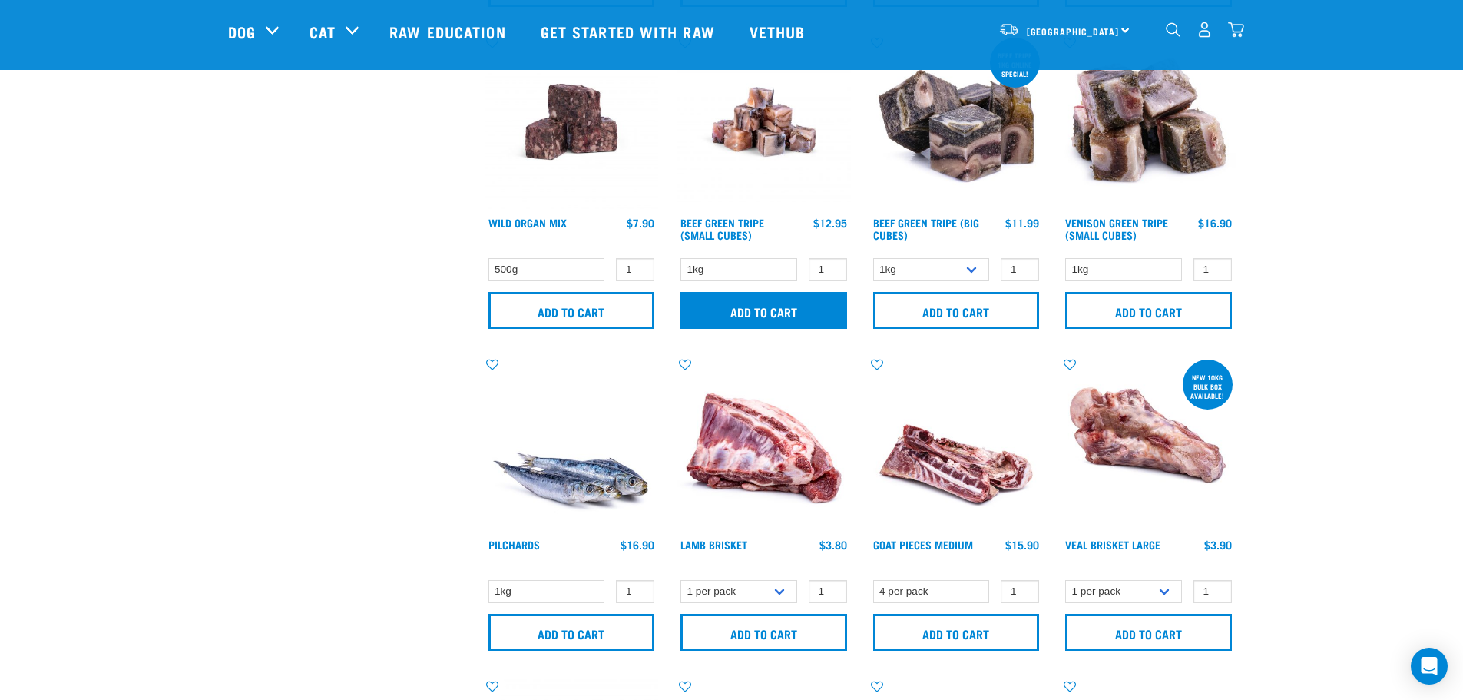
scroll to position [1689, 0]
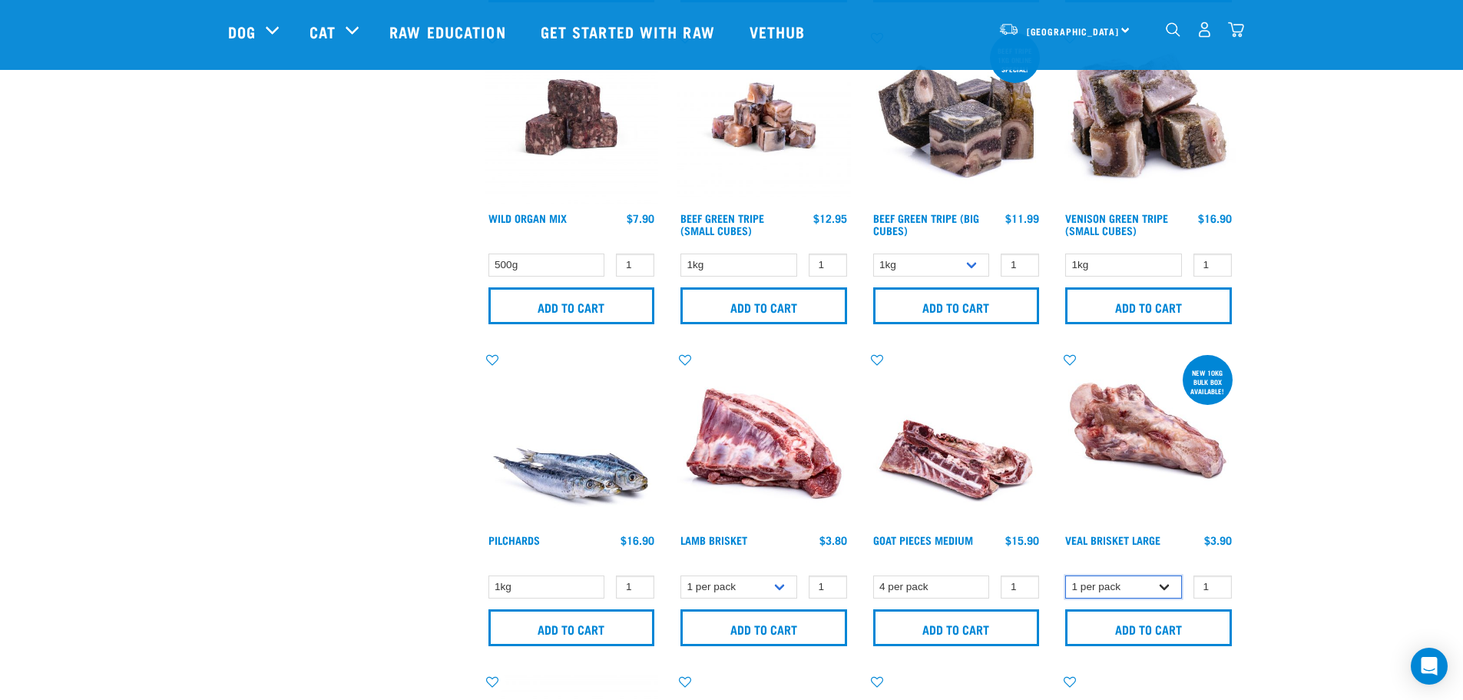
click at [1163, 579] on select "1 per pack Bulk (10kg)" at bounding box center [1123, 587] width 117 height 24
click at [1065, 575] on select "1 per pack Bulk (10kg)" at bounding box center [1123, 587] width 117 height 24
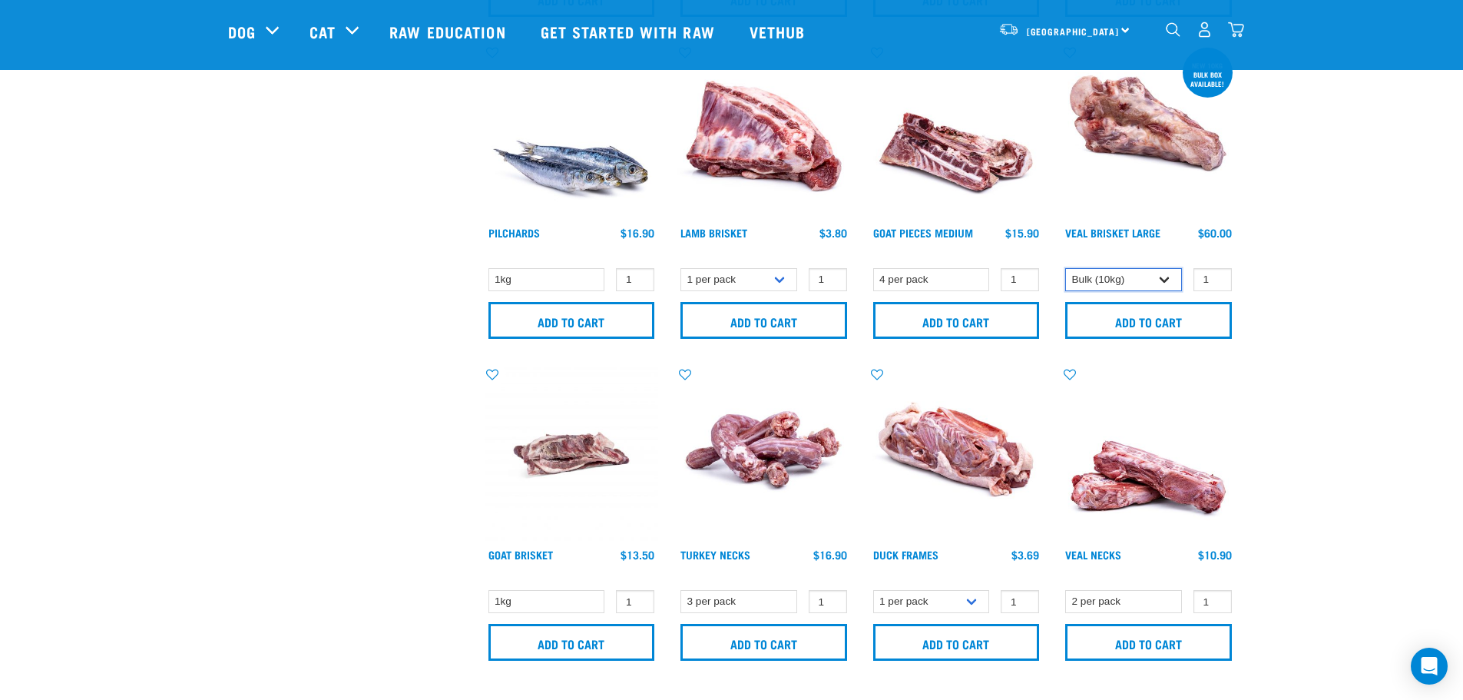
click at [1160, 276] on select "1 per pack Bulk (10kg)" at bounding box center [1123, 280] width 117 height 24
click at [1065, 268] on select "1 per pack Bulk (10kg)" at bounding box center [1123, 280] width 117 height 24
drag, startPoint x: 1140, startPoint y: 278, endPoint x: 1142, endPoint y: 290, distance: 12.4
click at [1140, 279] on select "1 per pack Bulk (10kg)" at bounding box center [1123, 280] width 117 height 24
select select "700283"
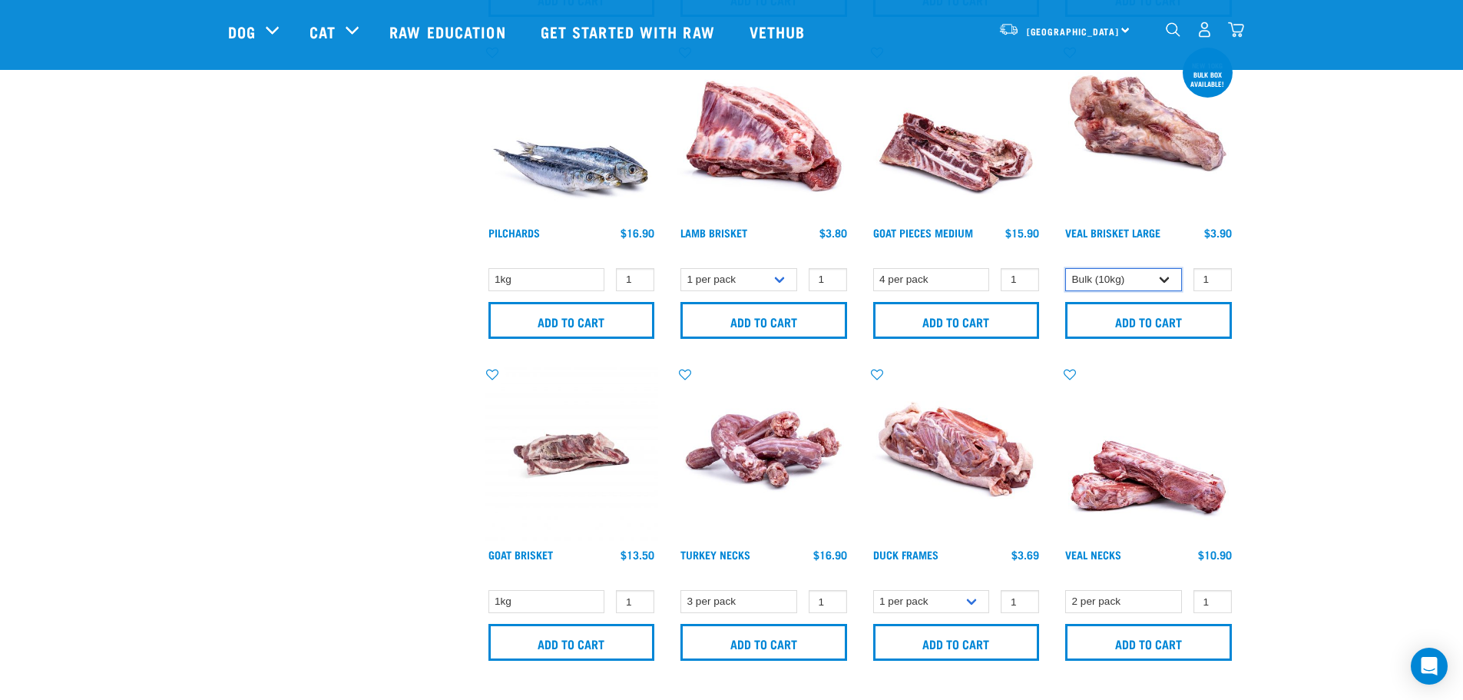
click at [1065, 268] on select "1 per pack Bulk (10kg)" at bounding box center [1123, 280] width 117 height 24
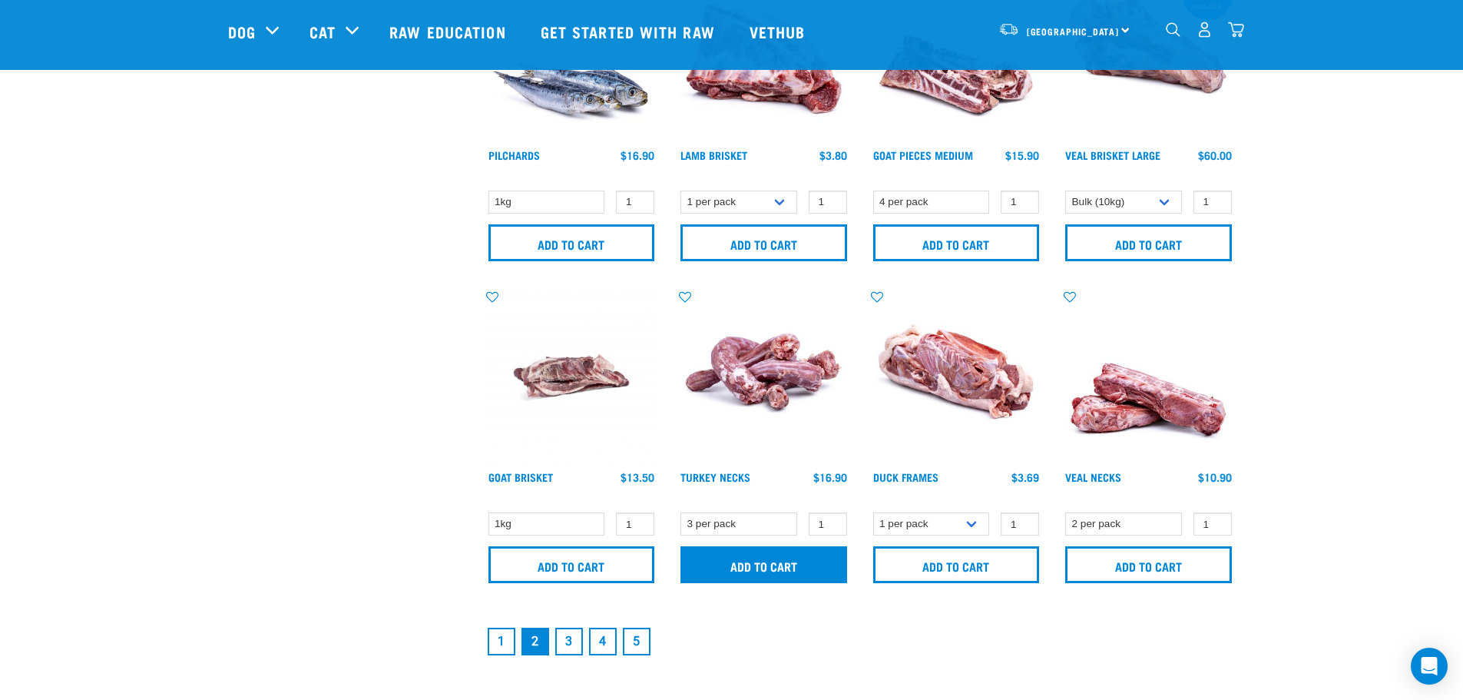
scroll to position [2073, 0]
click at [571, 647] on link "3" at bounding box center [569, 642] width 28 height 28
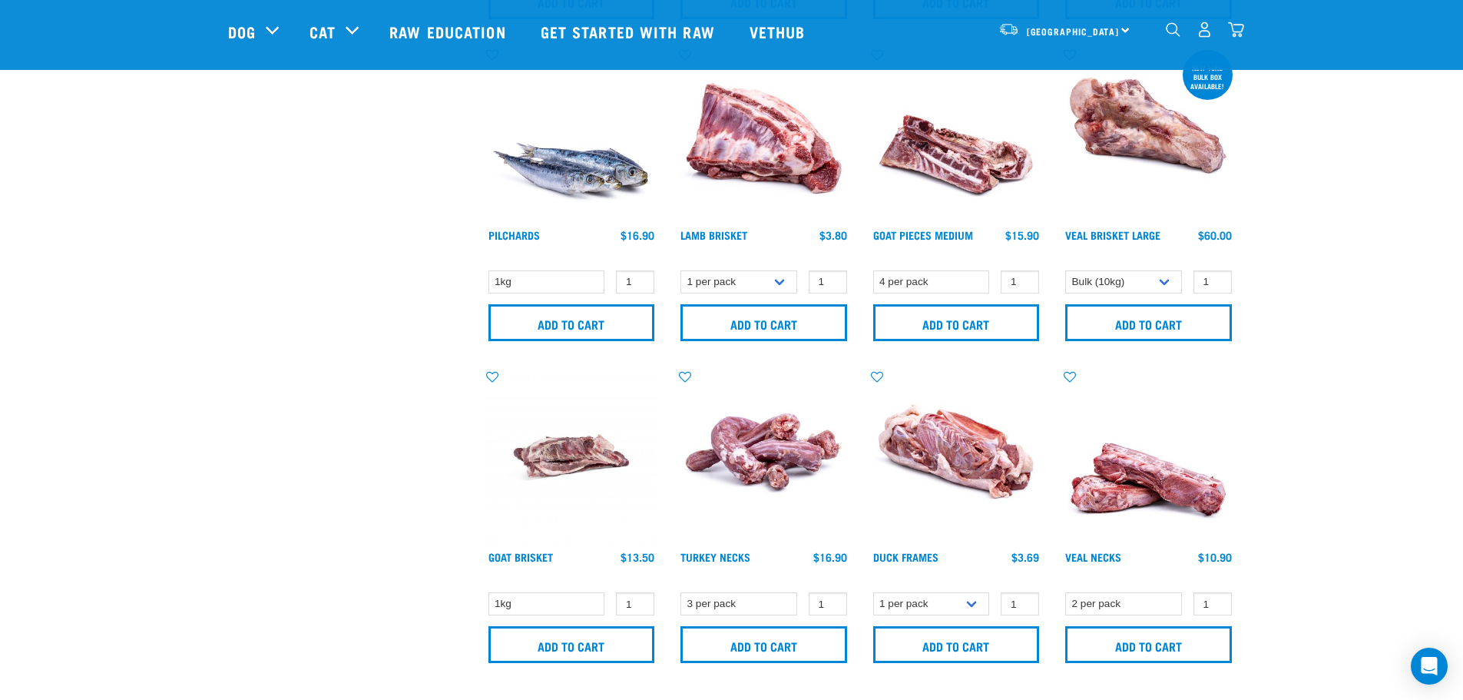
scroll to position [1920, 0]
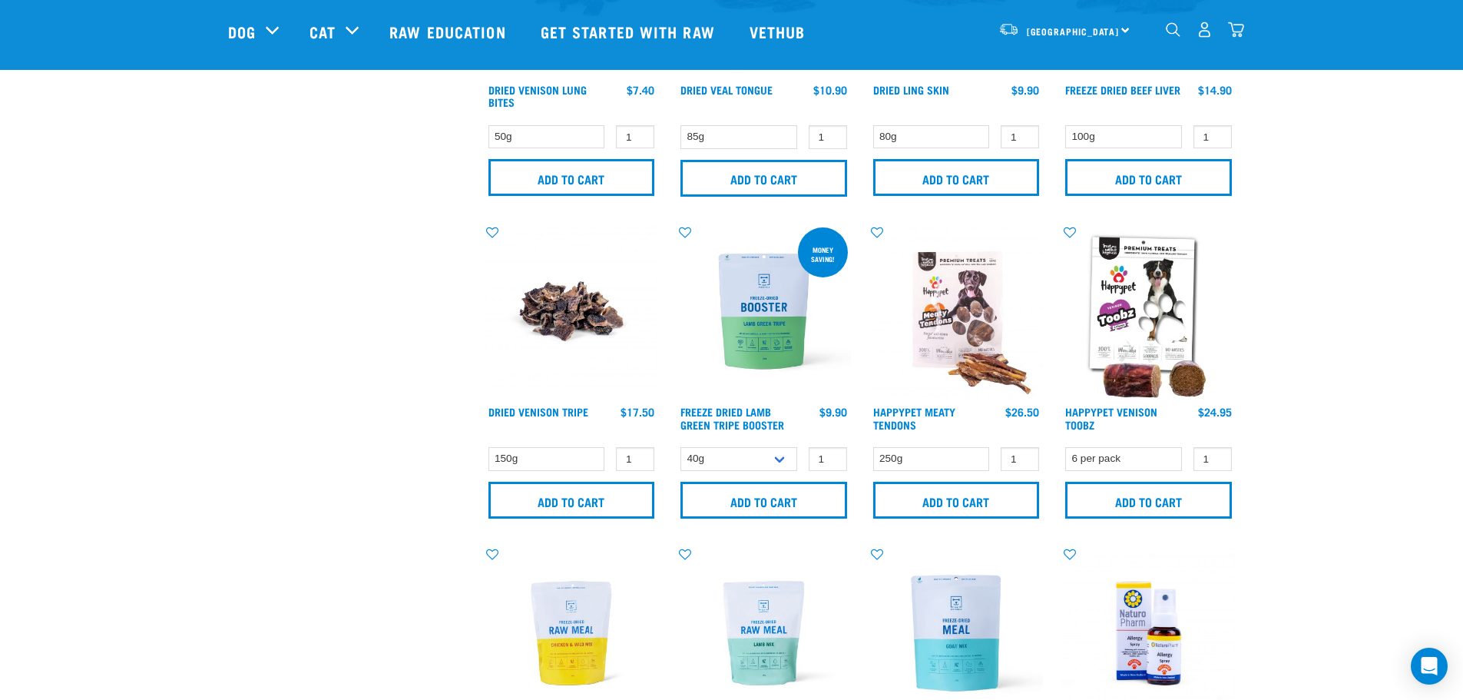
scroll to position [2073, 0]
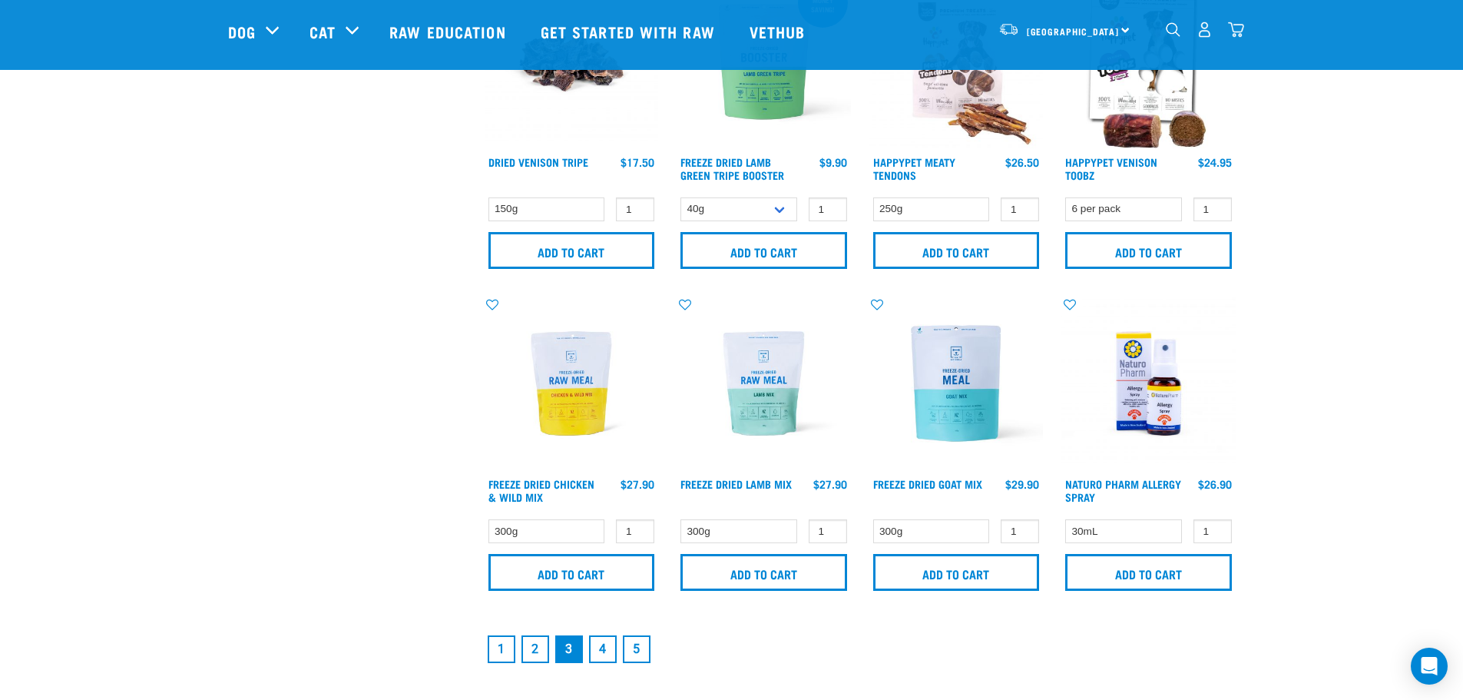
click at [538, 655] on link "2" at bounding box center [535, 649] width 28 height 28
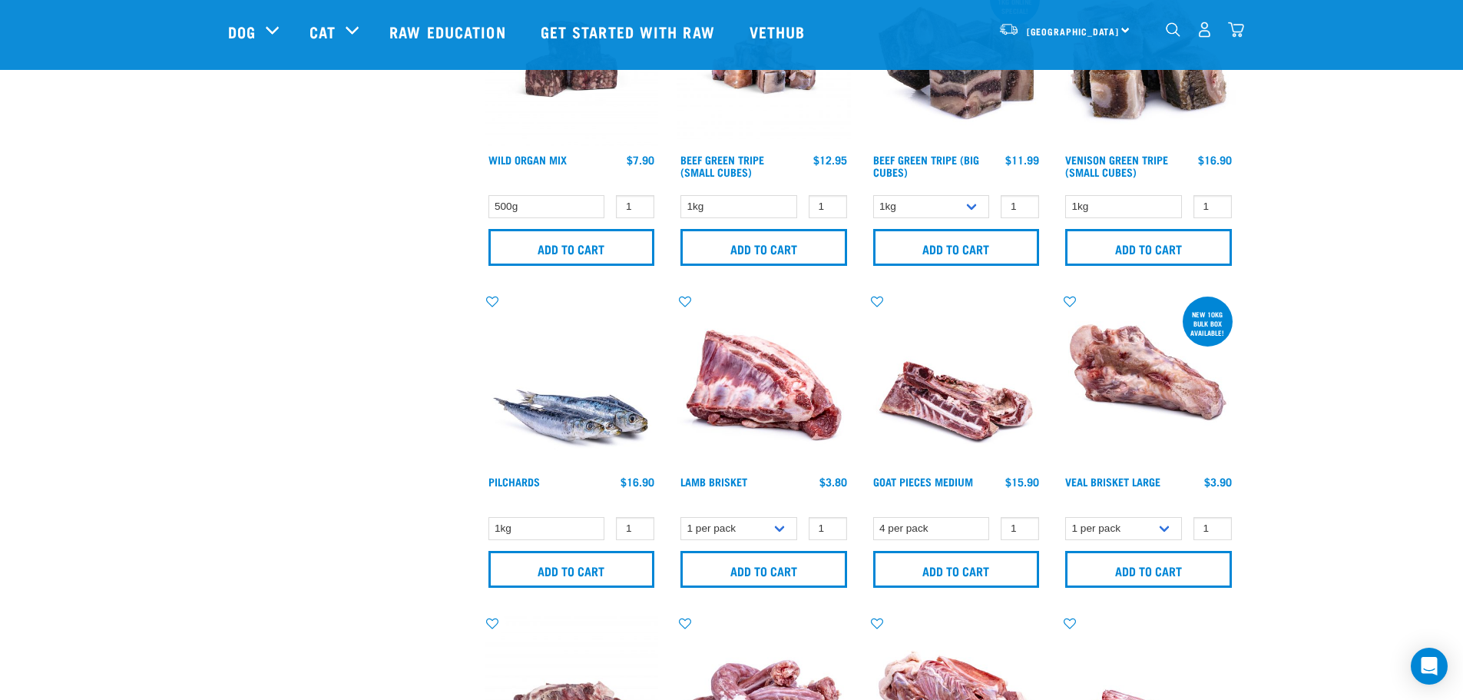
scroll to position [1996, 0]
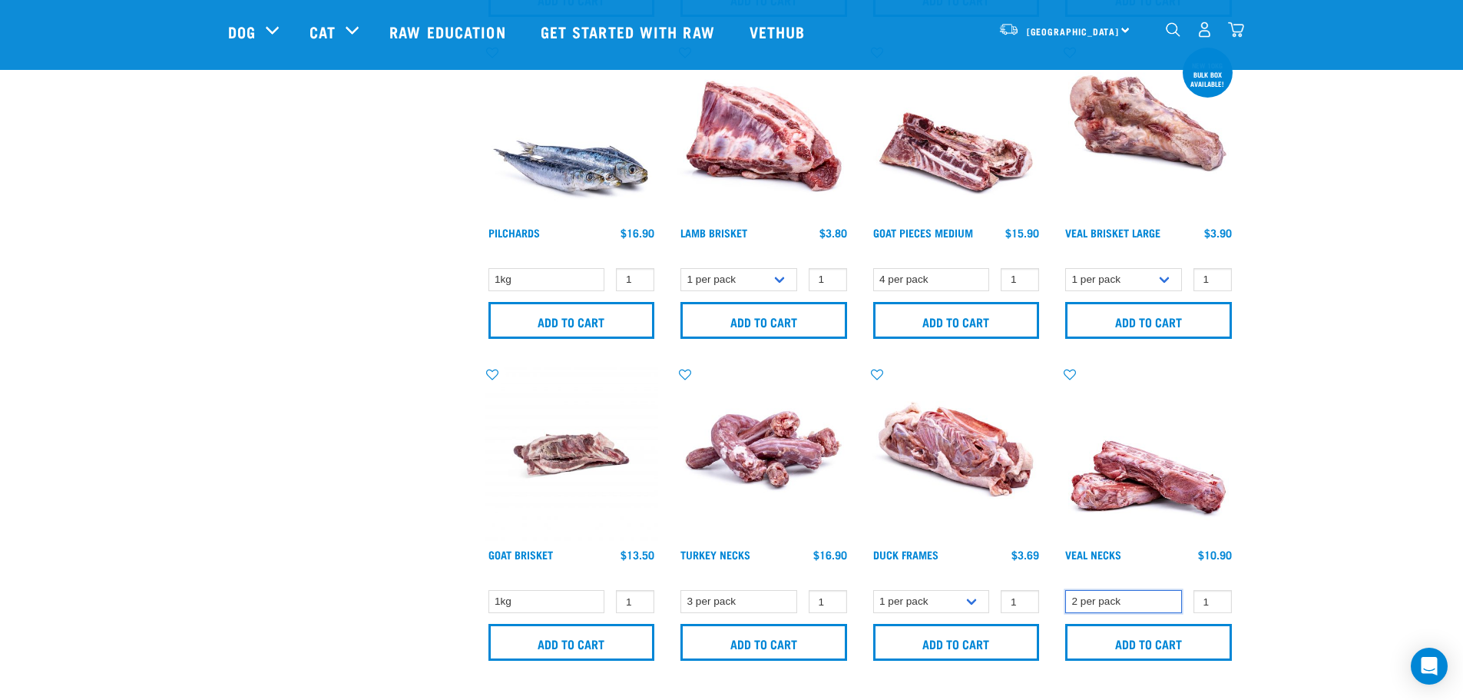
click at [1157, 599] on select "2 per pack" at bounding box center [1123, 602] width 117 height 24
drag, startPoint x: 946, startPoint y: 601, endPoint x: 980, endPoint y: 597, distance: 34.1
click at [946, 601] on select "1 per pack Bulk (15 pack)" at bounding box center [931, 602] width 117 height 24
click at [873, 590] on select "1 per pack Bulk (15 pack)" at bounding box center [931, 602] width 117 height 24
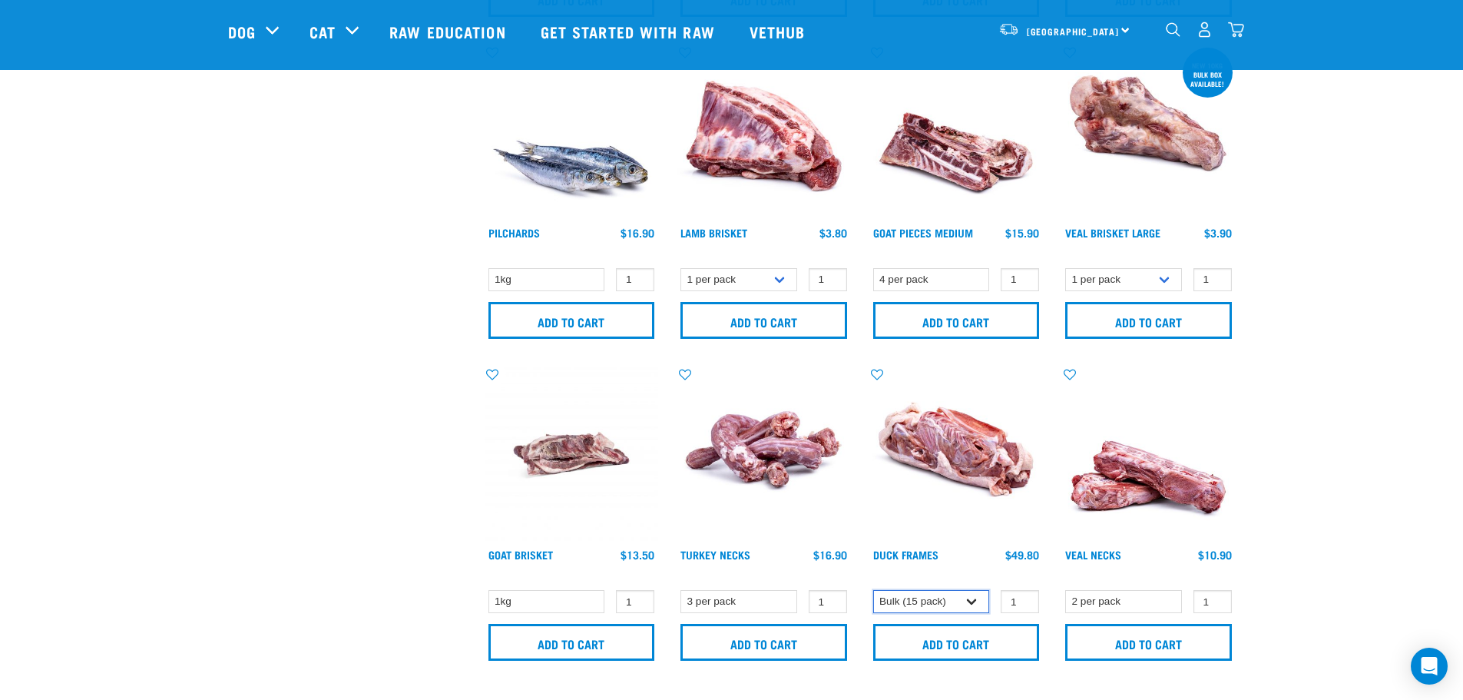
click at [944, 599] on select "1 per pack Bulk (15 pack)" at bounding box center [931, 602] width 117 height 24
click at [873, 590] on select "1 per pack Bulk (15 pack)" at bounding box center [931, 602] width 117 height 24
click at [941, 608] on select "1 per pack Bulk (15 pack)" at bounding box center [931, 602] width 117 height 24
select select "807"
click at [873, 590] on select "1 per pack Bulk (15 pack)" at bounding box center [931, 602] width 117 height 24
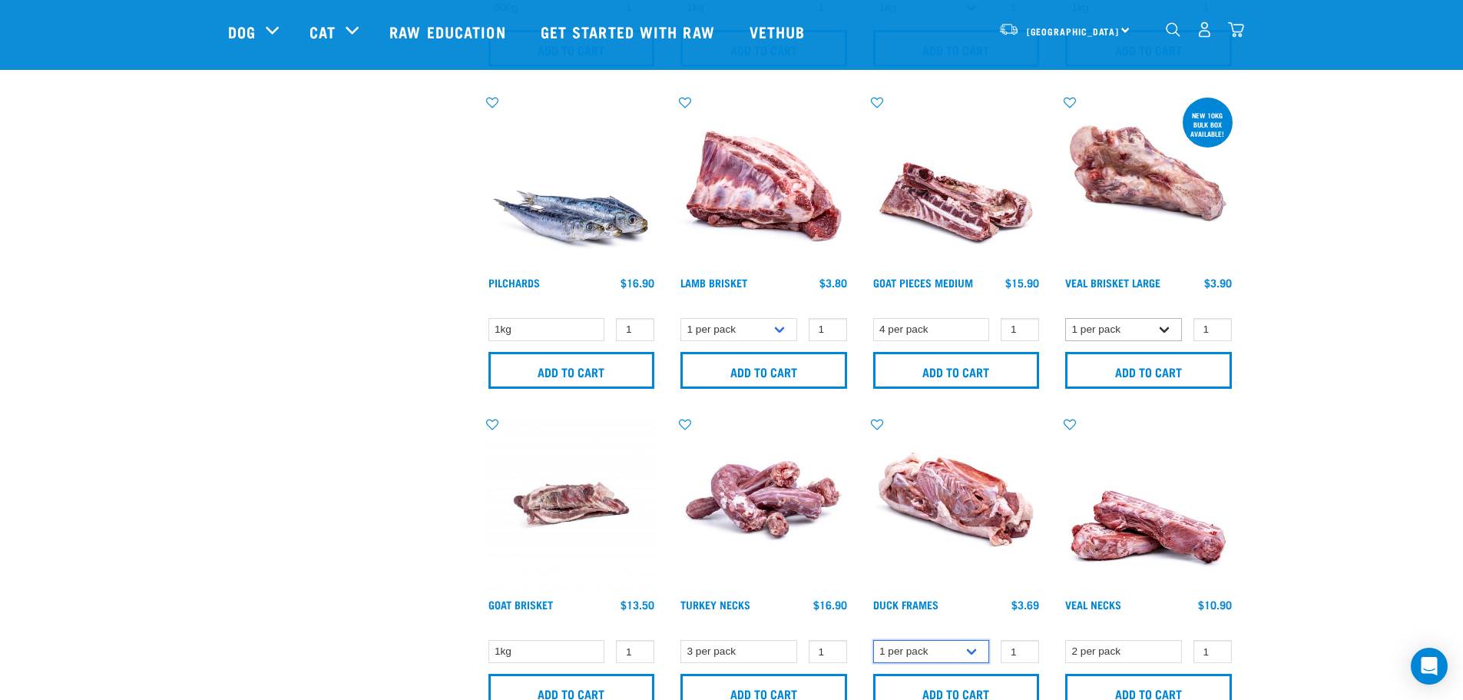
scroll to position [1920, 0]
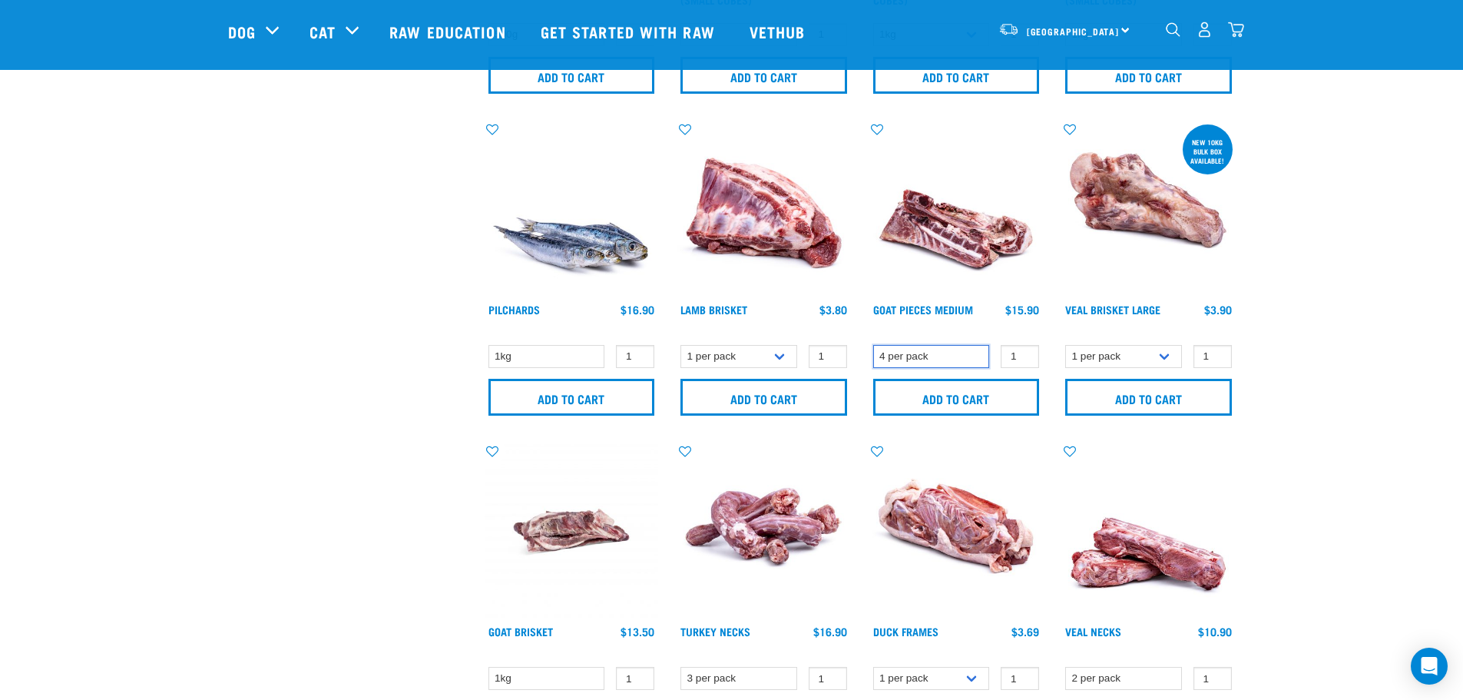
click at [956, 356] on select "4 per pack" at bounding box center [931, 357] width 117 height 24
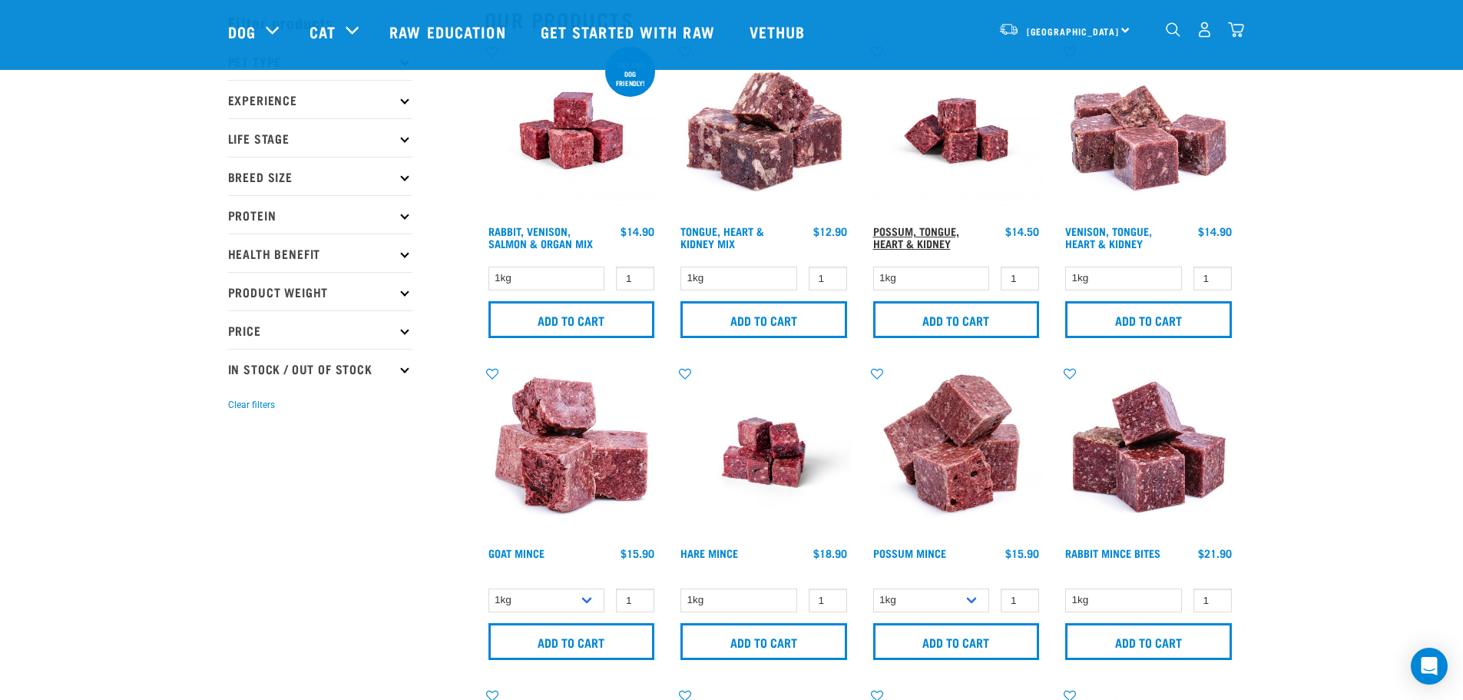
scroll to position [0, 0]
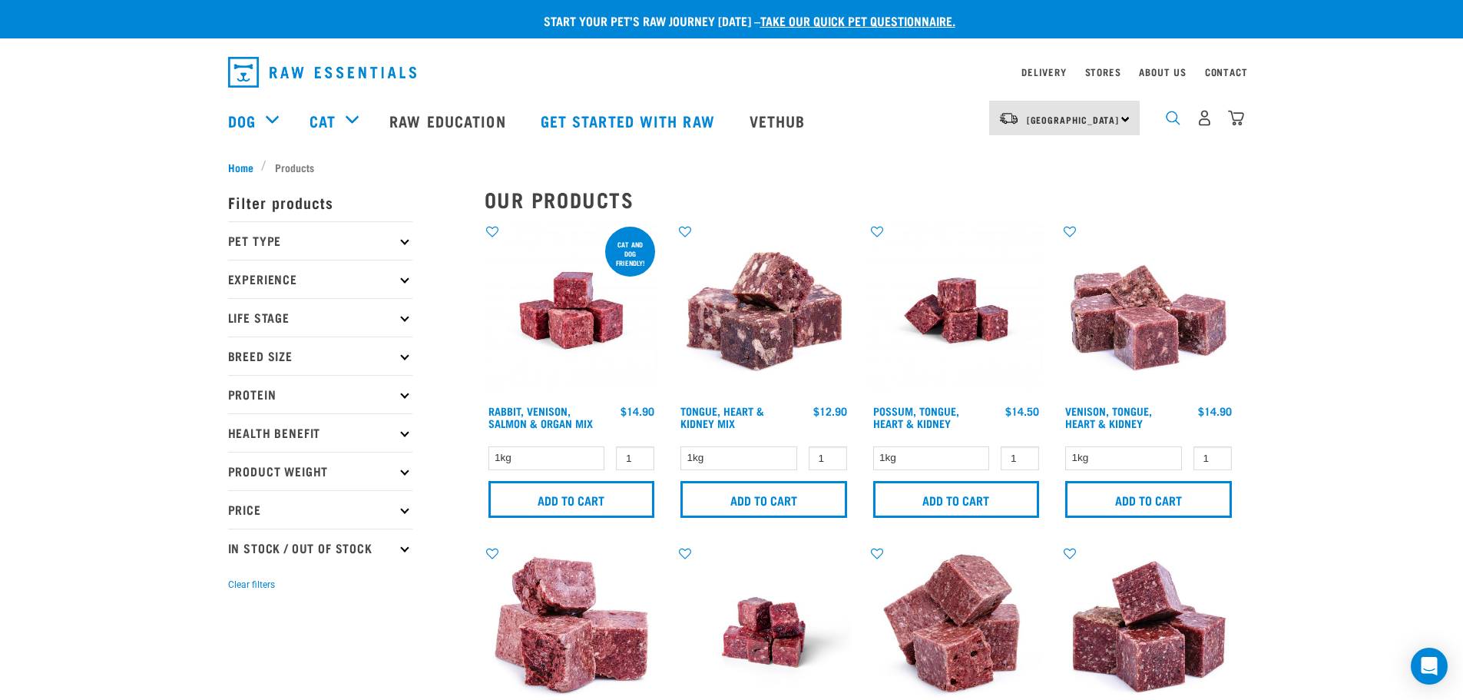
click at [1170, 124] on img "dropdown navigation" at bounding box center [1173, 118] width 15 height 15
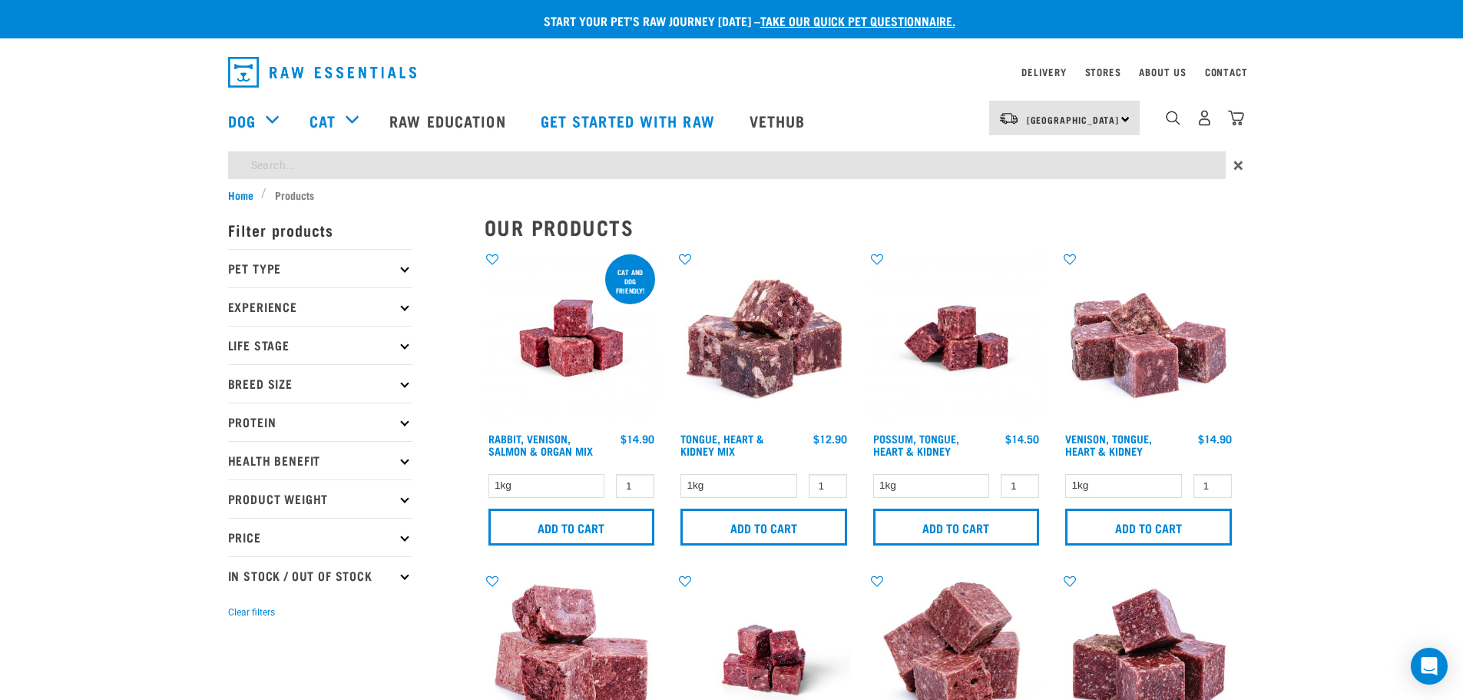
click at [932, 170] on input "search" at bounding box center [726, 165] width 997 height 28
type input "veal"
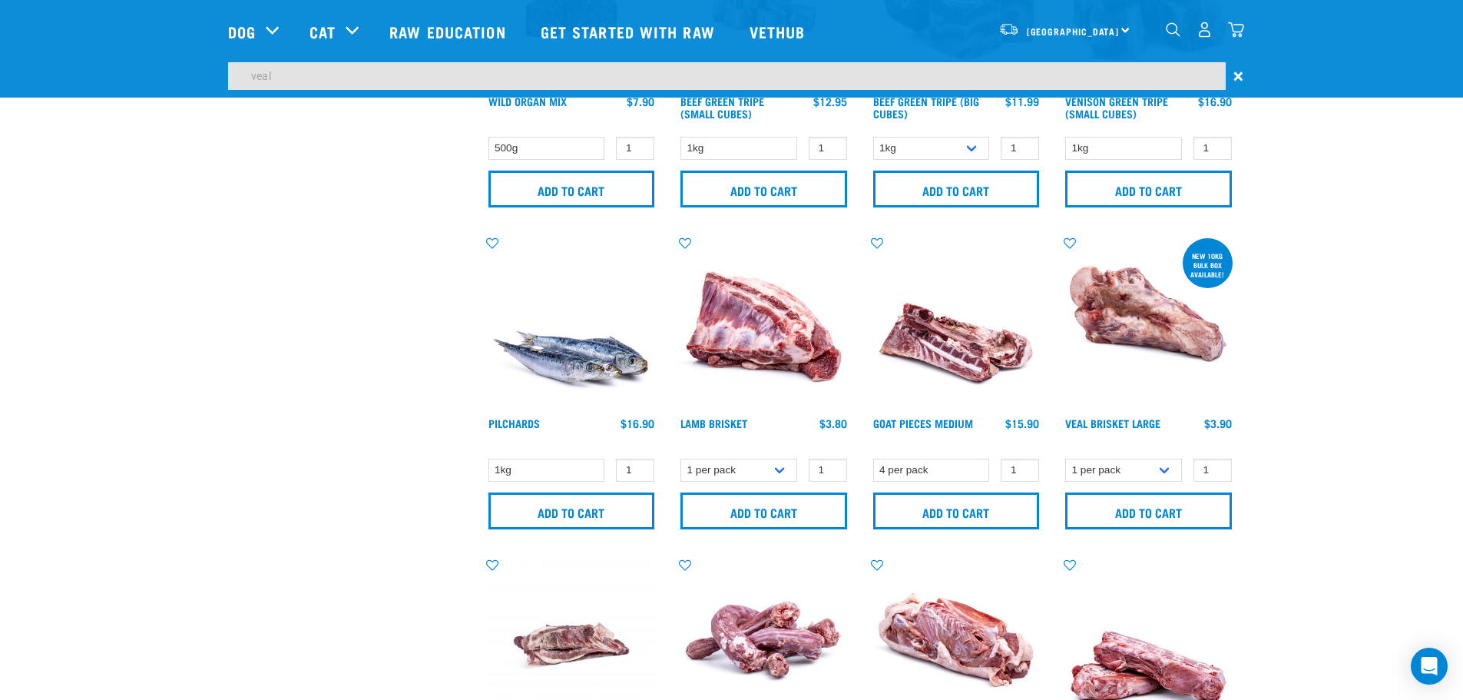
scroll to position [1996, 0]
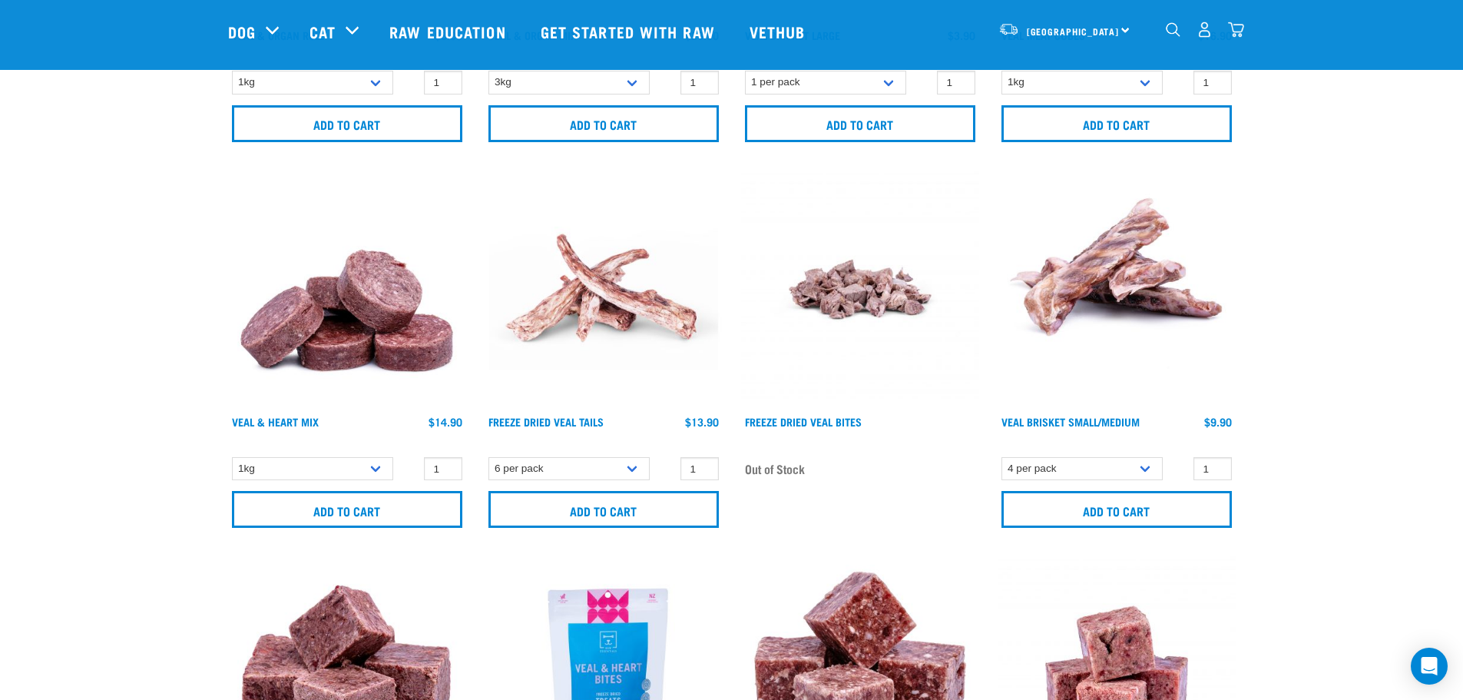
scroll to position [1229, 0]
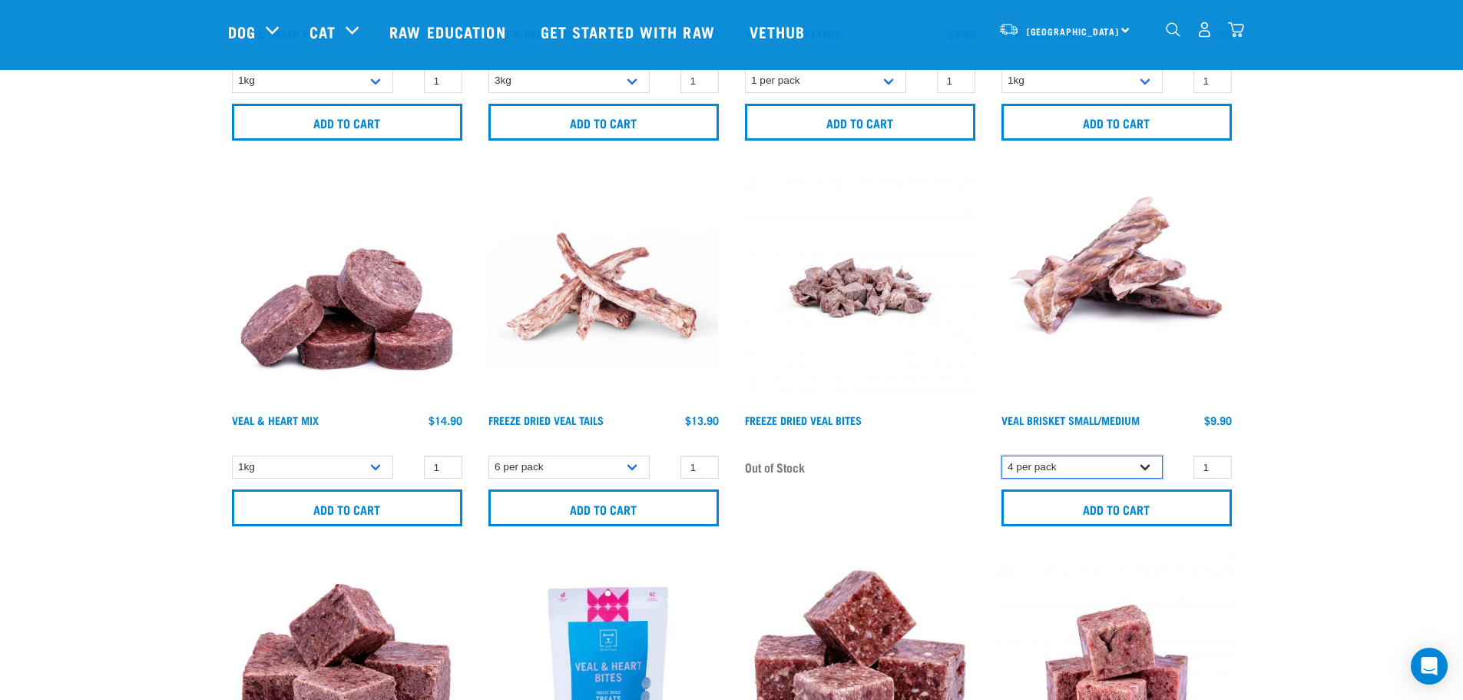
click at [1135, 461] on select "4 per pack 8 per pack" at bounding box center [1081, 467] width 161 height 24
click at [1001, 455] on select "4 per pack 8 per pack" at bounding box center [1081, 467] width 161 height 24
click at [1124, 467] on select "4 per pack 8 per pack" at bounding box center [1081, 467] width 161 height 24
click at [1001, 455] on select "4 per pack 8 per pack" at bounding box center [1081, 467] width 161 height 24
click at [1110, 461] on select "4 per pack 8 per pack" at bounding box center [1081, 467] width 161 height 24
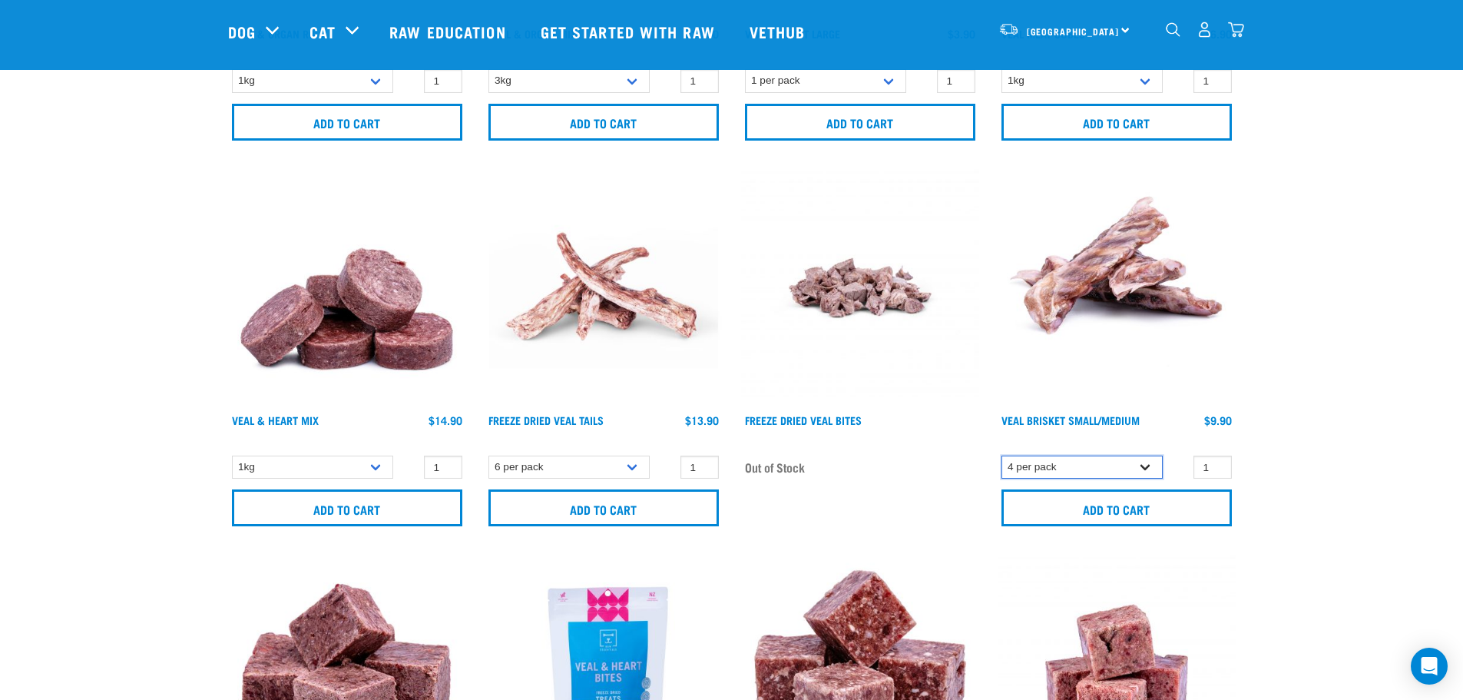
select select "447645"
click at [1001, 455] on select "4 per pack 8 per pack" at bounding box center [1081, 467] width 161 height 24
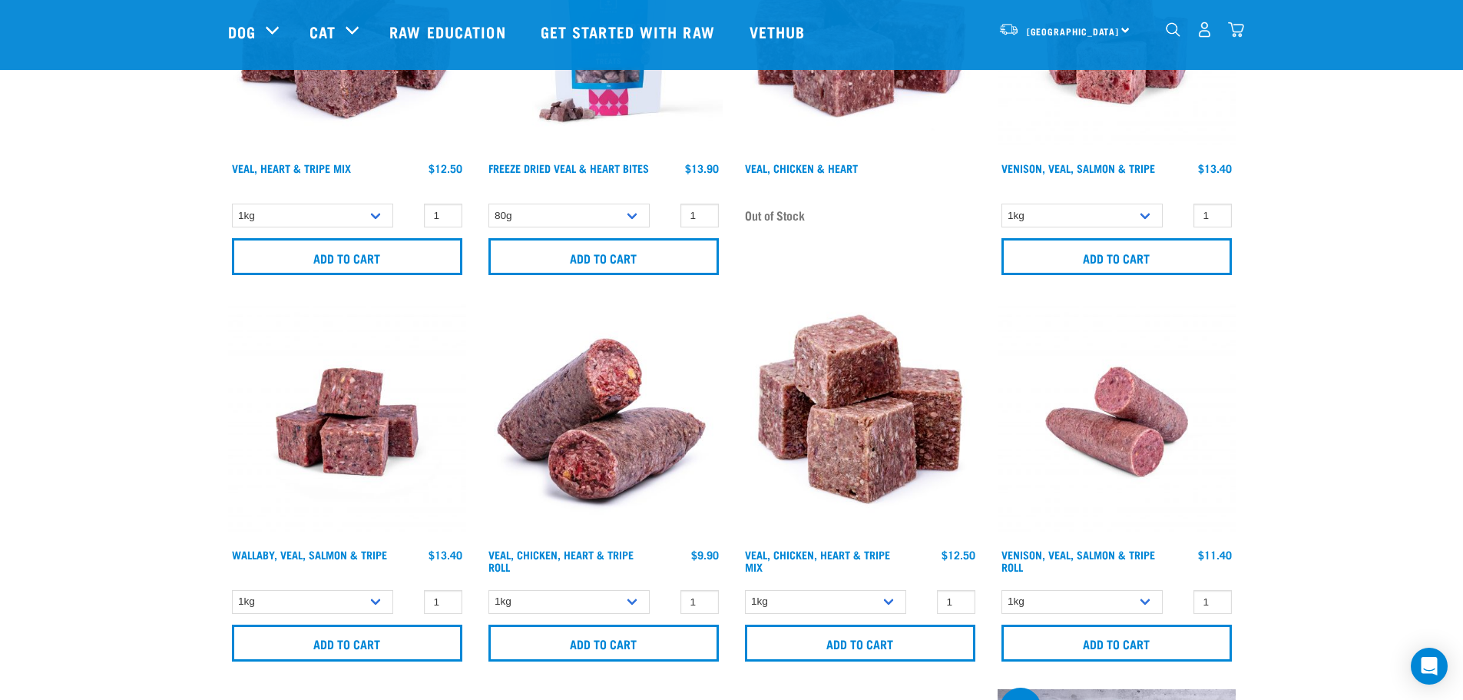
scroll to position [0, 0]
